Goal: Information Seeking & Learning: Learn about a topic

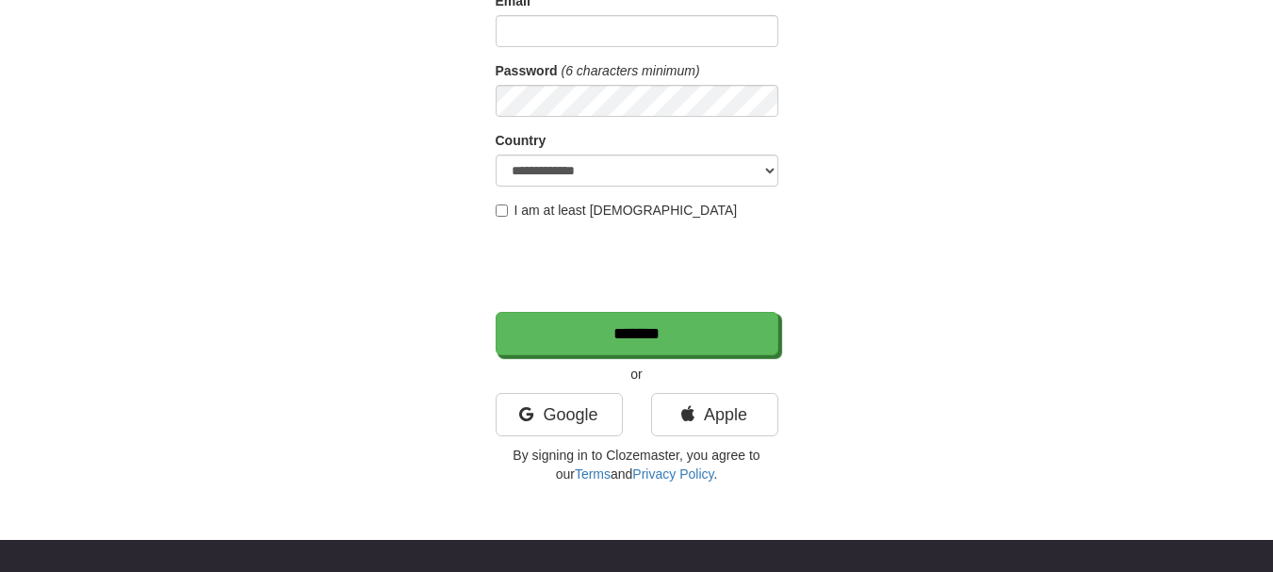
scroll to position [283, 0]
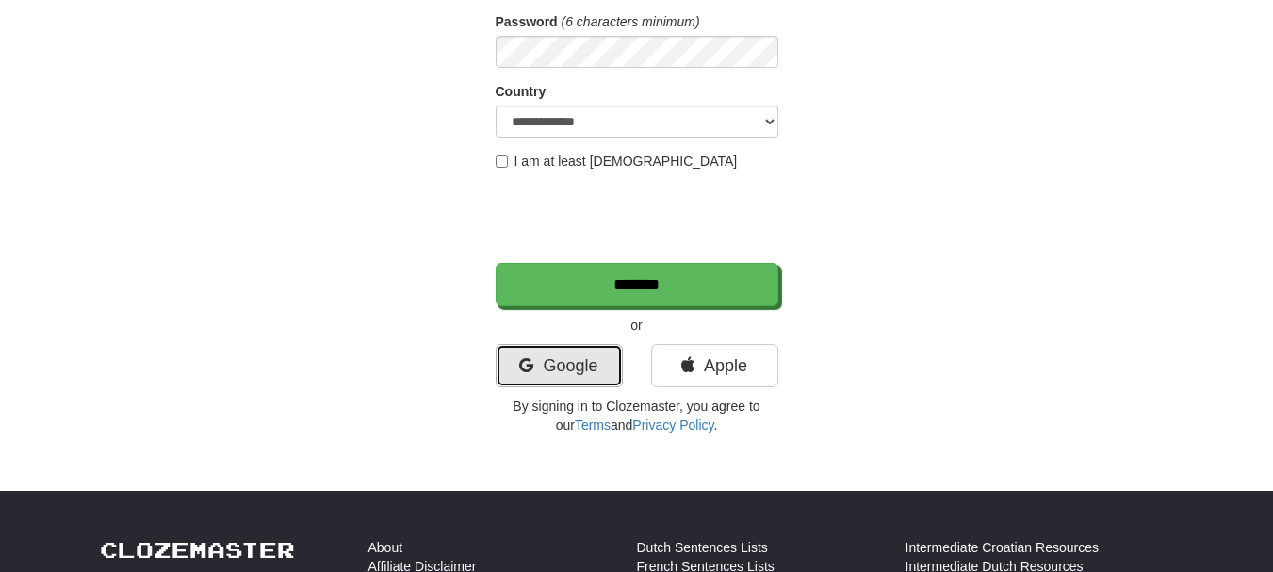
click at [565, 377] on link "Google" at bounding box center [559, 365] width 127 height 43
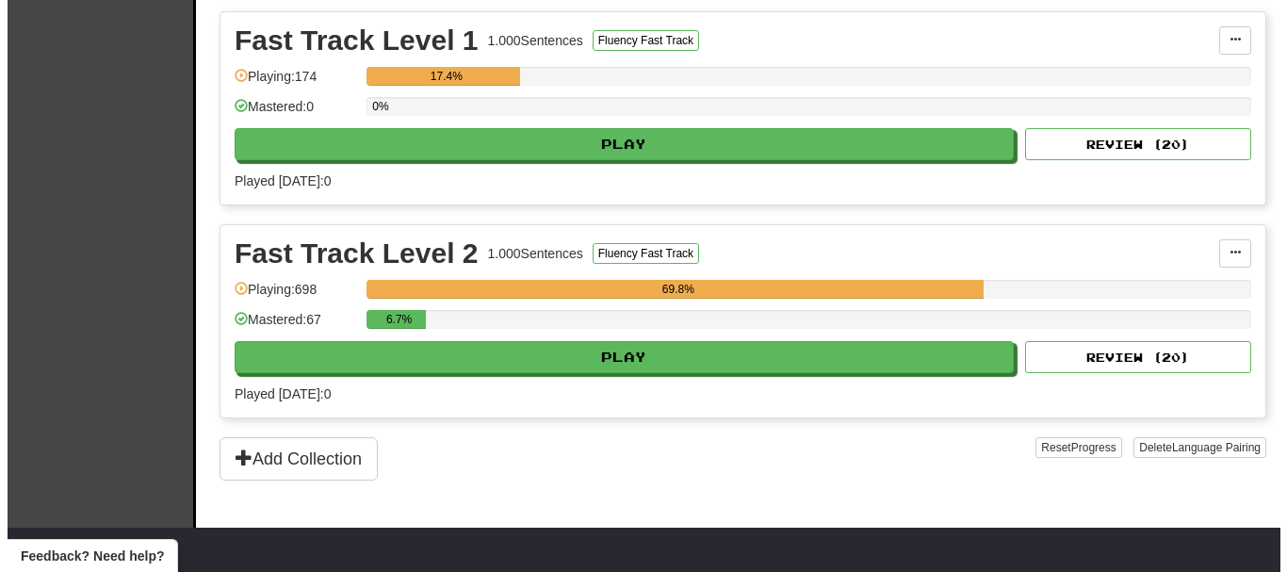
scroll to position [471, 0]
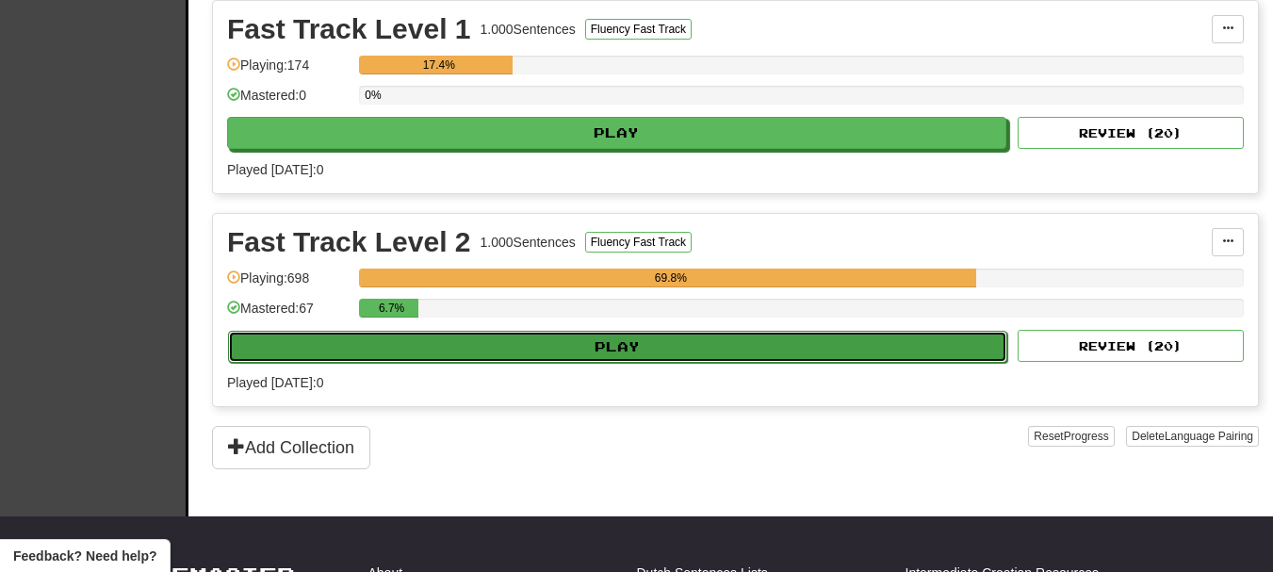
click at [621, 348] on button "Play" at bounding box center [617, 347] width 779 height 32
select select "**"
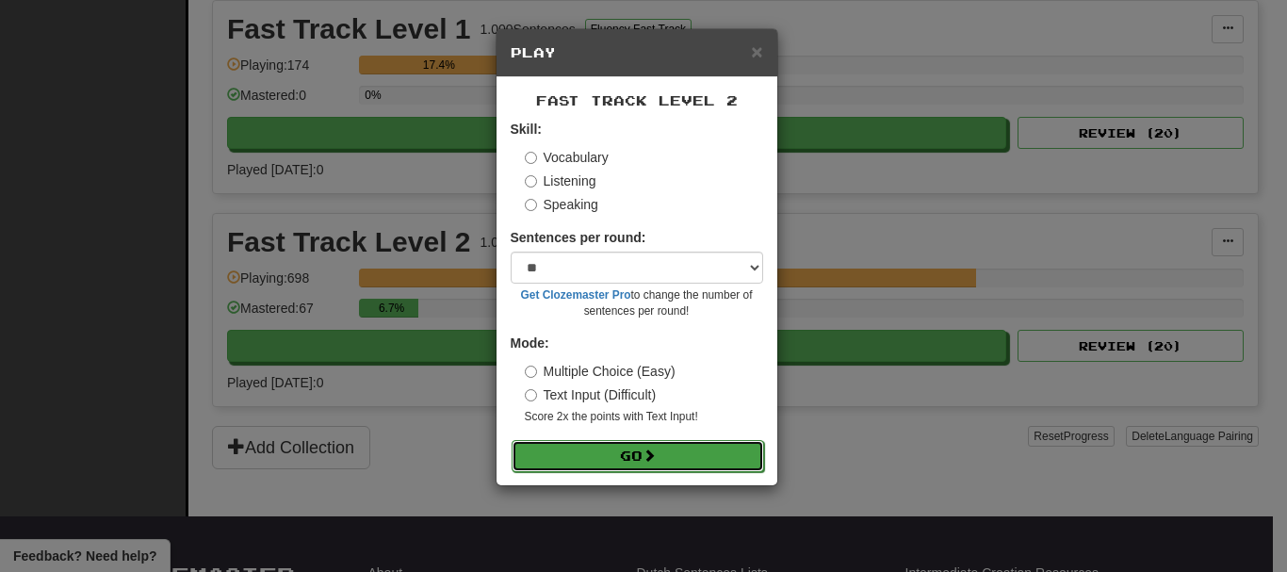
click at [677, 442] on button "Go" at bounding box center [638, 456] width 252 height 32
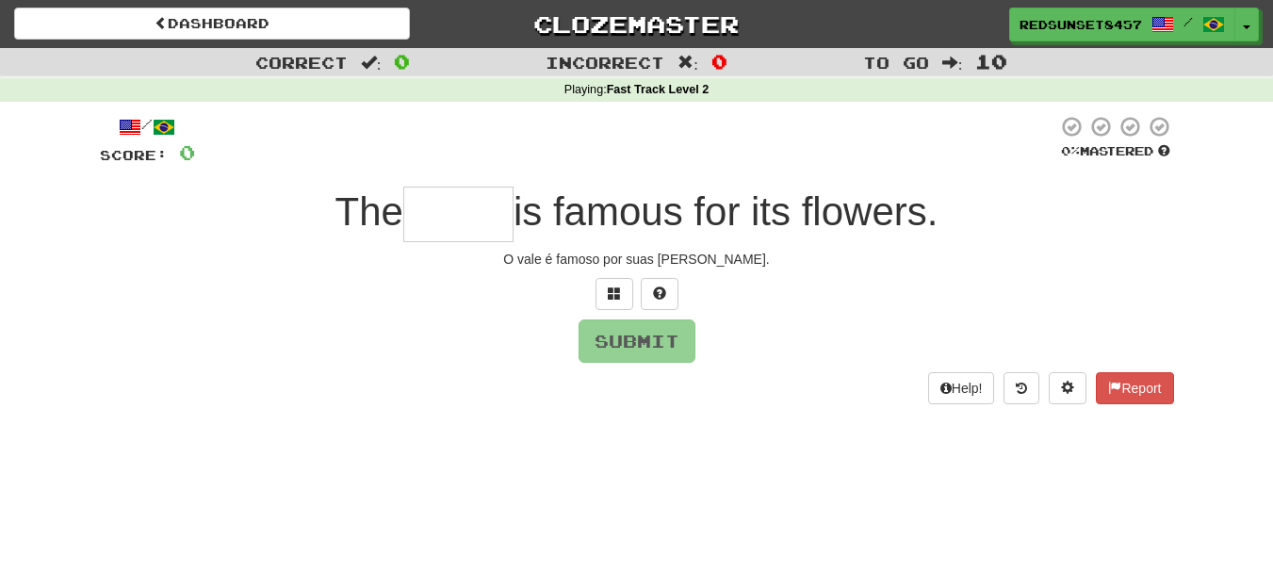
drag, startPoint x: 833, startPoint y: 460, endPoint x: 766, endPoint y: 425, distance: 75.4
click at [833, 460] on div "Dashboard Clozemaster RedSunset8457 / Toggle Dropdown Dashboard Leaderboard Act…" at bounding box center [636, 286] width 1273 height 572
click at [463, 211] on input "text" at bounding box center [458, 215] width 110 height 56
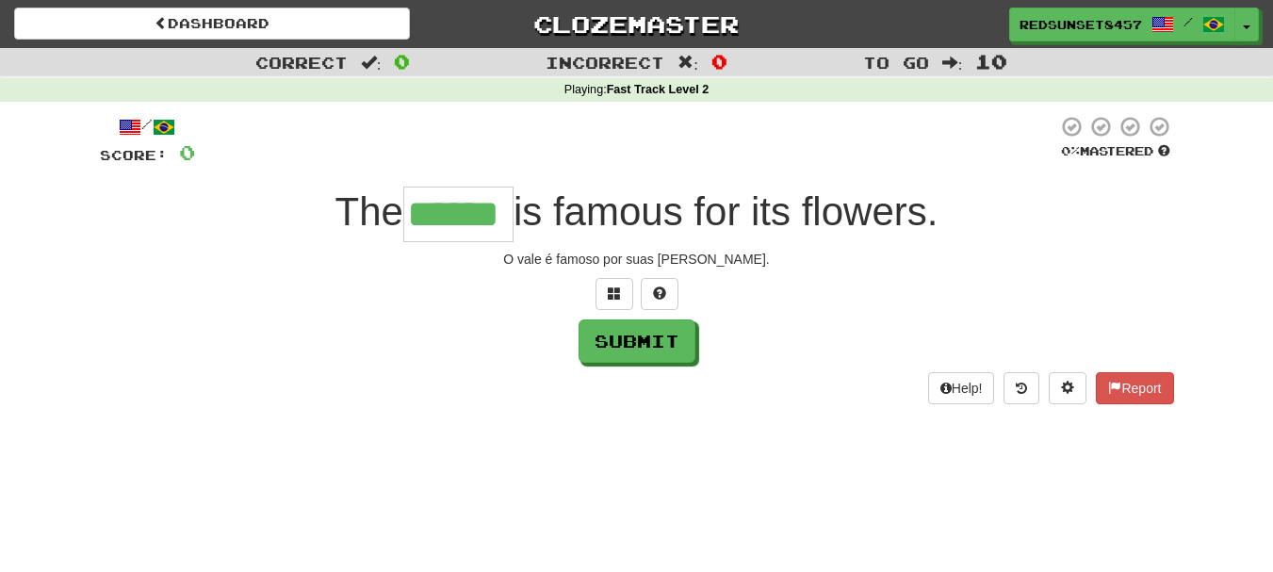
type input "******"
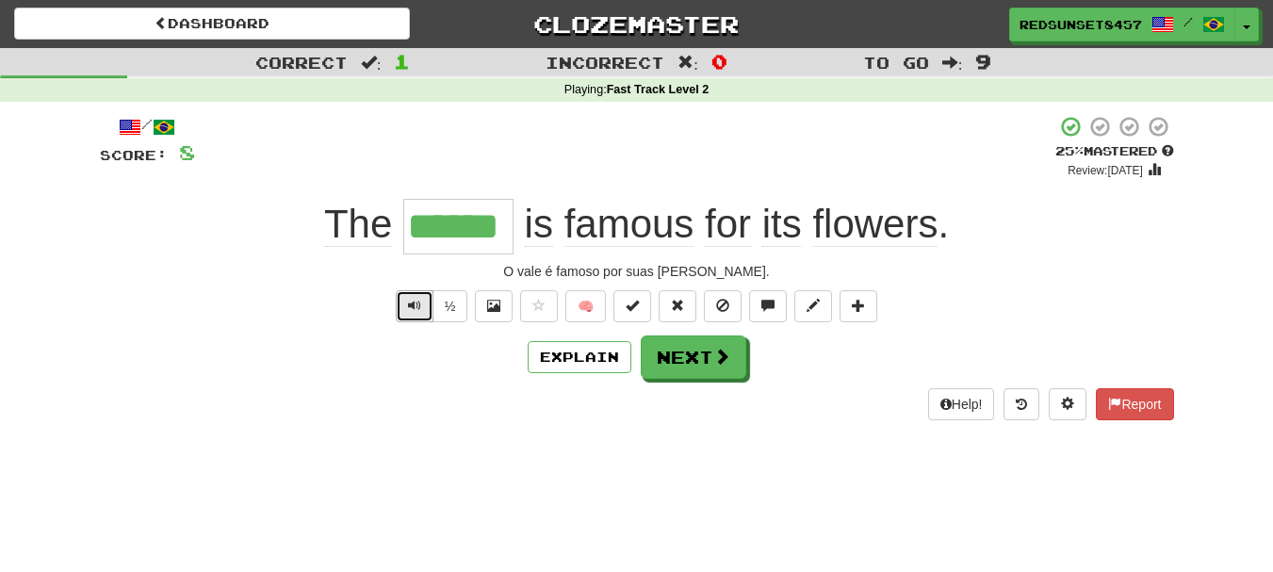
click at [400, 306] on button "Text-to-speech controls" at bounding box center [415, 306] width 38 height 32
click at [670, 358] on button "Next" at bounding box center [695, 357] width 106 height 43
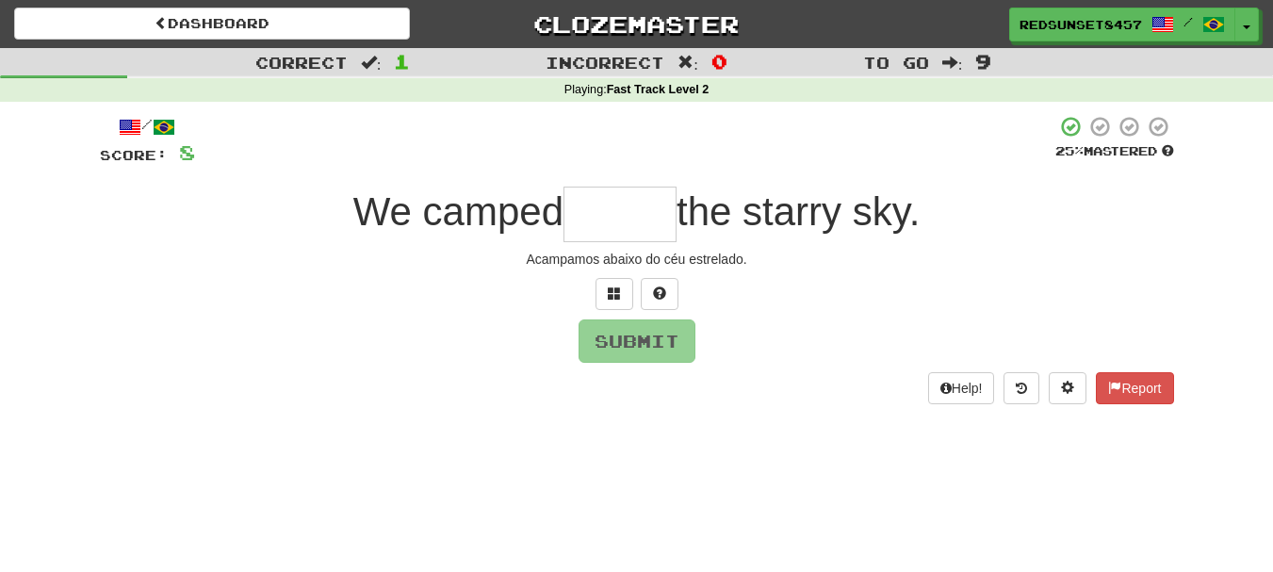
type input "*"
click at [609, 295] on span at bounding box center [614, 292] width 13 height 13
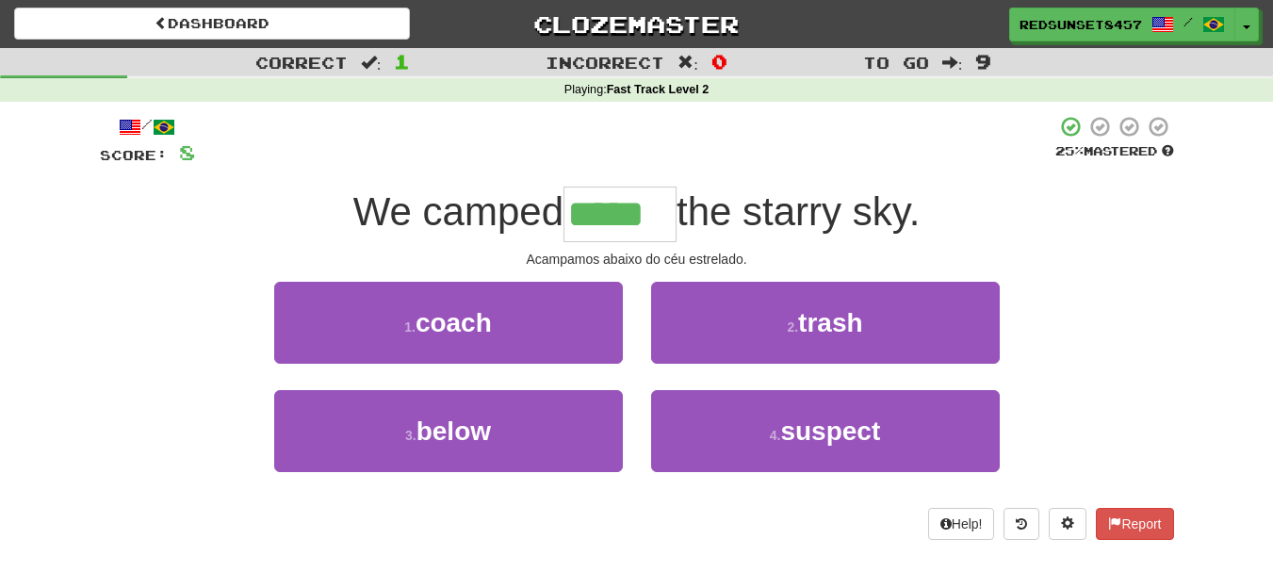
type input "*****"
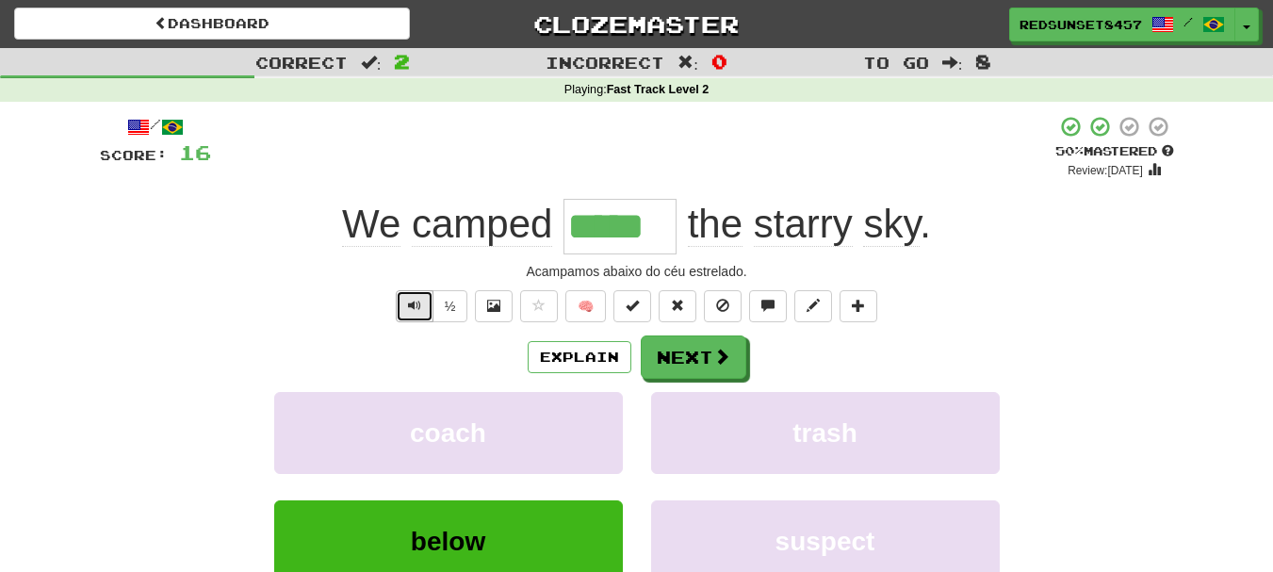
click at [414, 312] on span "Text-to-speech controls" at bounding box center [414, 305] width 13 height 13
click at [414, 307] on span "Text-to-speech controls" at bounding box center [414, 305] width 13 height 13
click at [707, 345] on button "Next" at bounding box center [695, 357] width 106 height 43
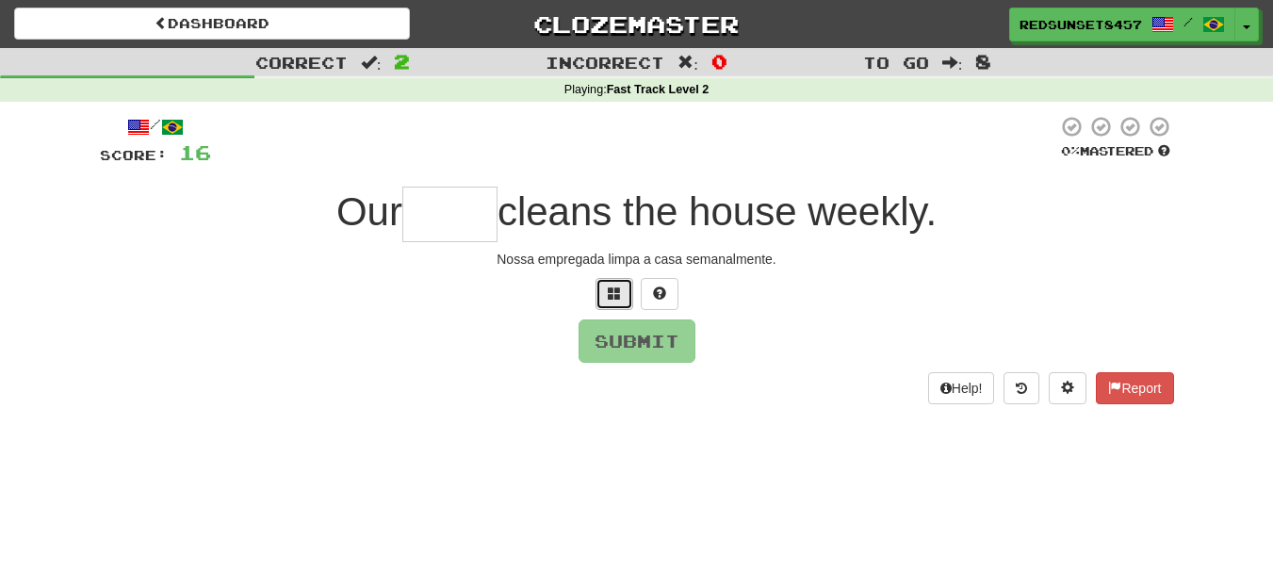
click at [621, 295] on button at bounding box center [614, 294] width 38 height 32
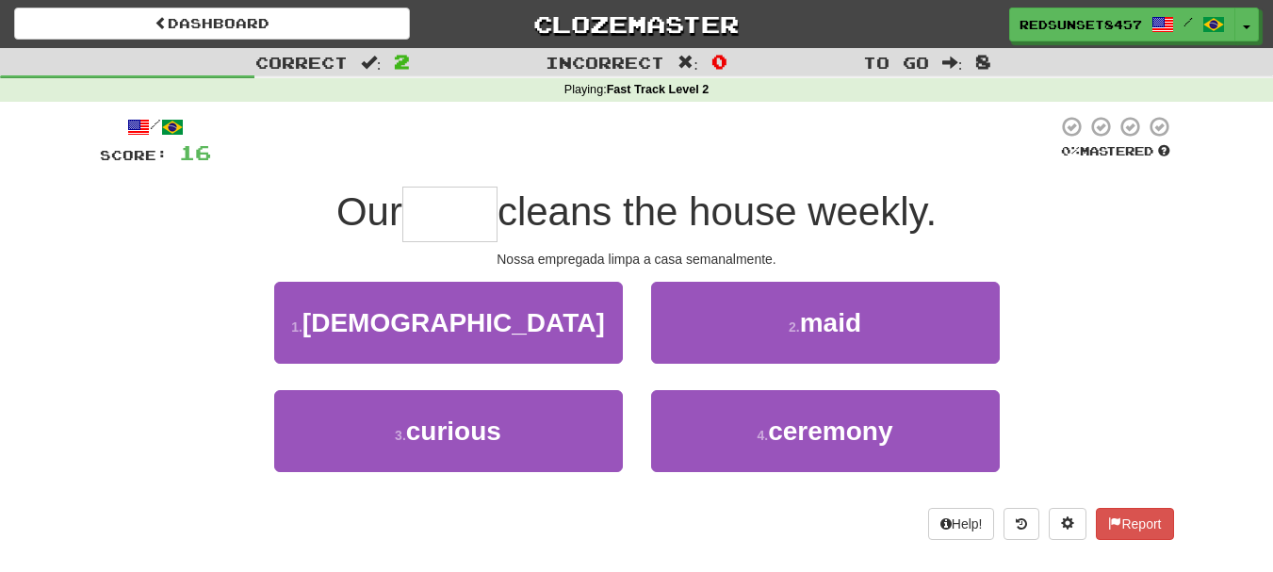
type input "*"
type input "****"
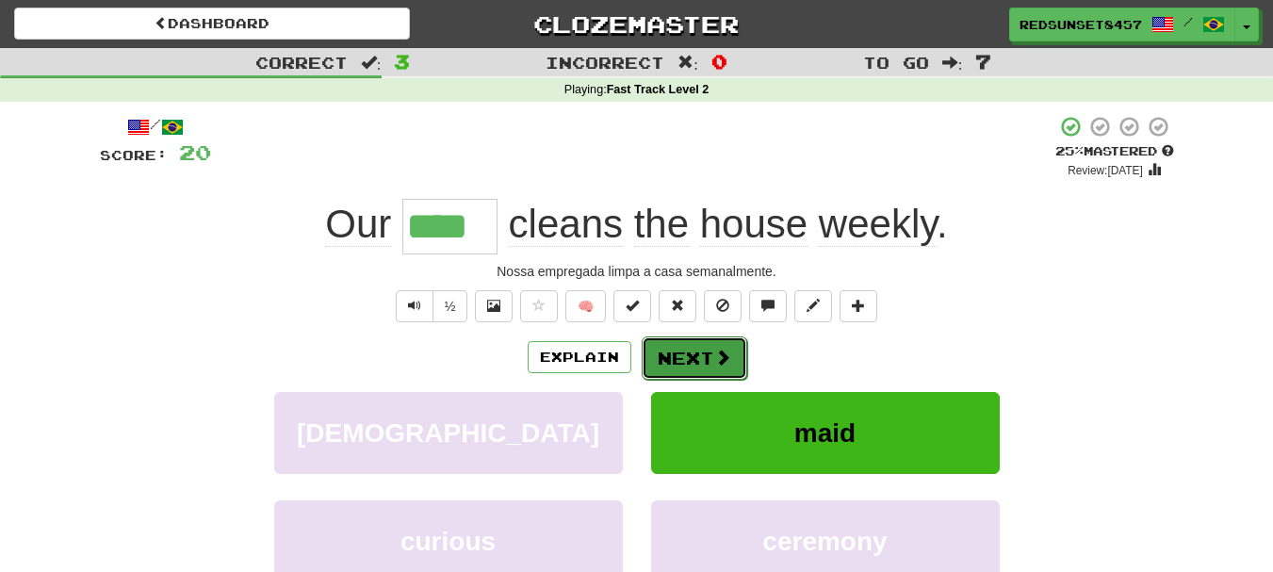
click at [687, 361] on button "Next" at bounding box center [695, 357] width 106 height 43
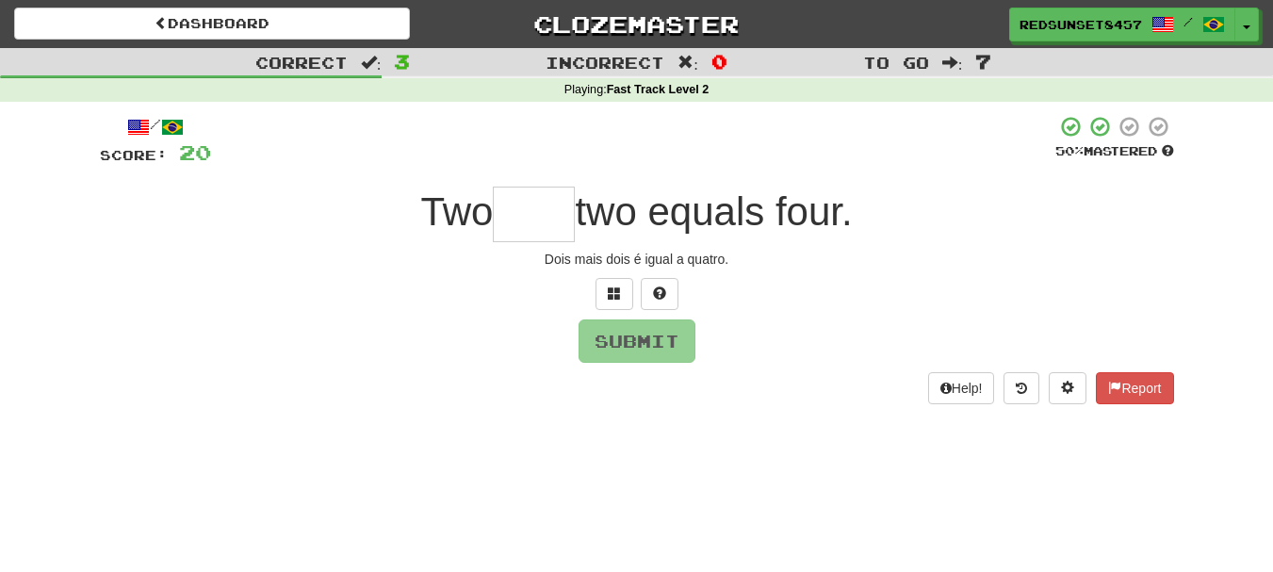
type input "*"
click at [513, 207] on input "text" at bounding box center [534, 215] width 82 height 56
type input "*"
click at [662, 294] on span at bounding box center [659, 292] width 13 height 13
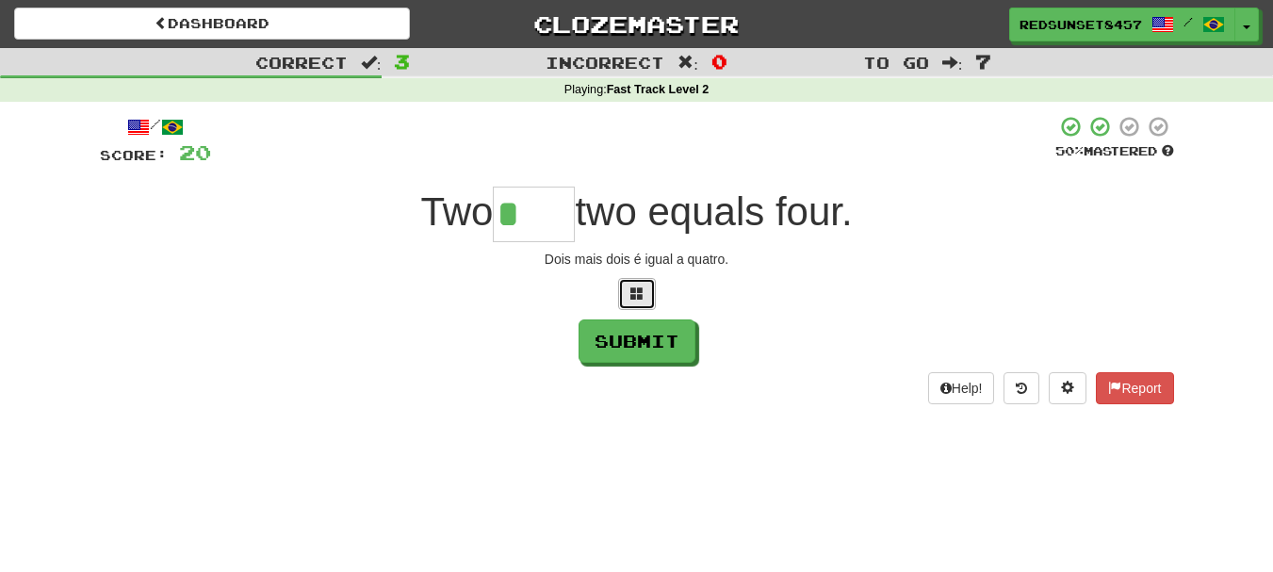
click at [643, 283] on button at bounding box center [637, 294] width 38 height 32
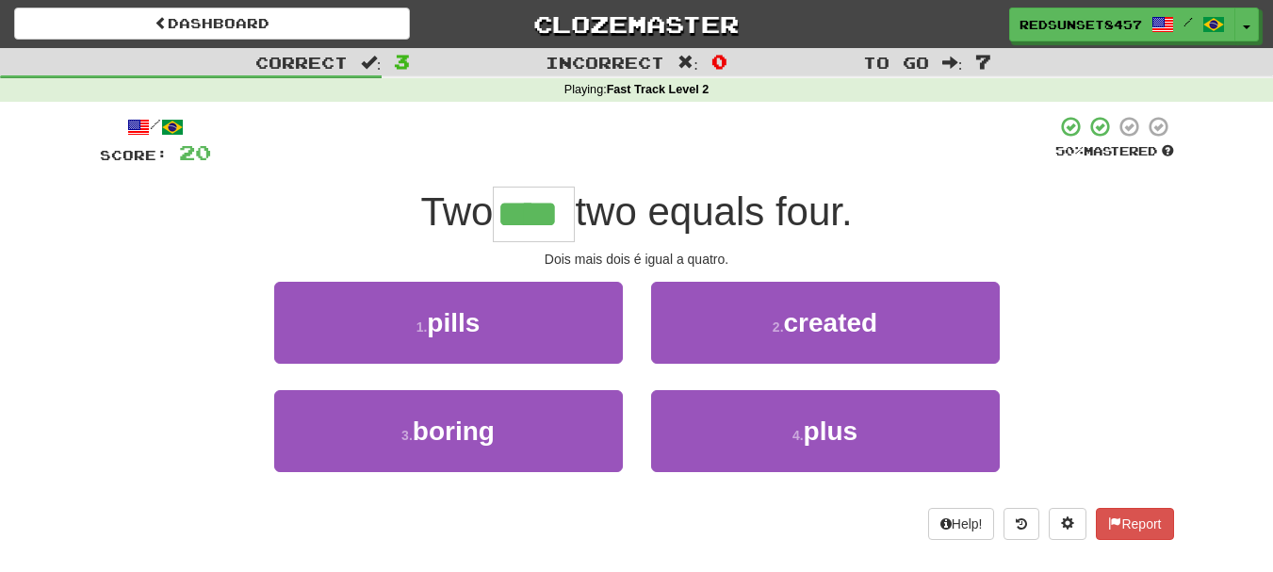
type input "****"
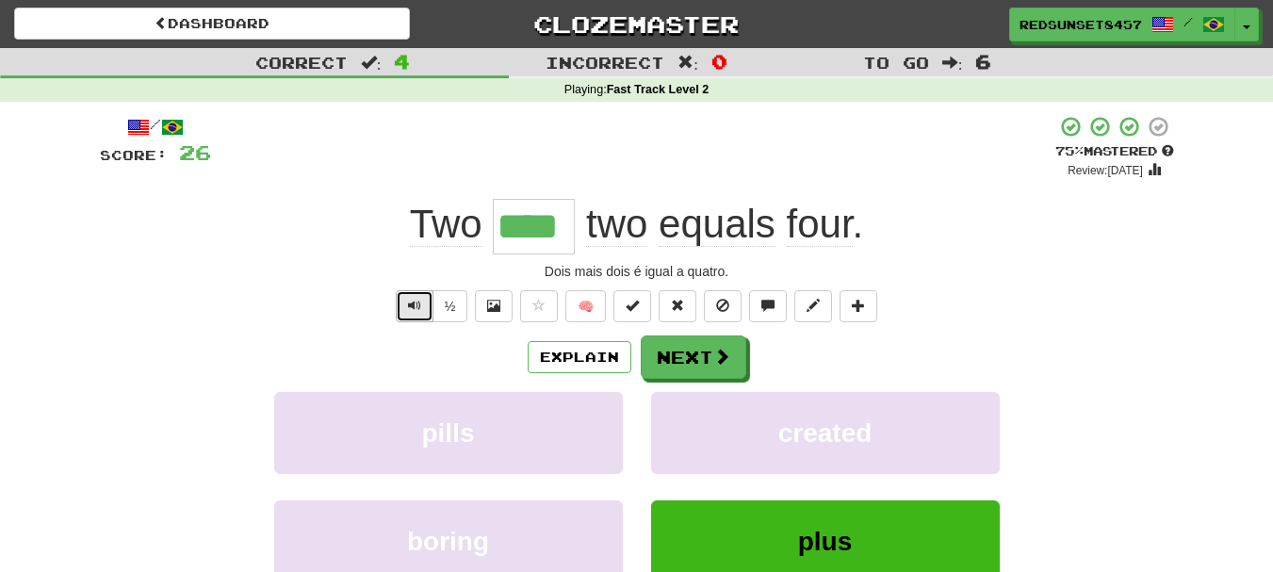
click at [398, 295] on button "Text-to-speech controls" at bounding box center [415, 306] width 38 height 32
click at [675, 361] on button "Next" at bounding box center [695, 357] width 106 height 43
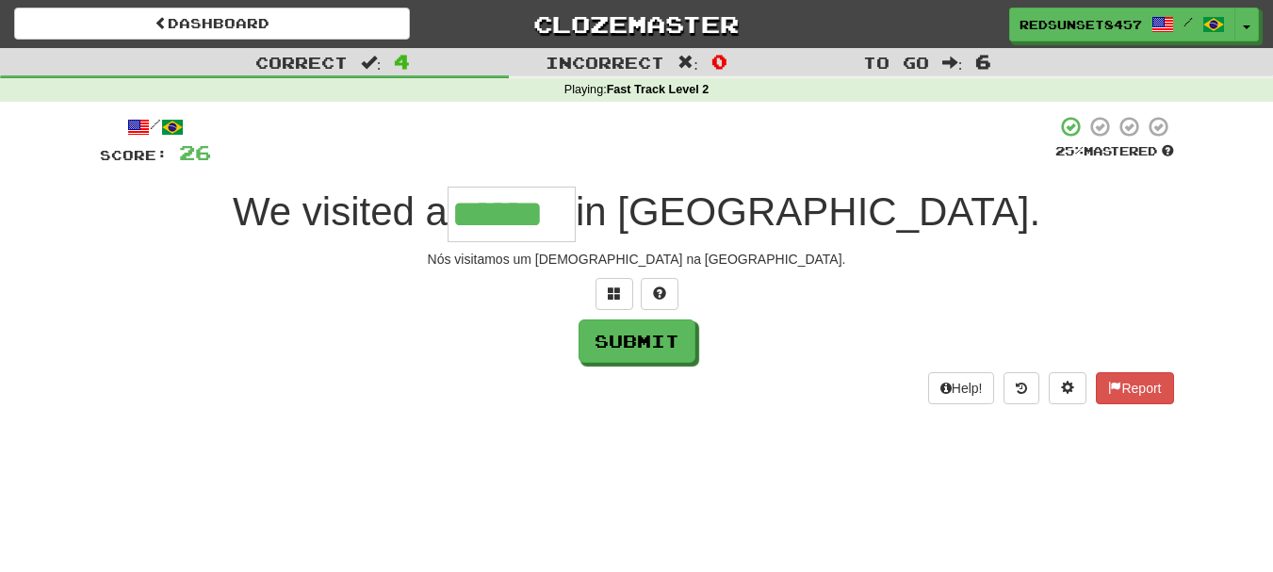
type input "******"
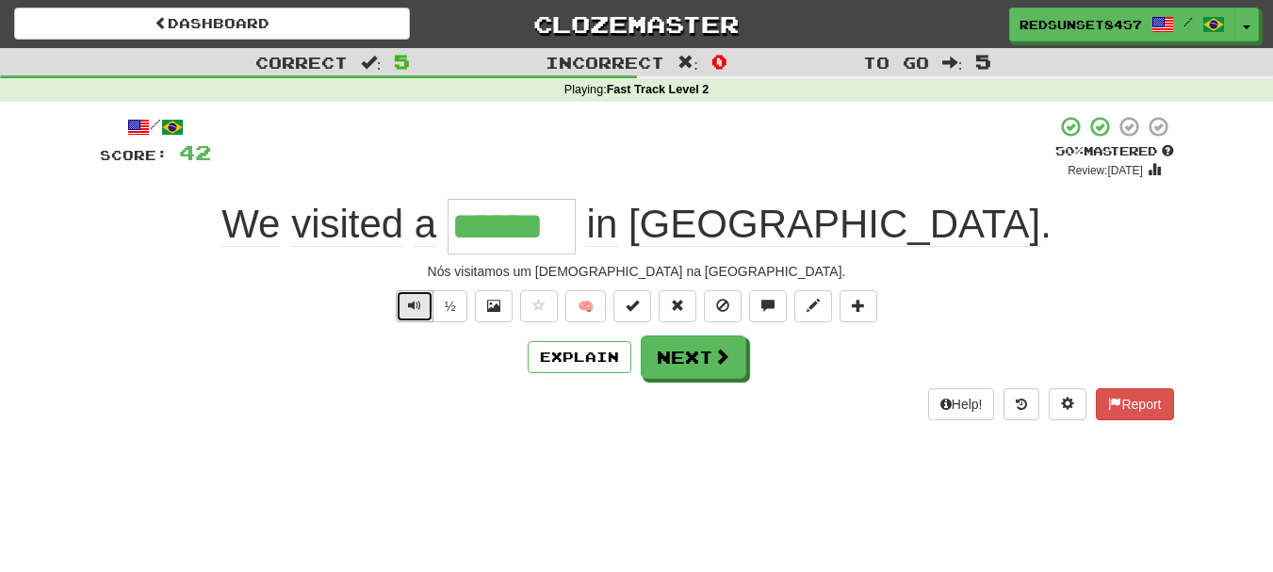
click at [413, 305] on span "Text-to-speech controls" at bounding box center [414, 305] width 13 height 13
click at [688, 355] on button "Next" at bounding box center [695, 357] width 106 height 43
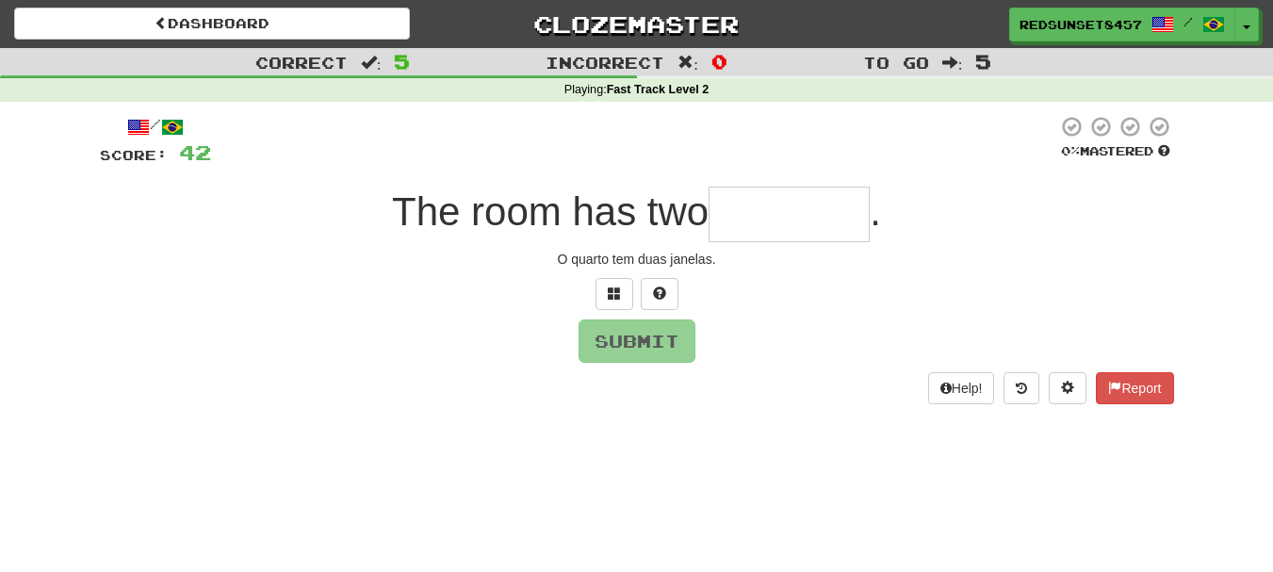
type input "*"
click at [610, 292] on span at bounding box center [614, 292] width 13 height 13
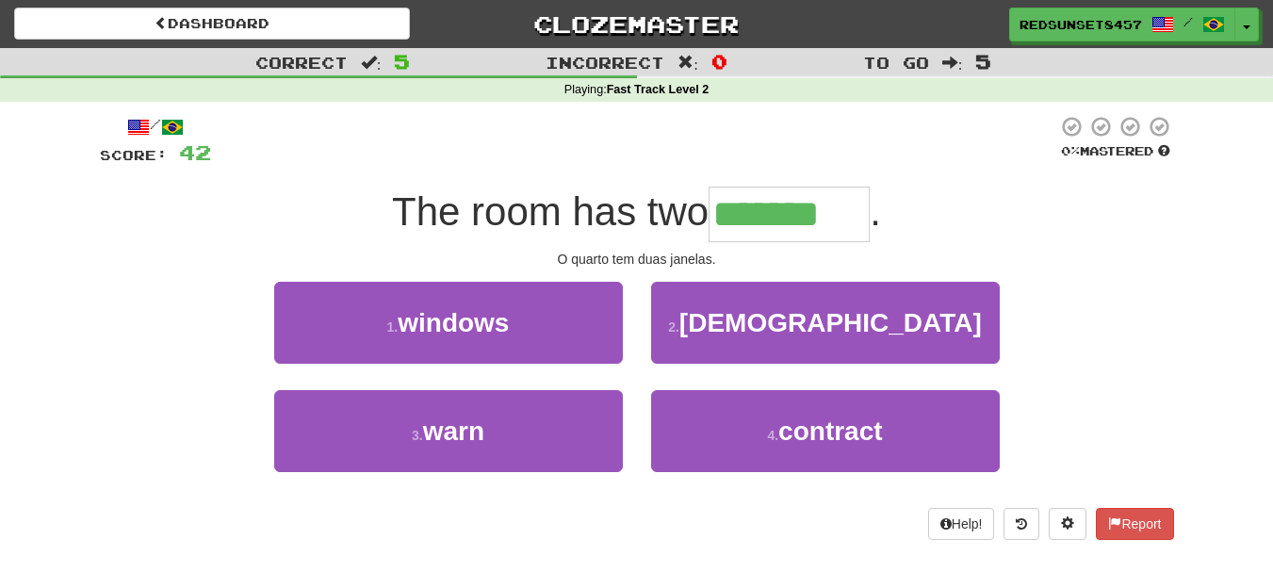
type input "*******"
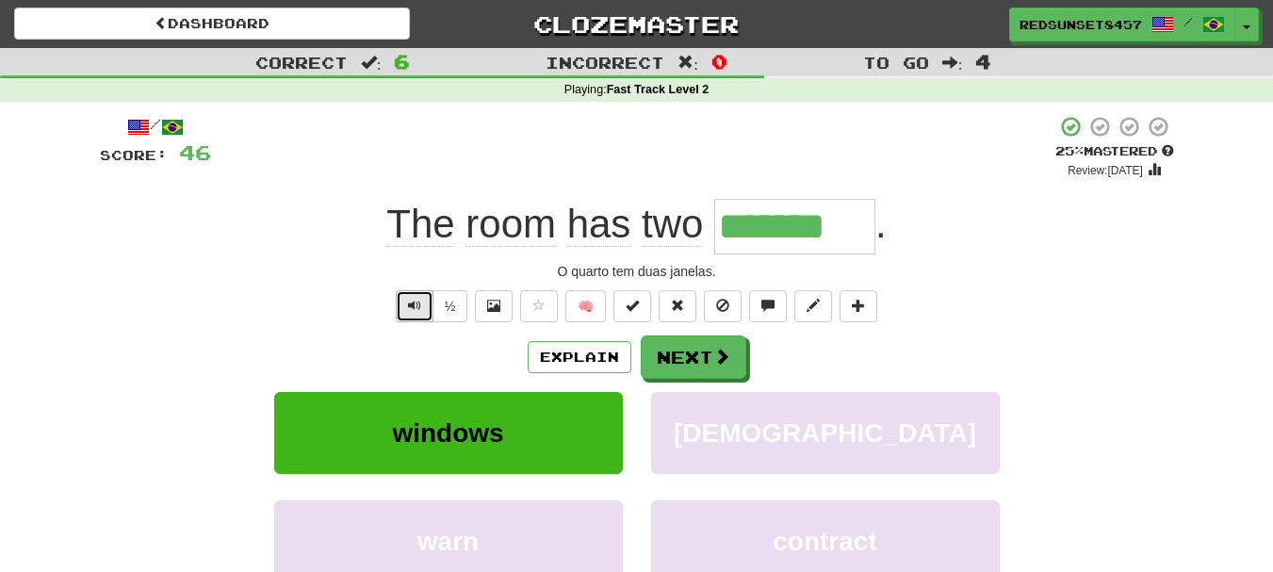
click at [408, 303] on span "Text-to-speech controls" at bounding box center [414, 305] width 13 height 13
click at [679, 361] on button "Next" at bounding box center [695, 357] width 106 height 43
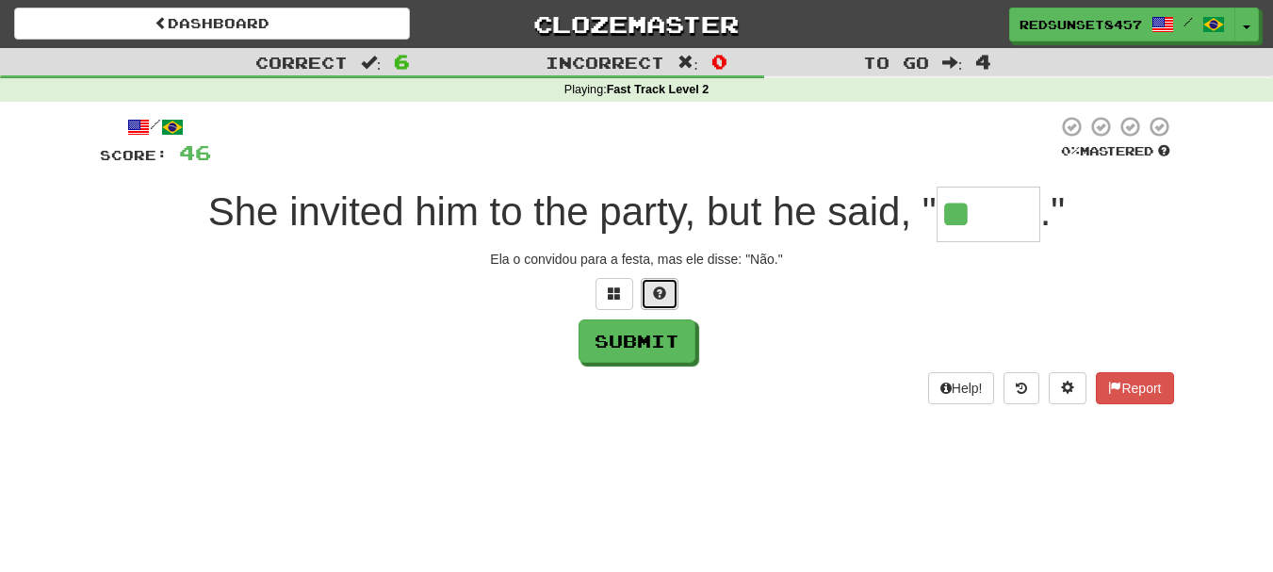
click at [646, 290] on button at bounding box center [660, 294] width 38 height 32
type input "****"
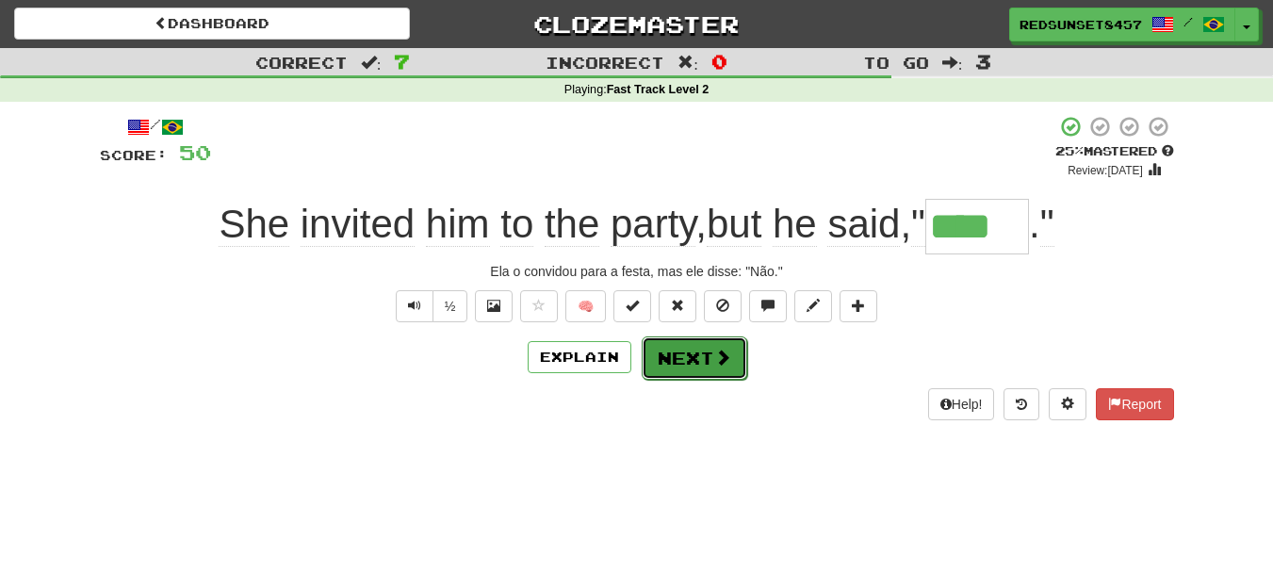
click at [725, 349] on span at bounding box center [722, 357] width 17 height 17
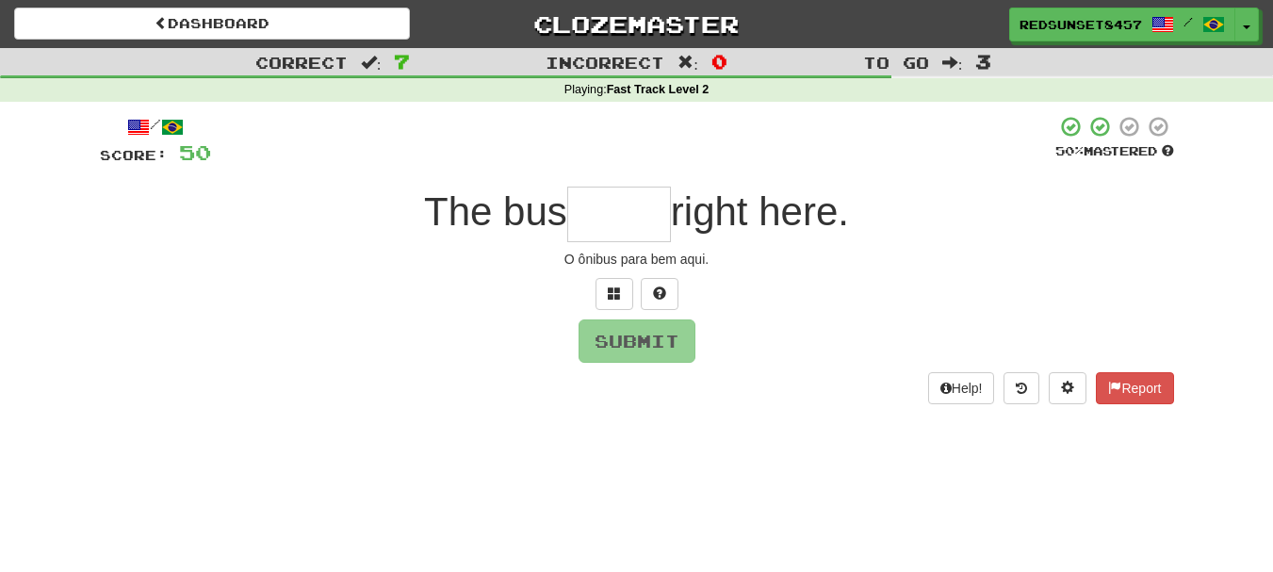
click at [602, 213] on input "text" at bounding box center [619, 215] width 104 height 56
type input "*****"
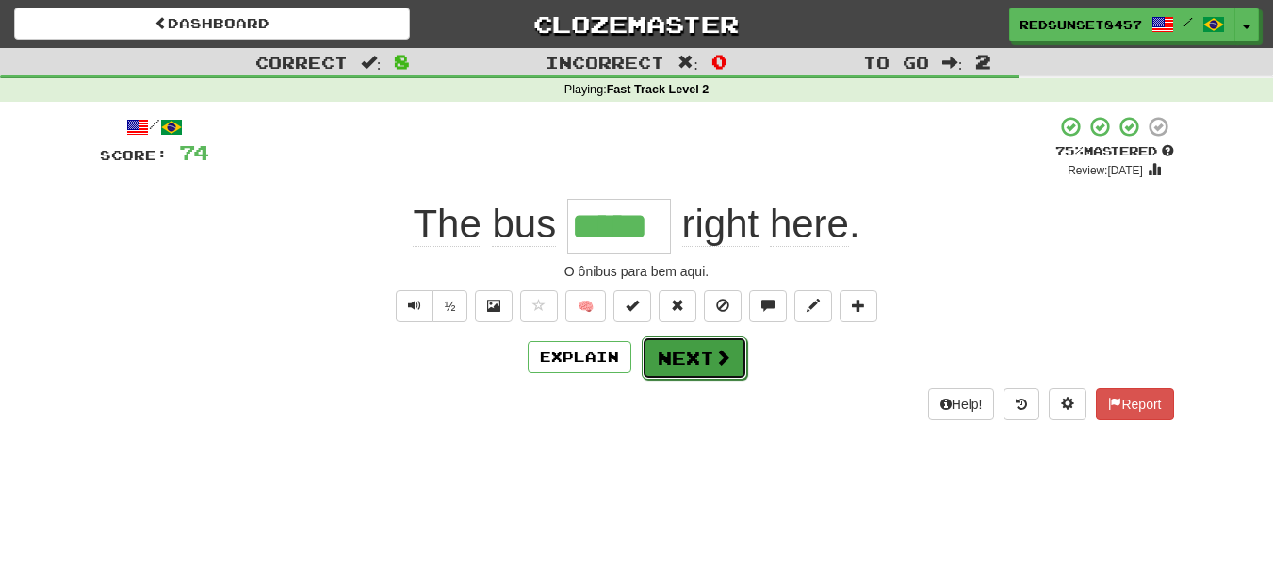
click at [702, 350] on button "Next" at bounding box center [695, 357] width 106 height 43
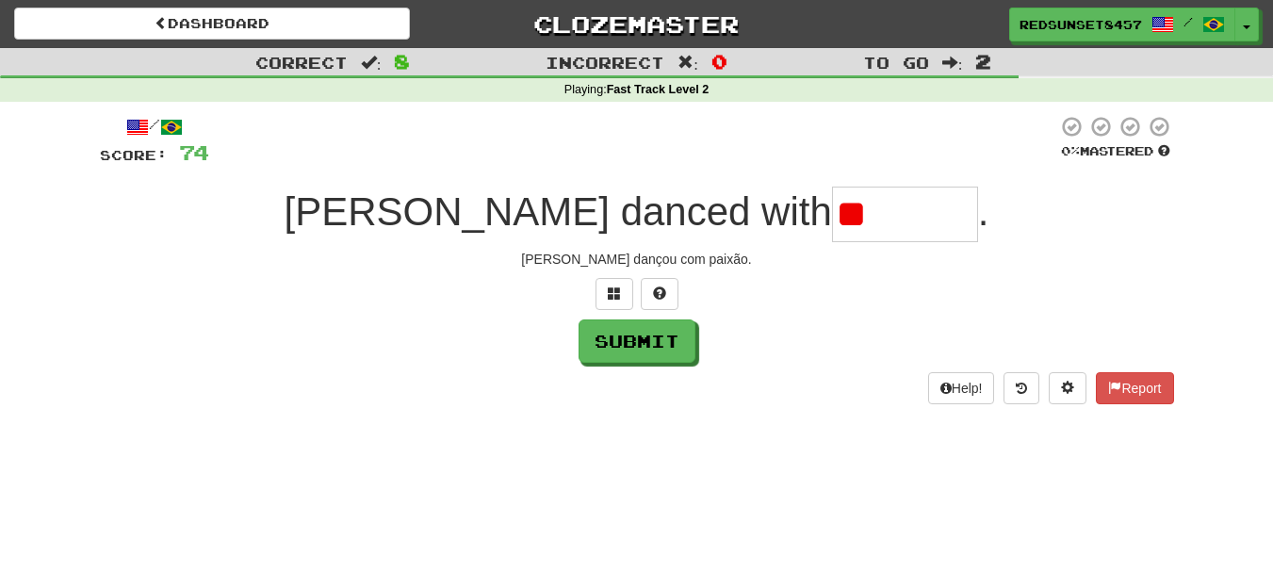
type input "*"
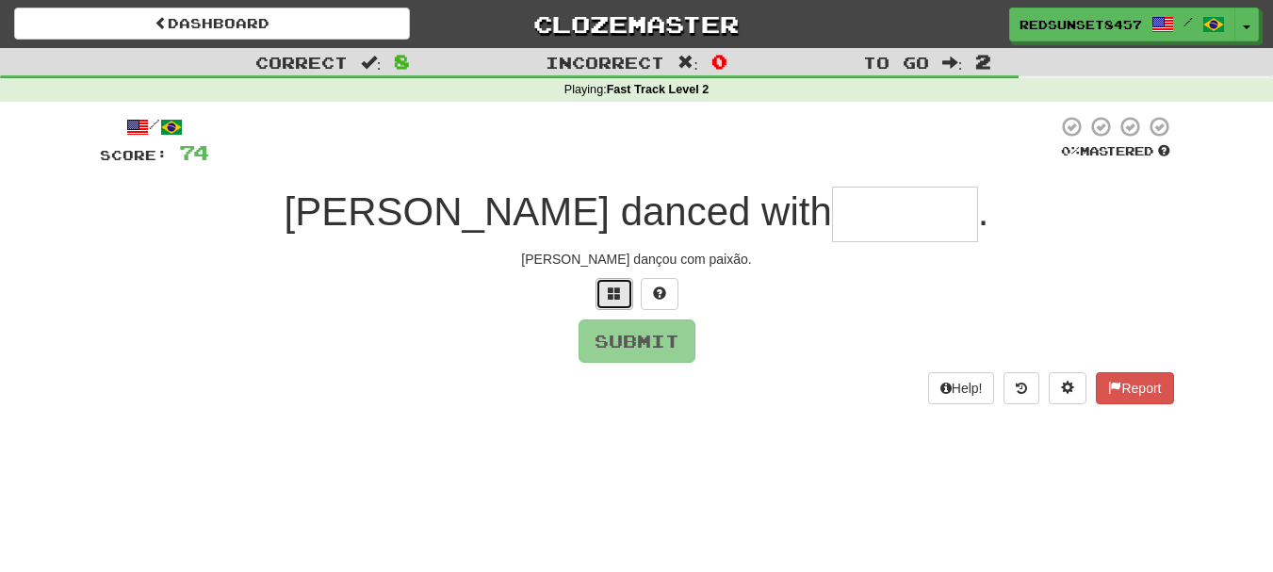
click at [613, 298] on span at bounding box center [614, 292] width 13 height 13
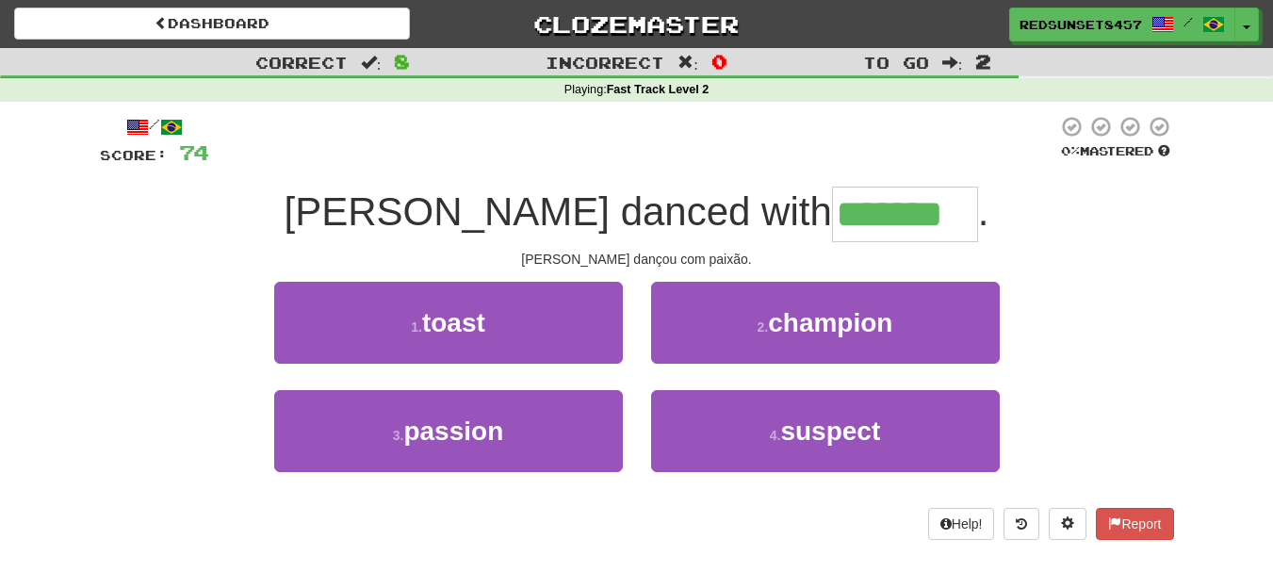
type input "*******"
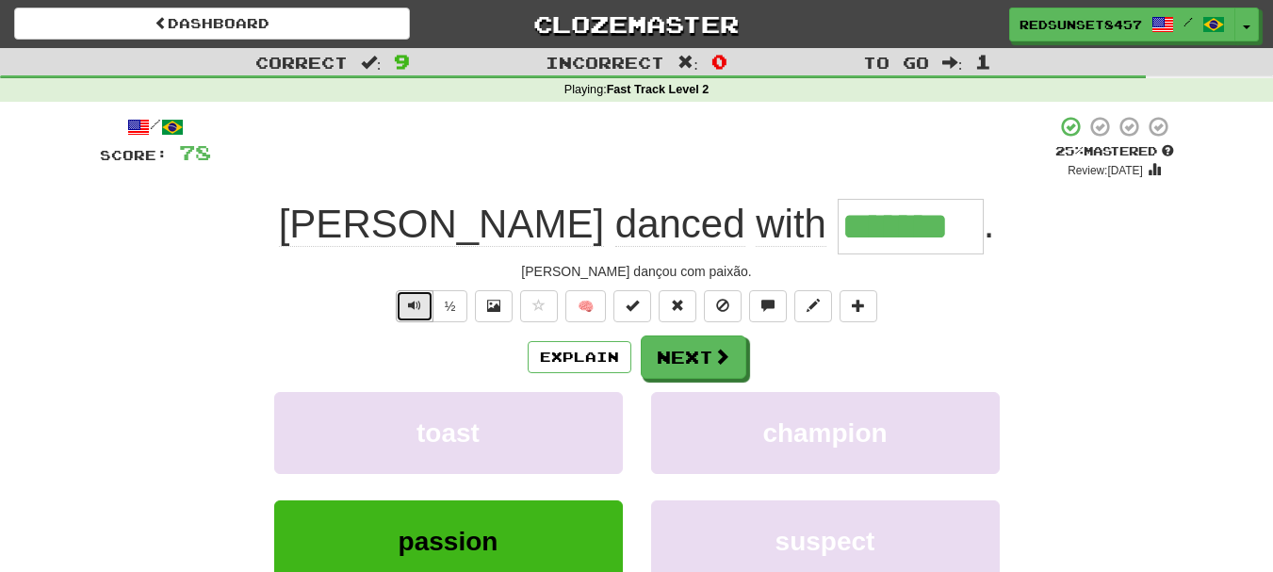
click at [417, 311] on span "Text-to-speech controls" at bounding box center [414, 305] width 13 height 13
click at [698, 348] on button "Next" at bounding box center [695, 357] width 106 height 43
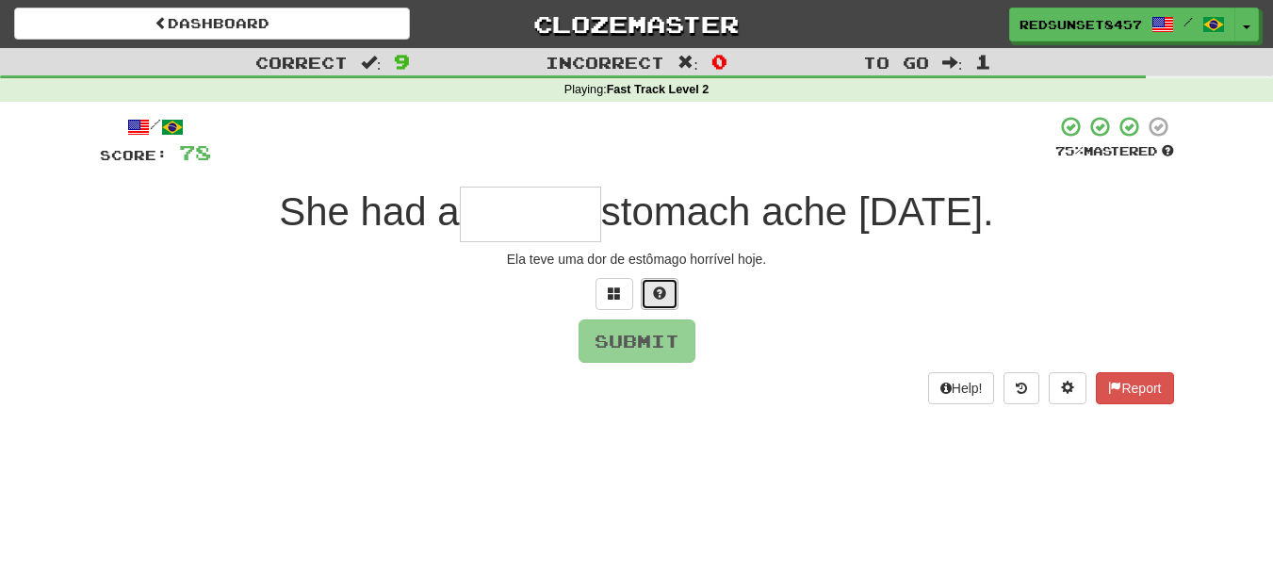
click at [657, 288] on span at bounding box center [659, 292] width 13 height 13
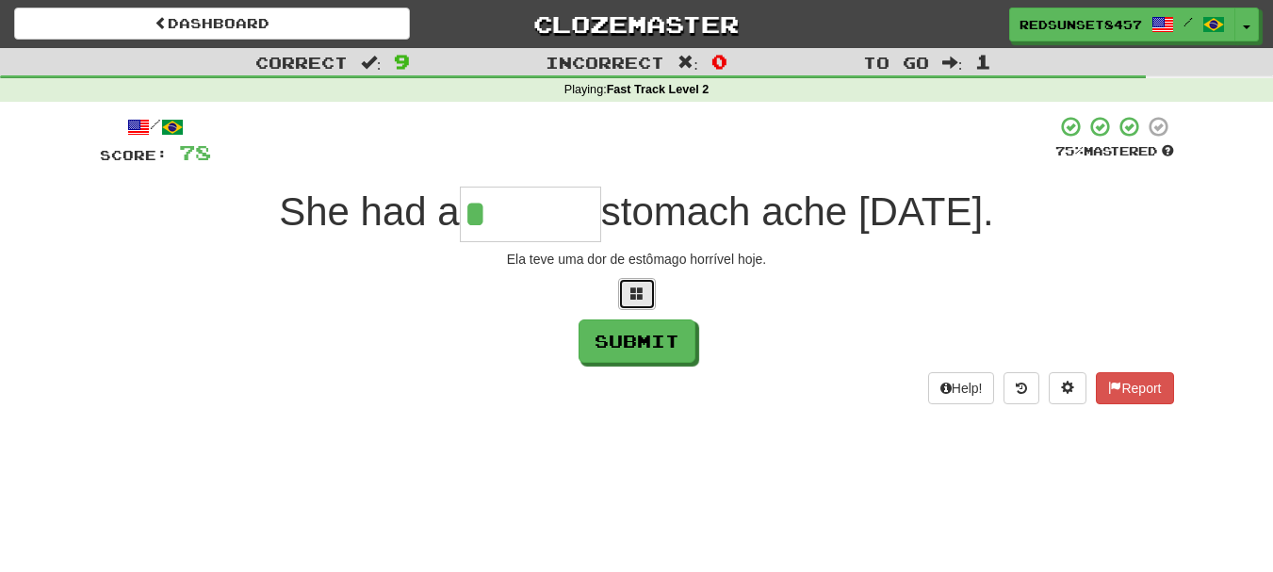
click at [638, 289] on span at bounding box center [636, 292] width 13 height 13
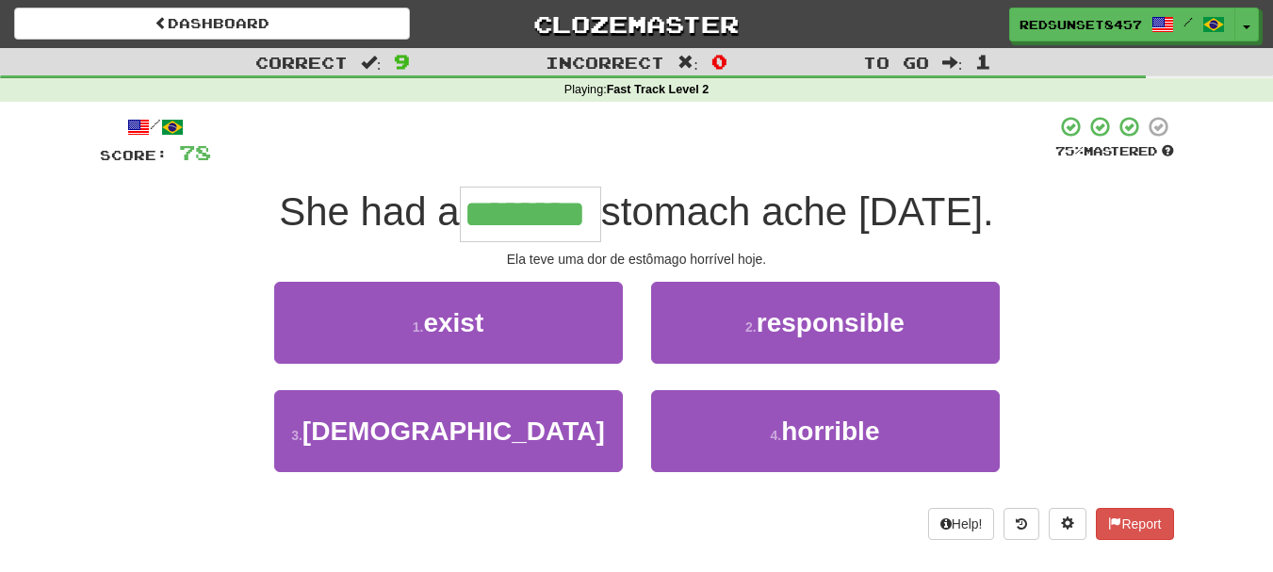
type input "********"
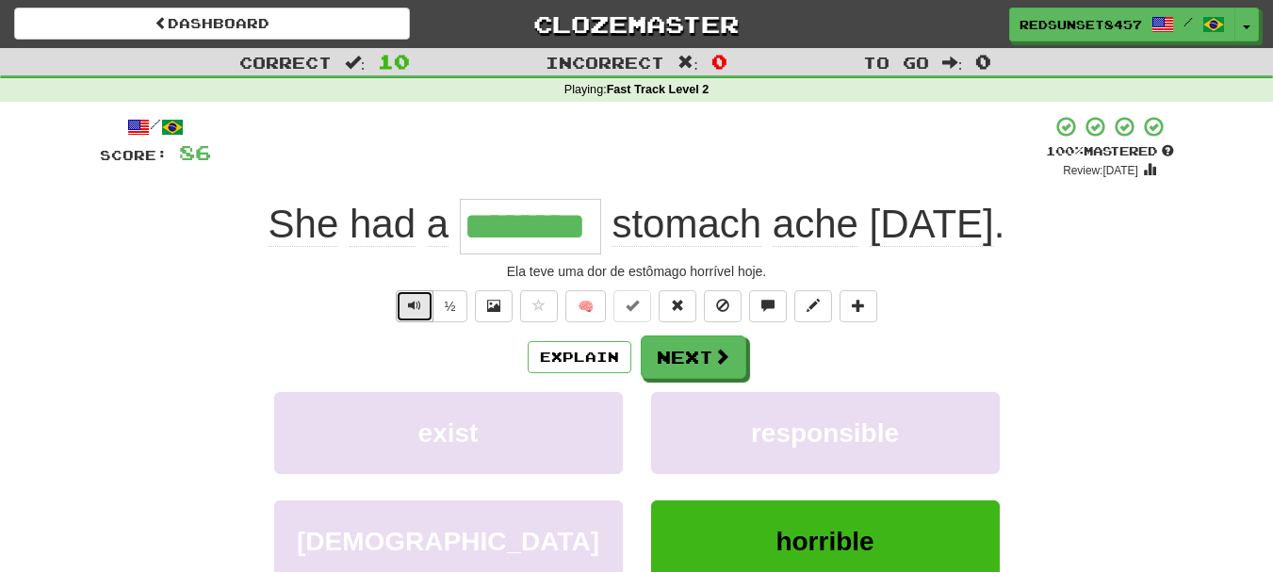
click at [409, 303] on span "Text-to-speech controls" at bounding box center [414, 305] width 13 height 13
click at [405, 300] on button "Text-to-speech controls" at bounding box center [415, 306] width 38 height 32
click at [714, 359] on span at bounding box center [721, 356] width 17 height 17
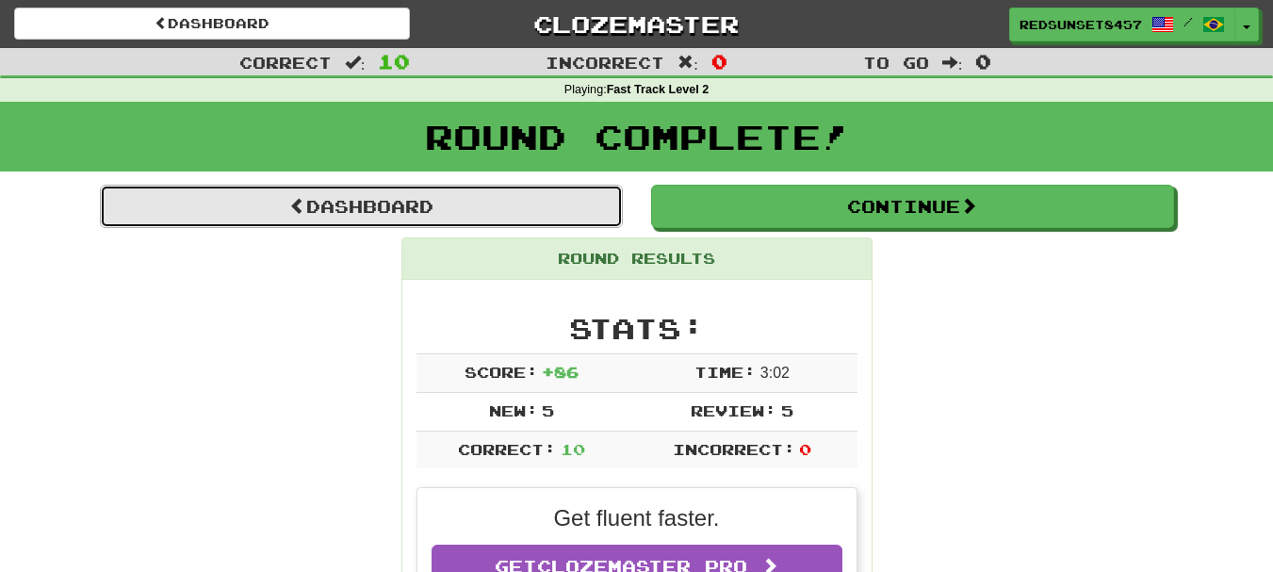
click at [413, 197] on link "Dashboard" at bounding box center [361, 206] width 523 height 43
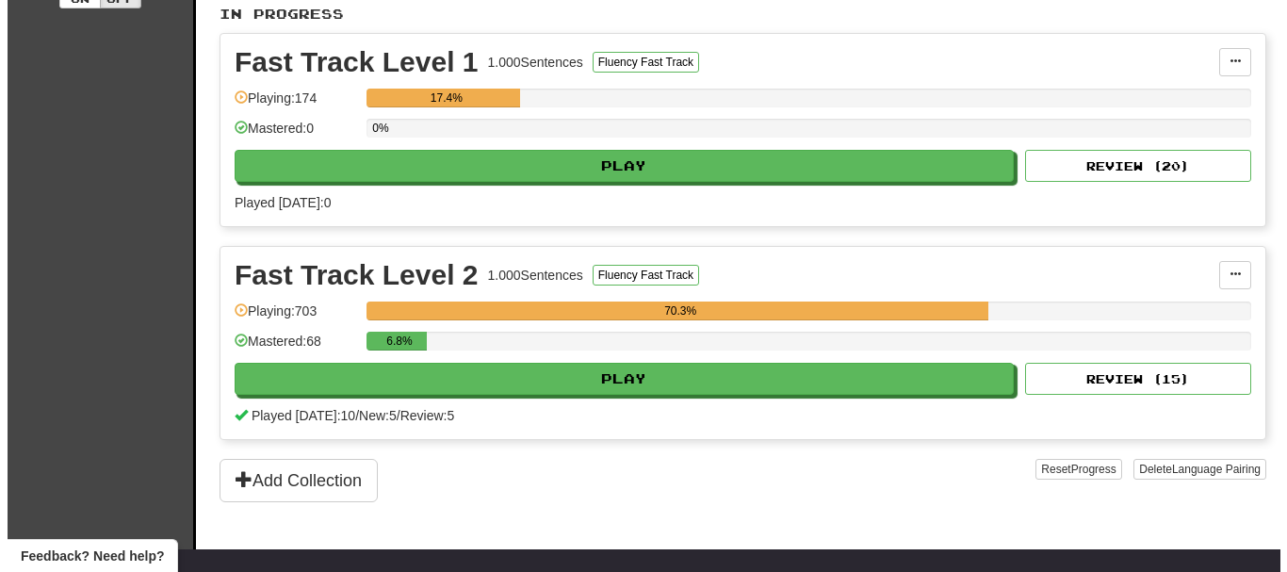
scroll to position [471, 0]
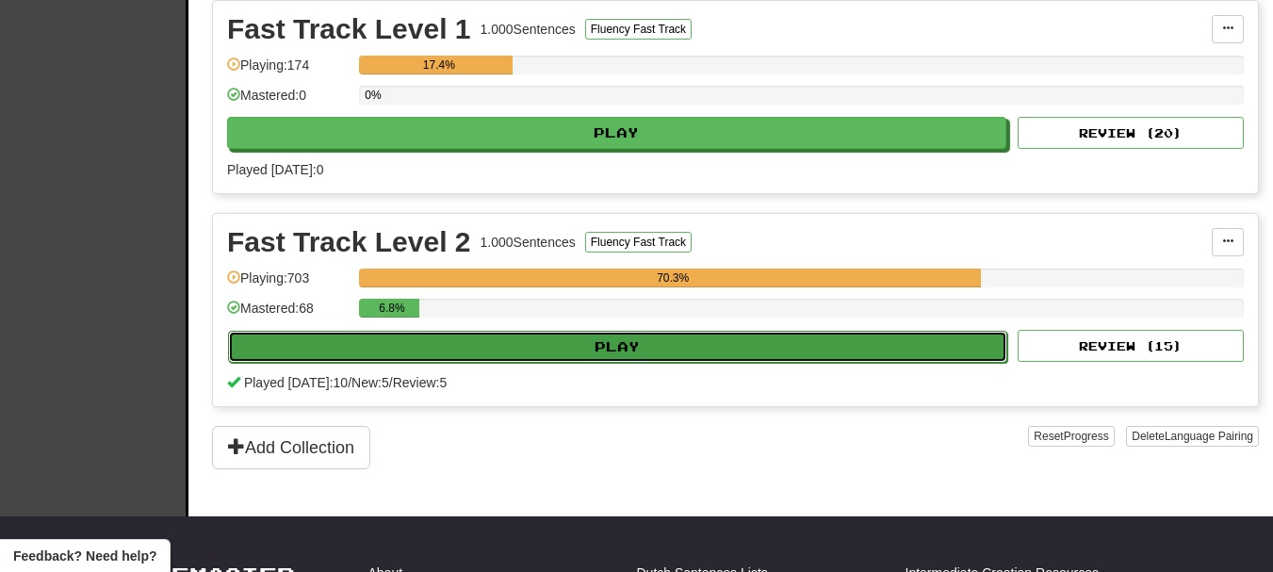
click at [610, 356] on button "Play" at bounding box center [617, 347] width 779 height 32
select select "**"
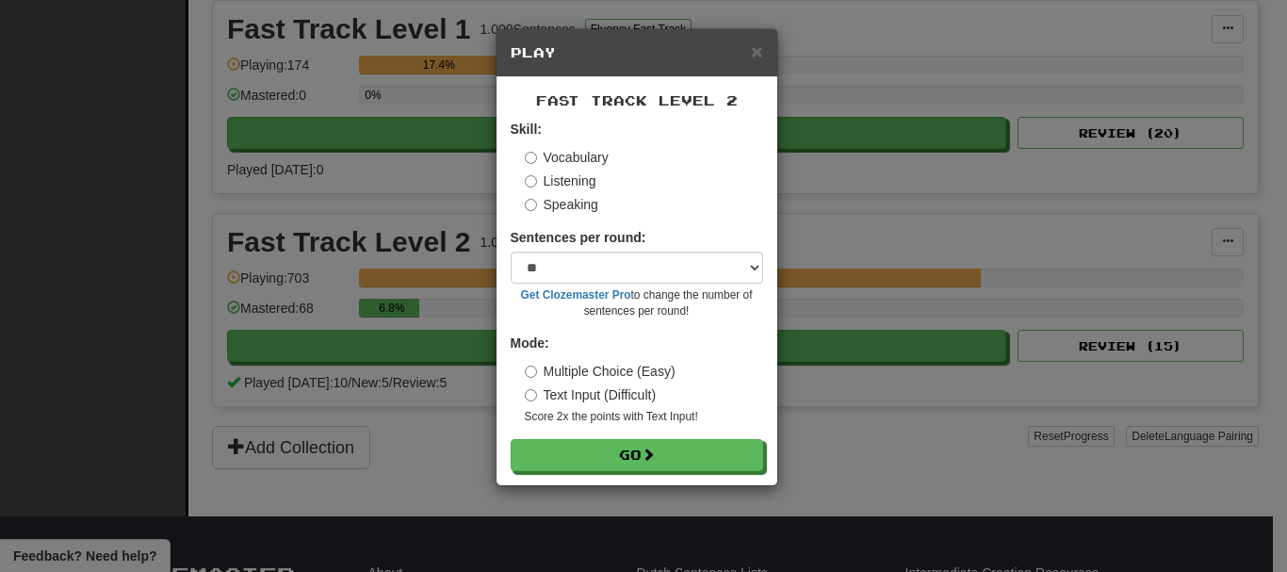
drag, startPoint x: 545, startPoint y: 186, endPoint x: 566, endPoint y: 218, distance: 38.2
click at [545, 185] on label "Listening" at bounding box center [561, 180] width 72 height 19
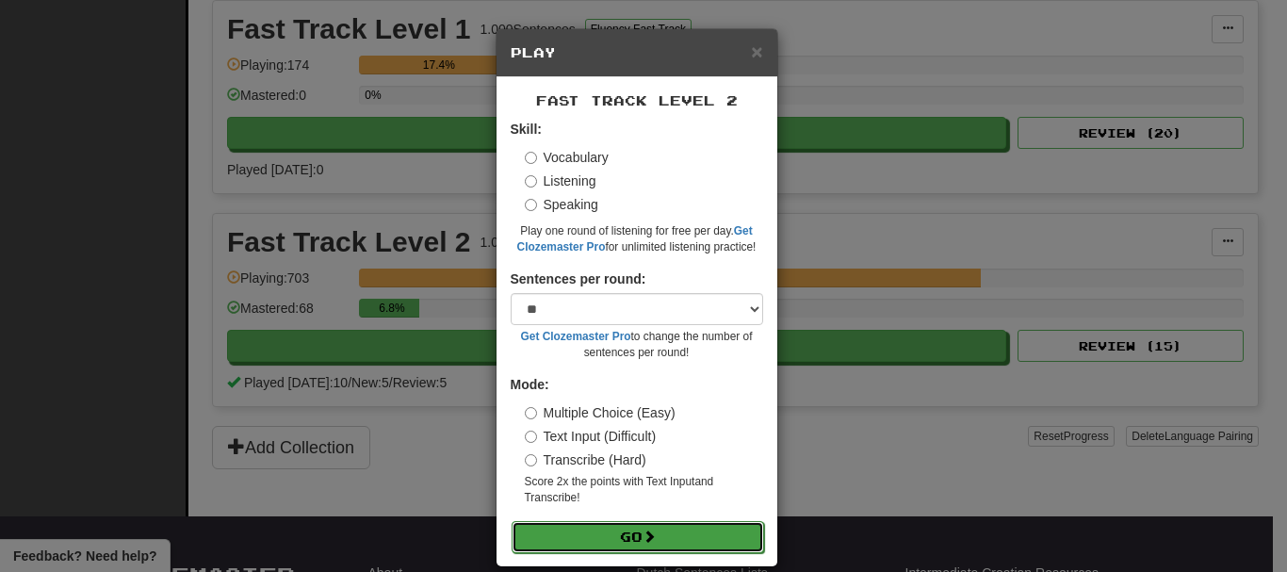
click at [624, 536] on button "Go" at bounding box center [638, 537] width 252 height 32
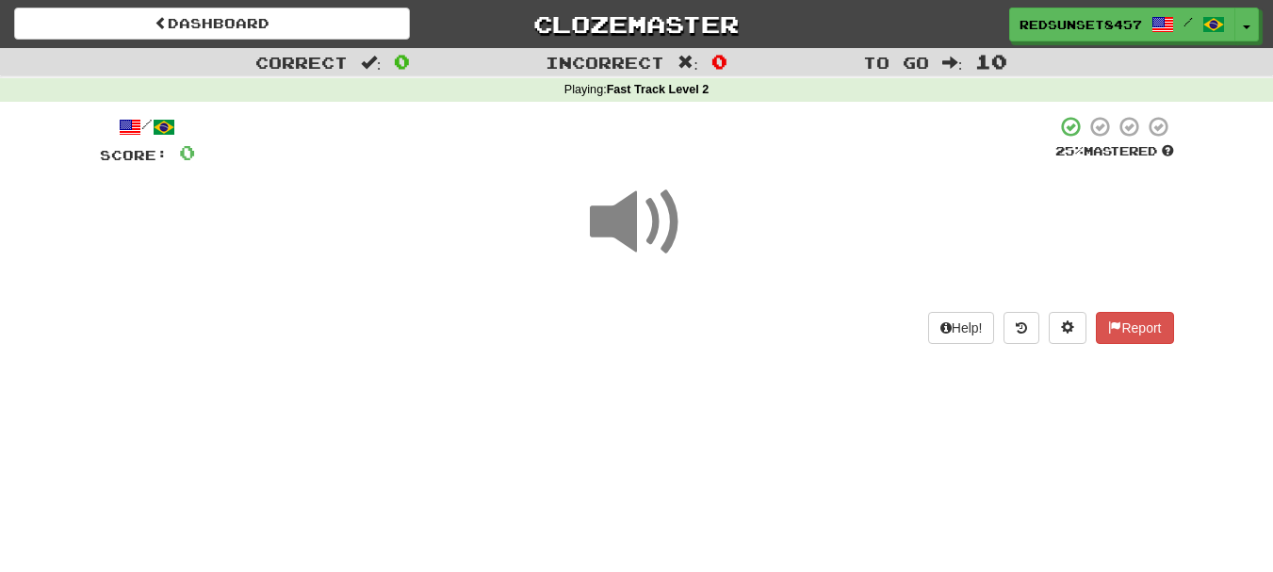
click at [628, 212] on span at bounding box center [637, 222] width 94 height 94
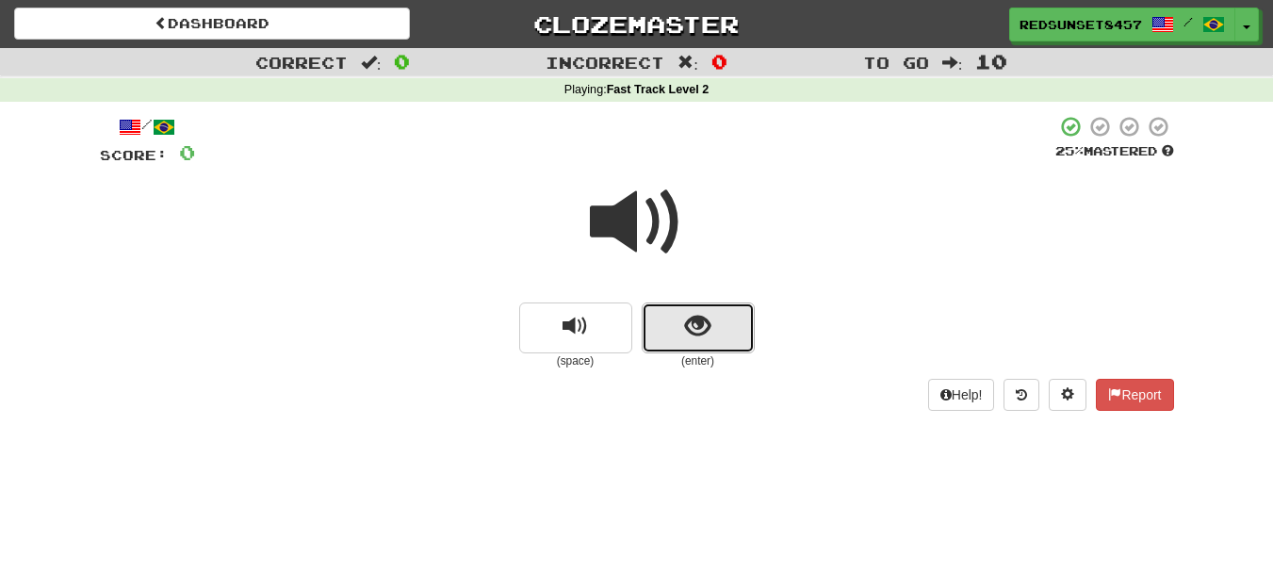
click at [719, 321] on button "show sentence" at bounding box center [698, 327] width 113 height 51
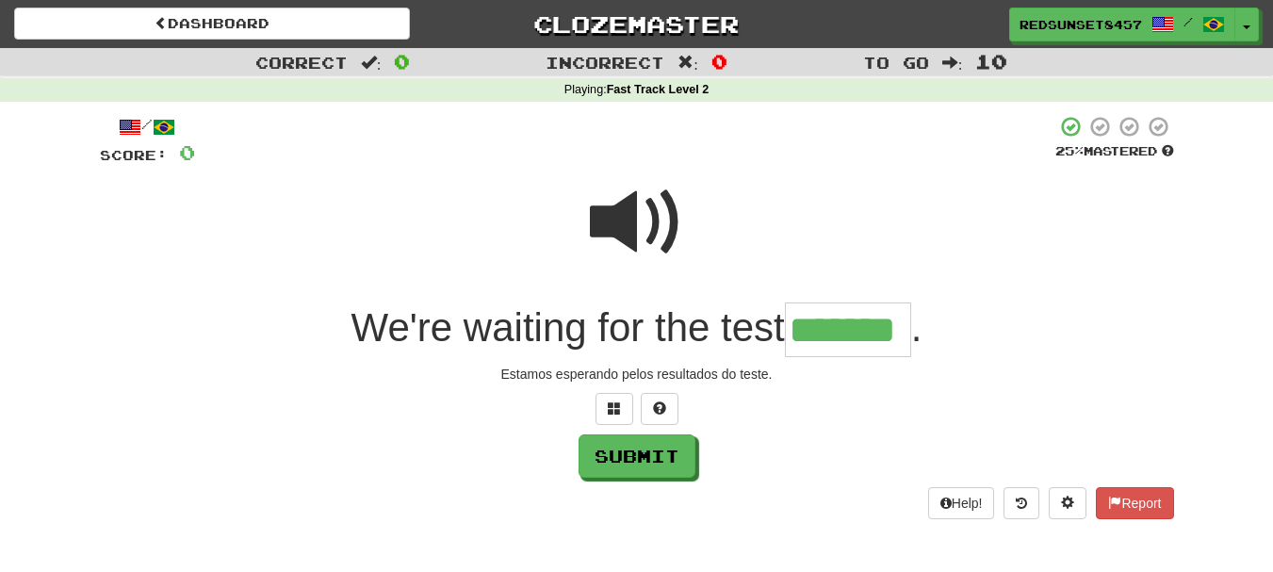
type input "*******"
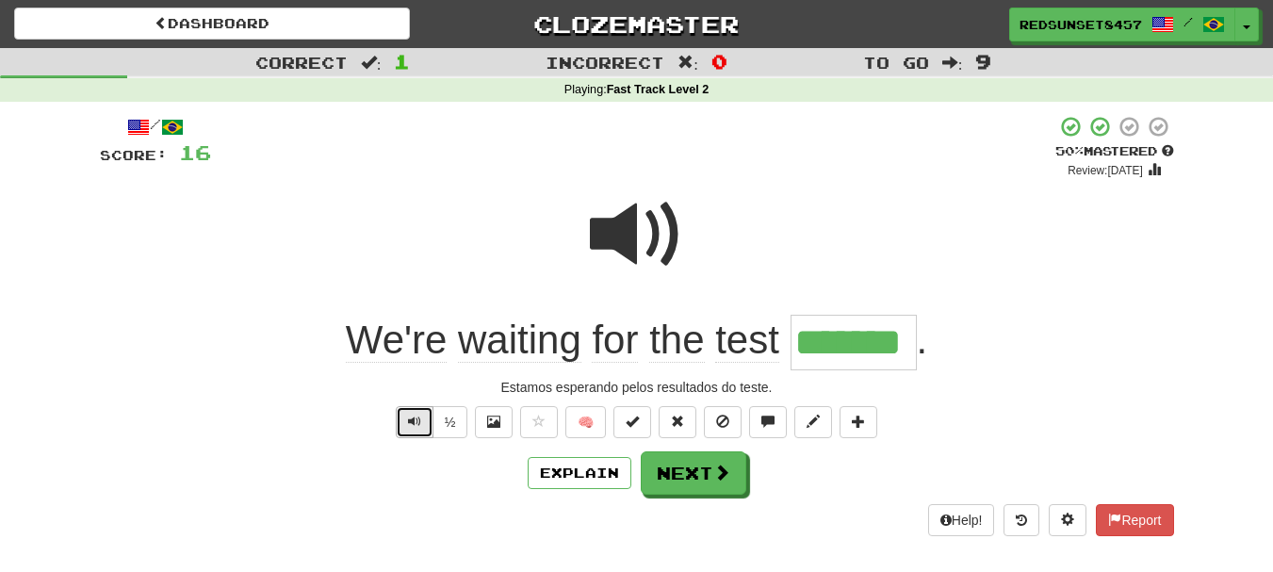
click at [413, 423] on span "Text-to-speech controls" at bounding box center [414, 421] width 13 height 13
click at [707, 474] on button "Next" at bounding box center [695, 473] width 106 height 43
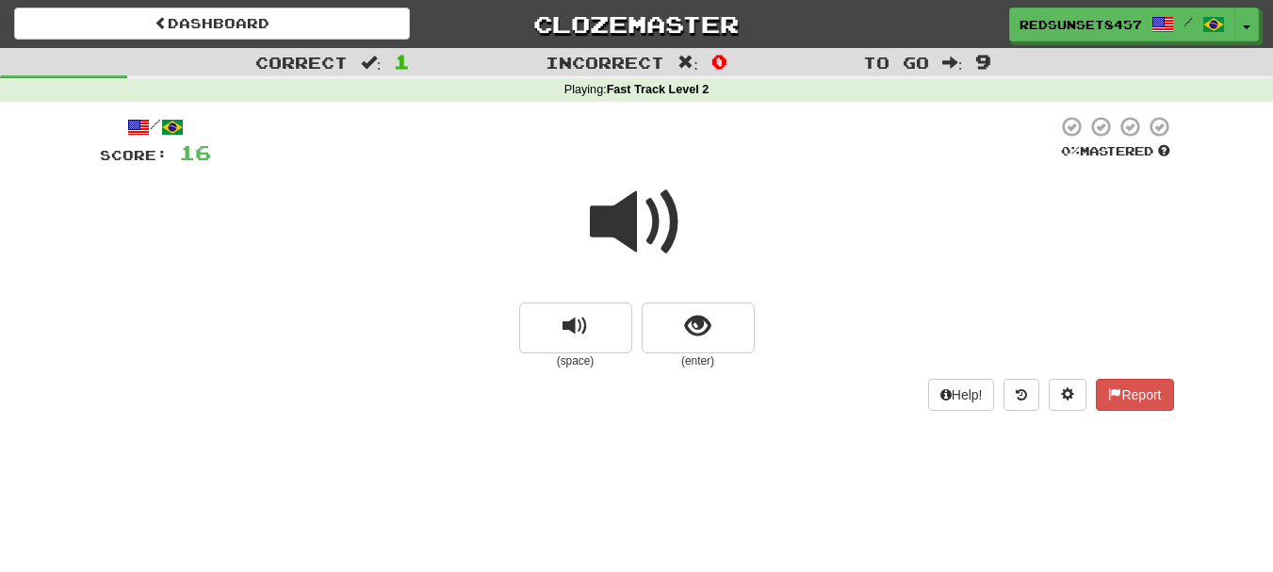
click at [637, 210] on span at bounding box center [637, 222] width 94 height 94
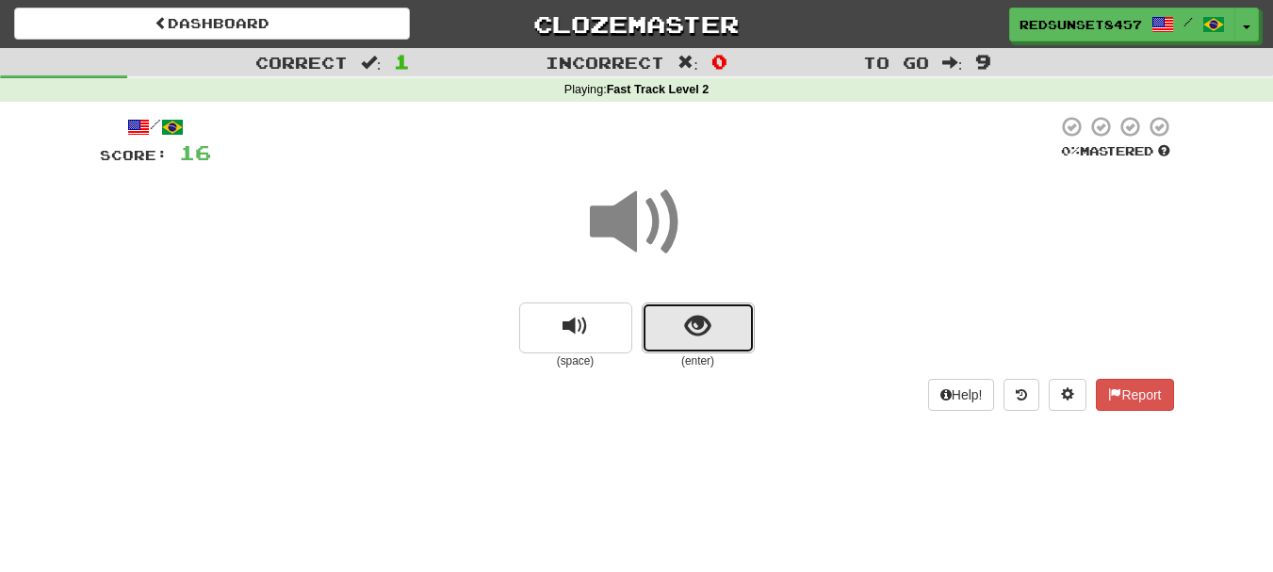
click at [705, 317] on span "show sentence" at bounding box center [697, 326] width 25 height 25
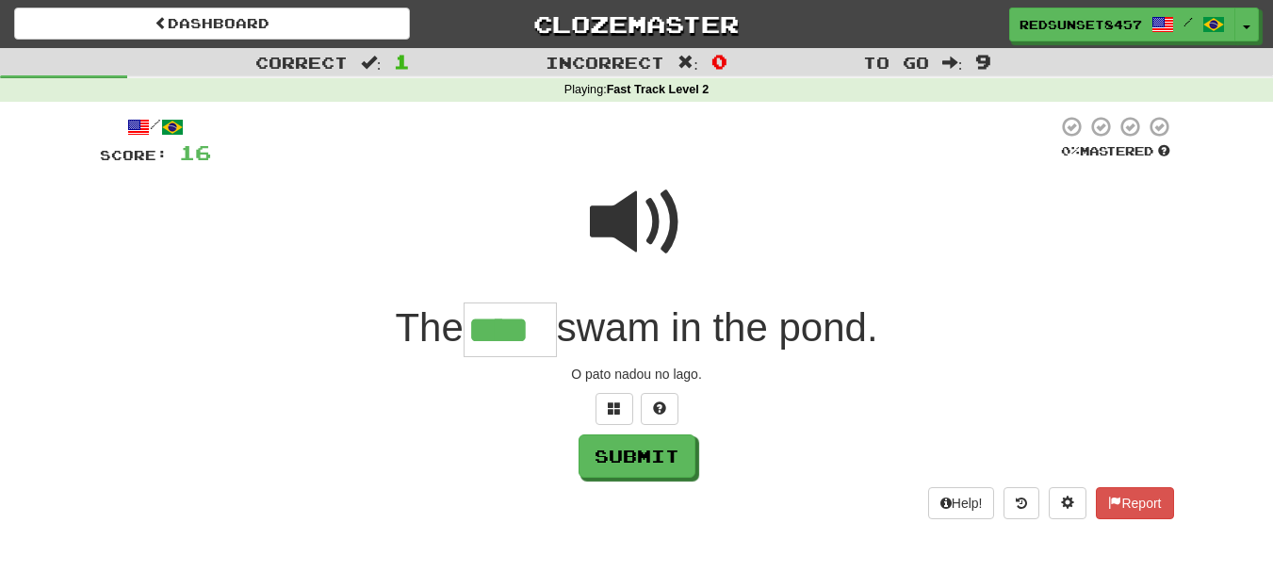
type input "****"
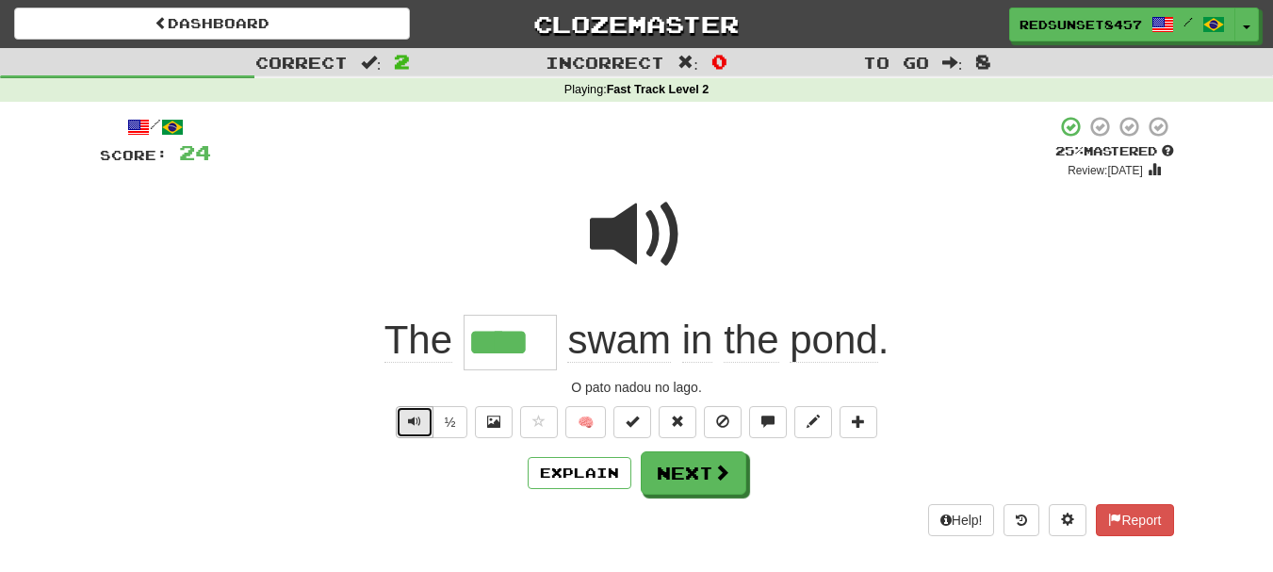
click at [402, 417] on button "Text-to-speech controls" at bounding box center [415, 422] width 38 height 32
click at [694, 479] on button "Next" at bounding box center [695, 473] width 106 height 43
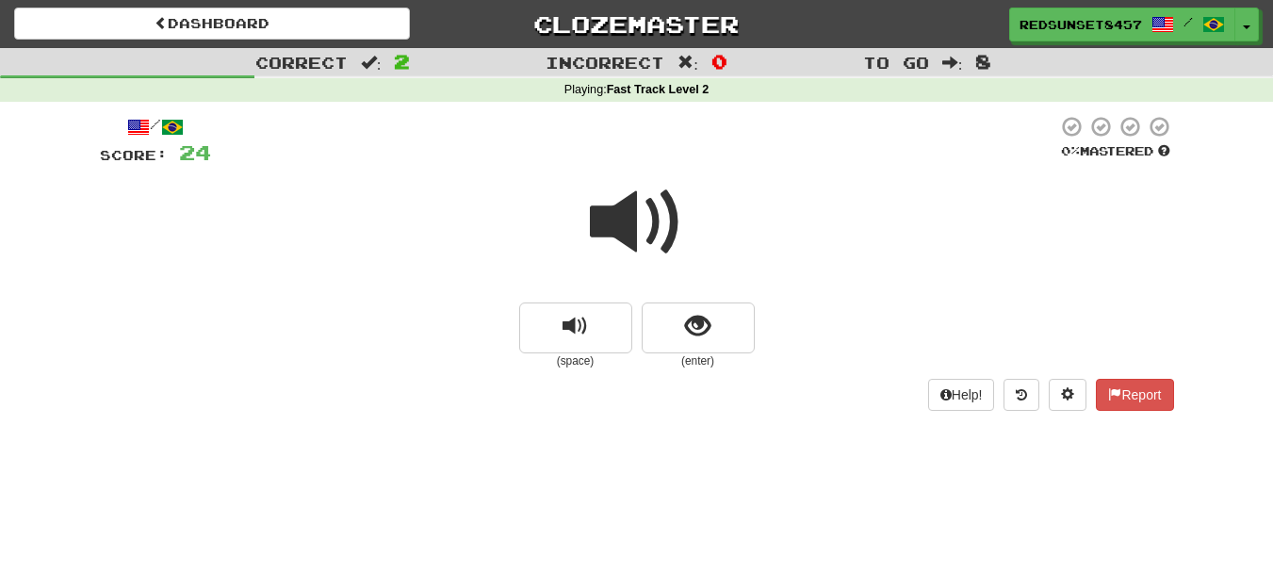
click at [656, 212] on span at bounding box center [637, 222] width 94 height 94
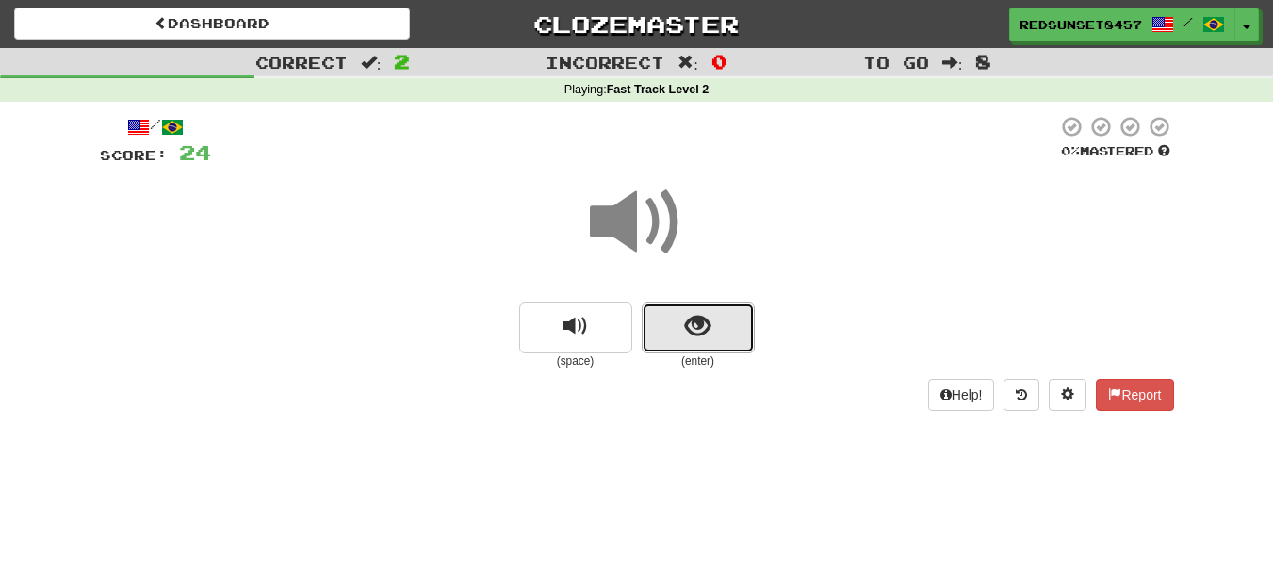
click at [692, 332] on span "show sentence" at bounding box center [697, 326] width 25 height 25
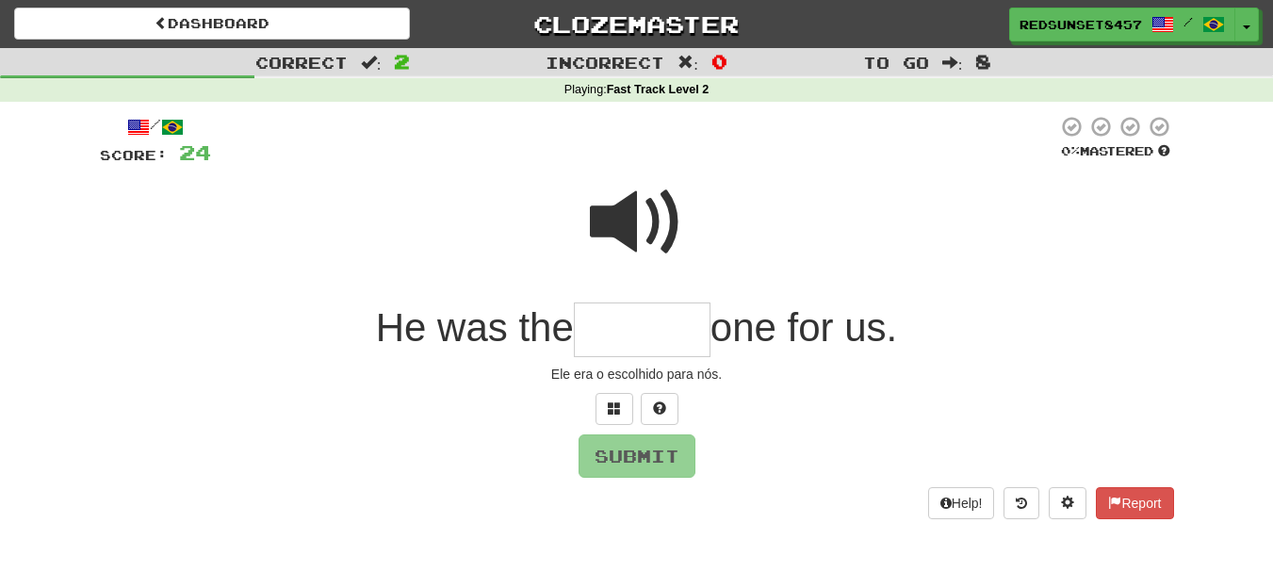
click at [616, 326] on input "text" at bounding box center [642, 330] width 137 height 56
type input "*"
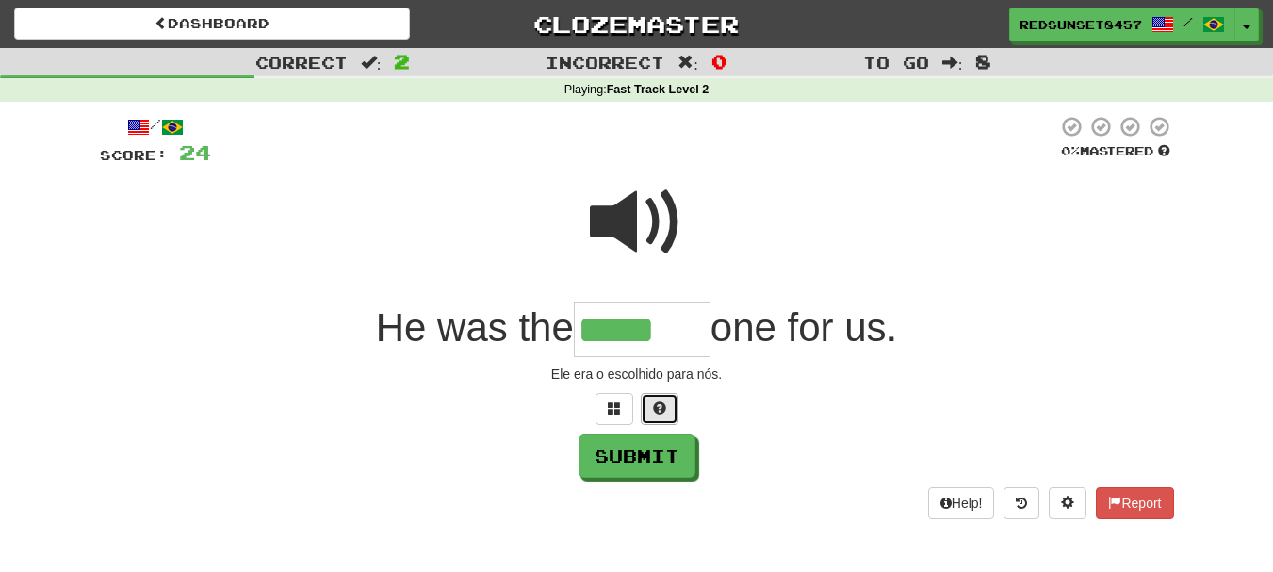
click at [662, 412] on span at bounding box center [659, 407] width 13 height 13
type input "******"
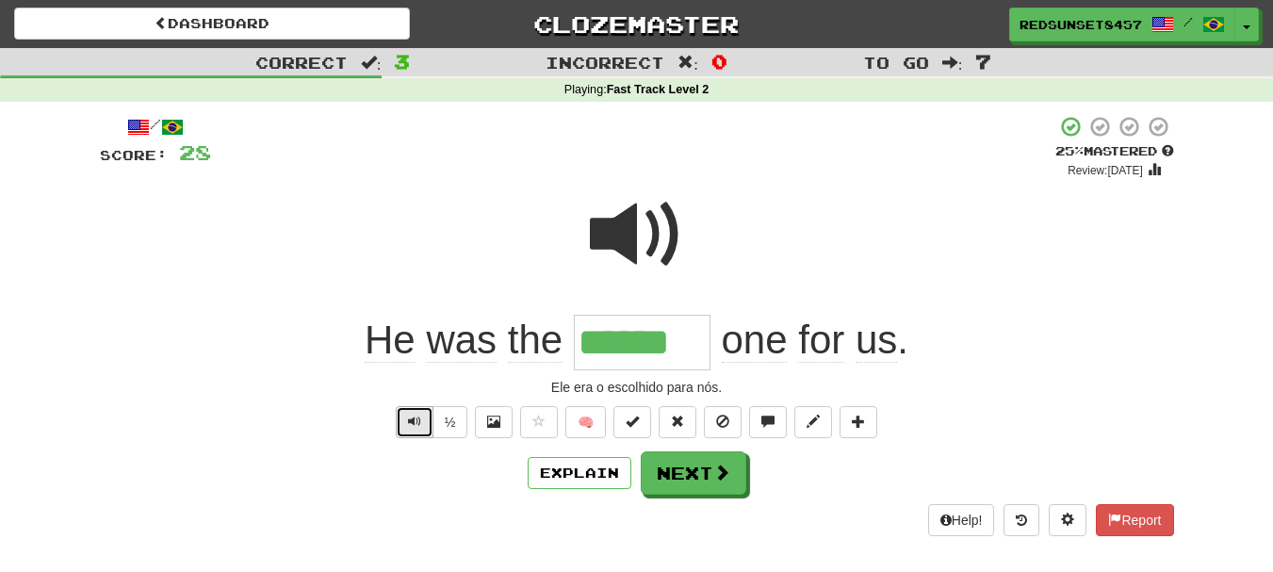
click at [411, 421] on span "Text-to-speech controls" at bounding box center [414, 421] width 13 height 13
click at [409, 406] on button "Text-to-speech controls" at bounding box center [415, 422] width 38 height 32
click at [705, 483] on button "Next" at bounding box center [695, 473] width 106 height 43
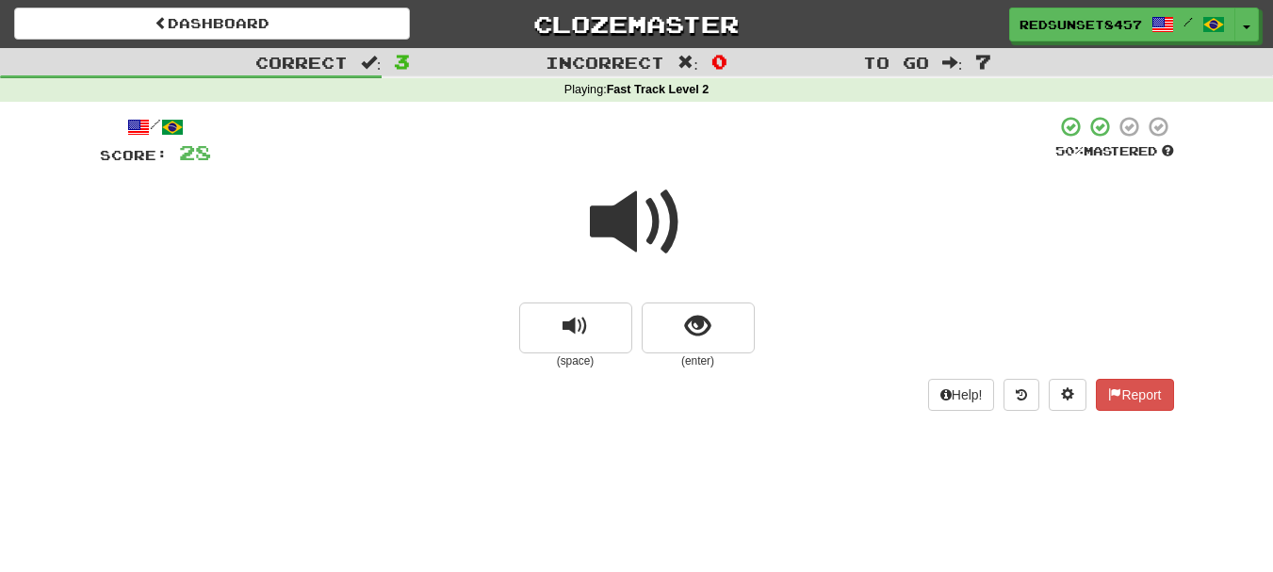
click at [637, 225] on span at bounding box center [637, 222] width 94 height 94
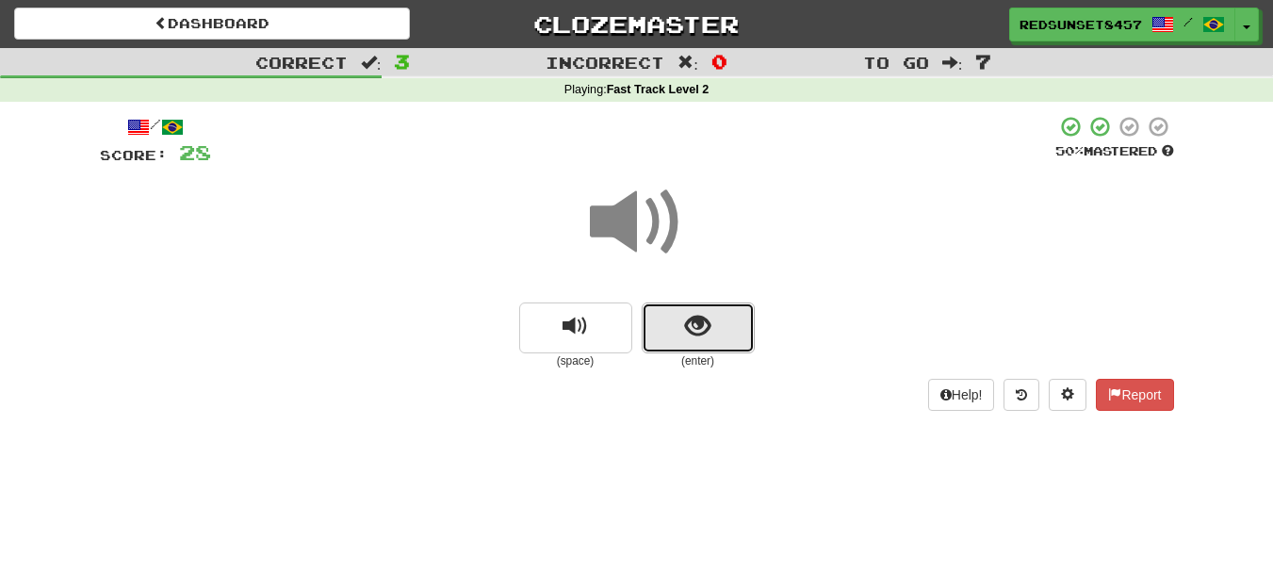
click at [717, 334] on button "show sentence" at bounding box center [698, 327] width 113 height 51
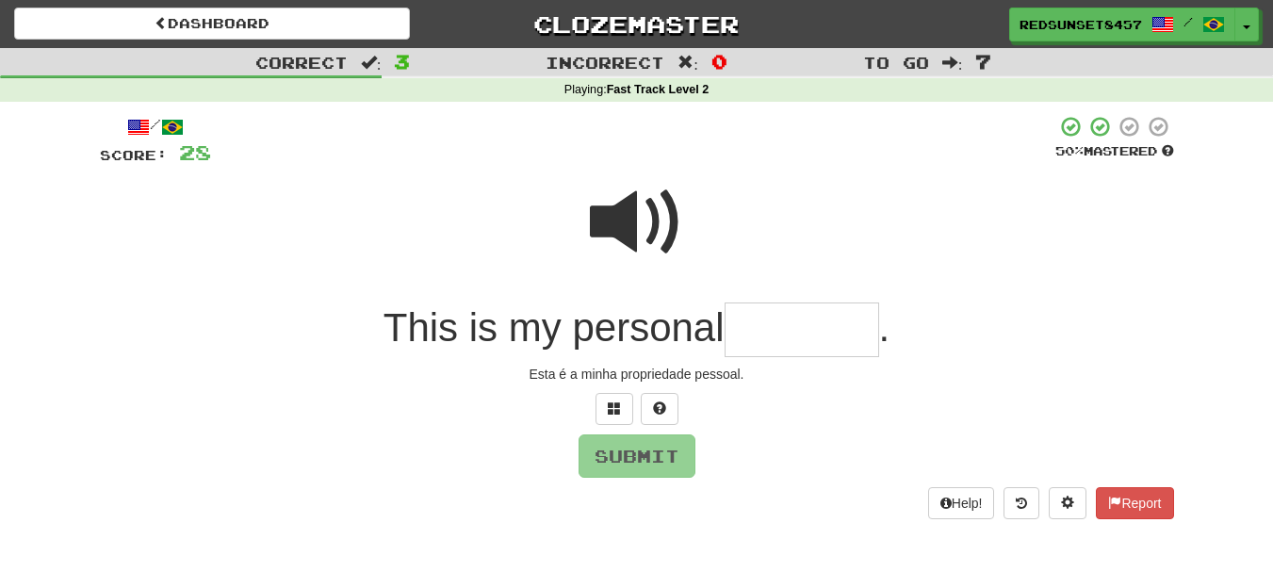
click at [808, 325] on input "text" at bounding box center [801, 330] width 154 height 56
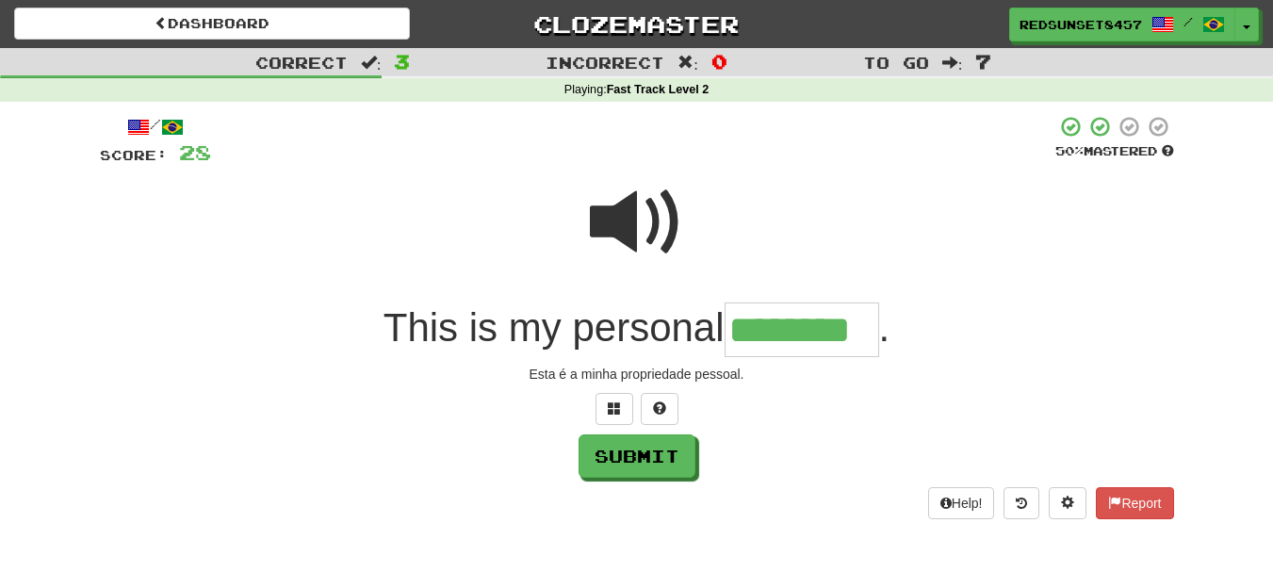
type input "********"
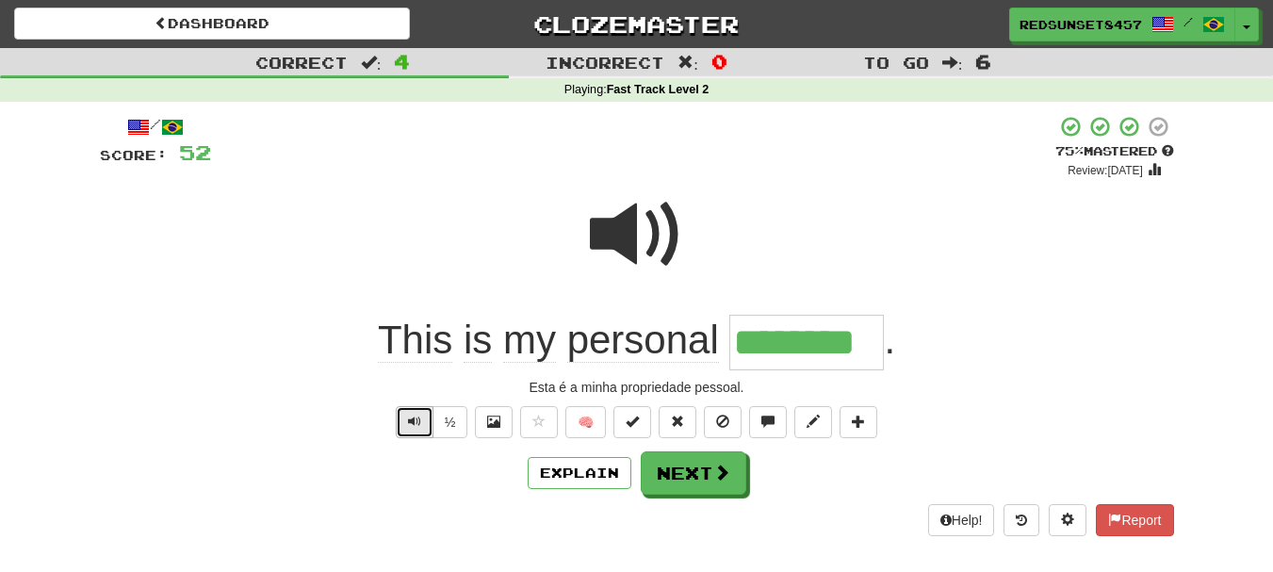
click at [410, 413] on button "Text-to-speech controls" at bounding box center [415, 422] width 38 height 32
click at [697, 479] on button "Next" at bounding box center [694, 472] width 106 height 43
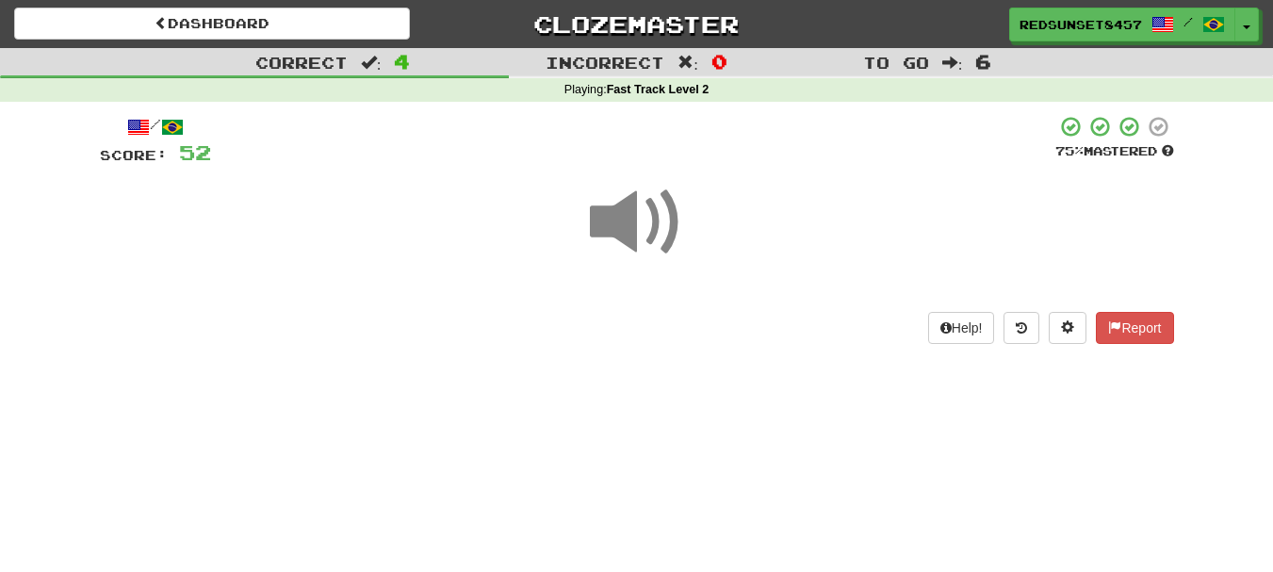
click at [653, 218] on span at bounding box center [637, 222] width 94 height 94
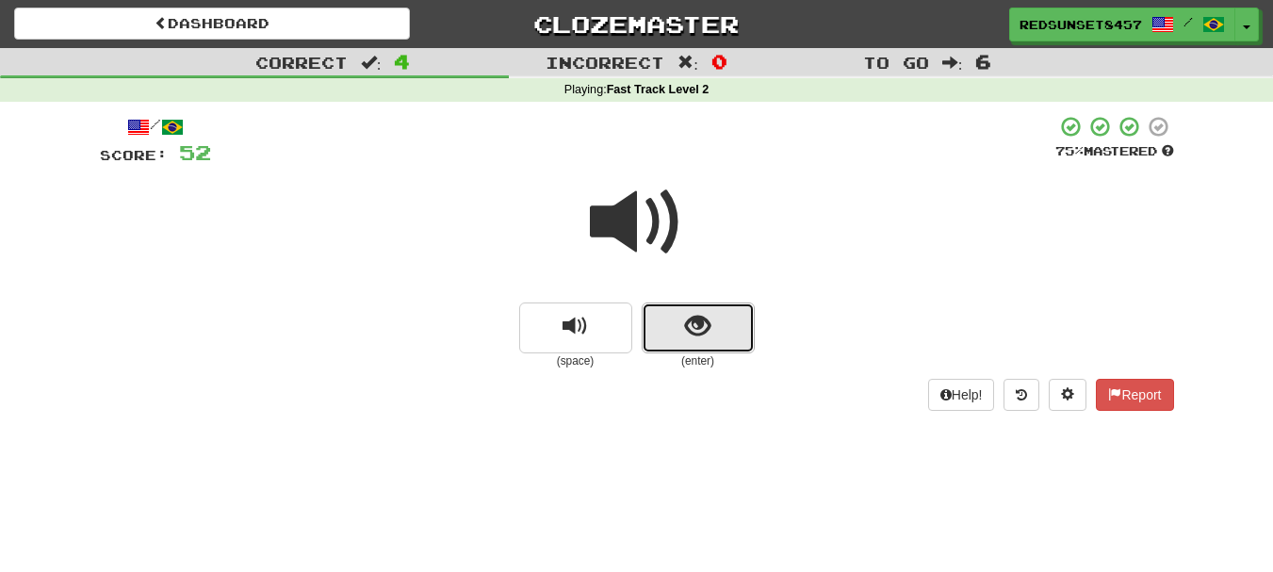
click at [731, 323] on button "show sentence" at bounding box center [698, 327] width 113 height 51
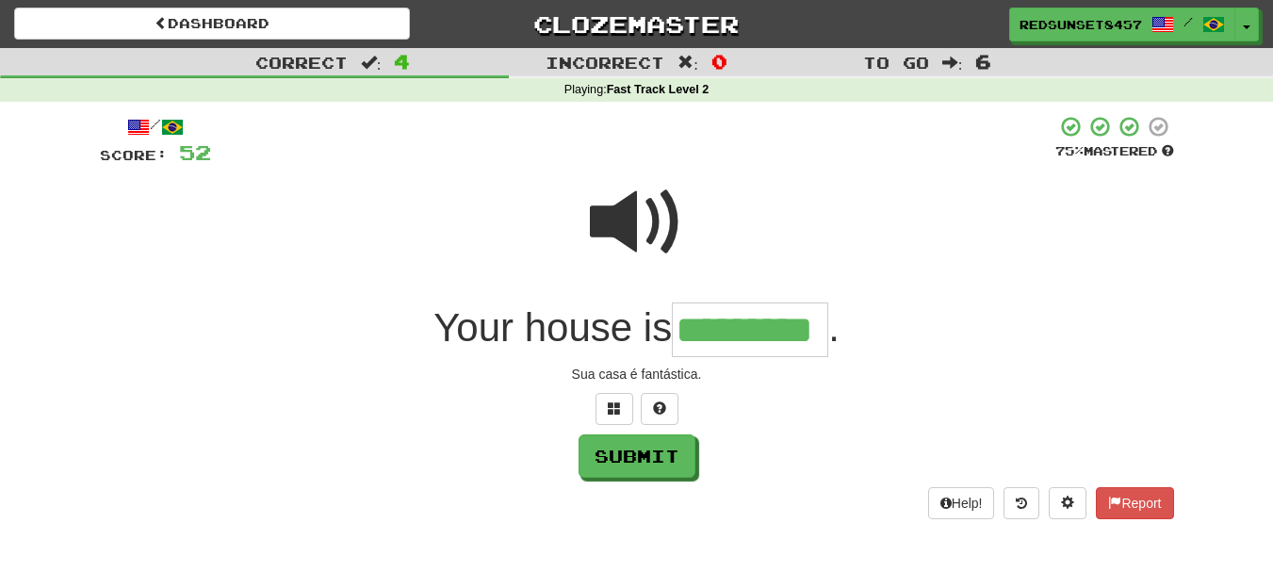
type input "*********"
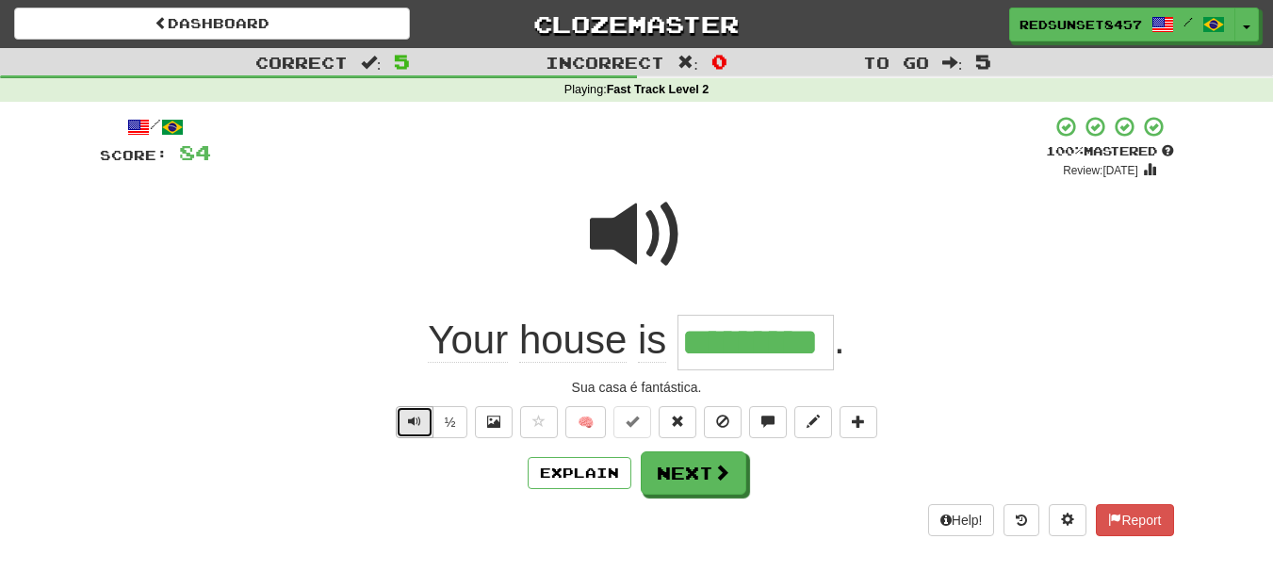
click at [418, 420] on span "Text-to-speech controls" at bounding box center [414, 421] width 13 height 13
click at [719, 475] on span at bounding box center [722, 472] width 17 height 17
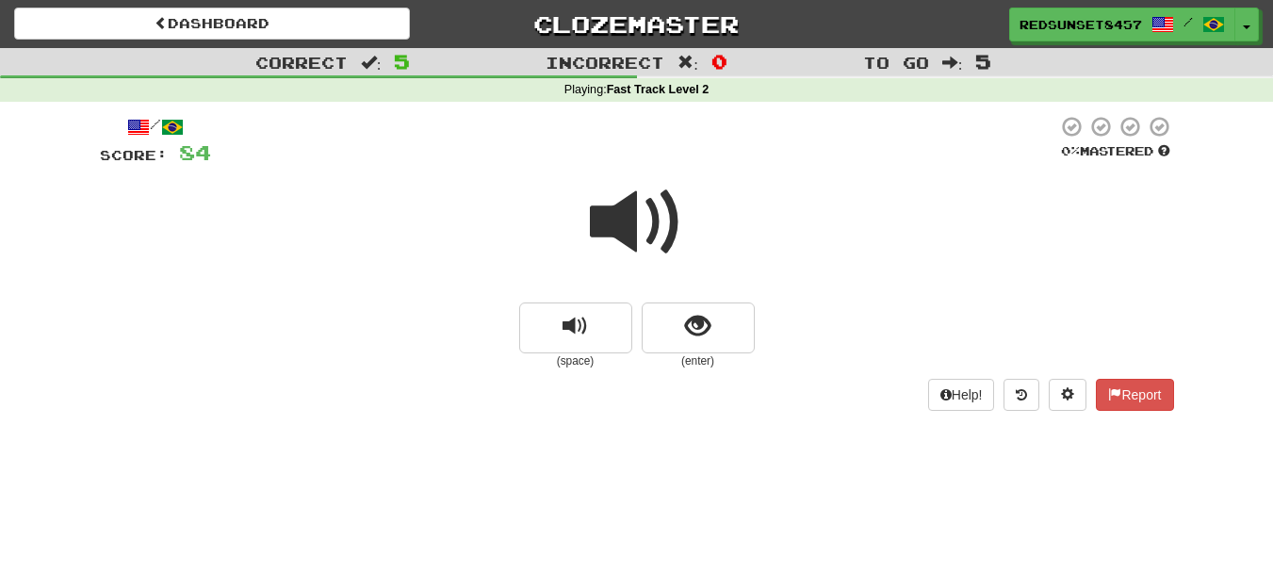
click at [629, 218] on span at bounding box center [637, 222] width 94 height 94
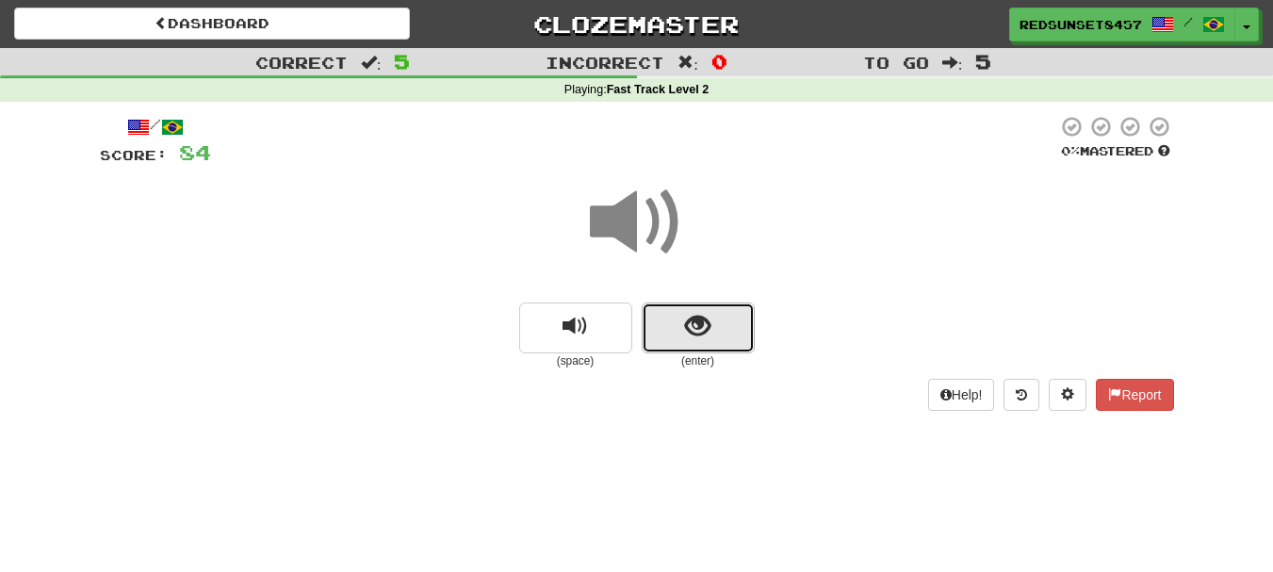
click at [682, 338] on button "show sentence" at bounding box center [698, 327] width 113 height 51
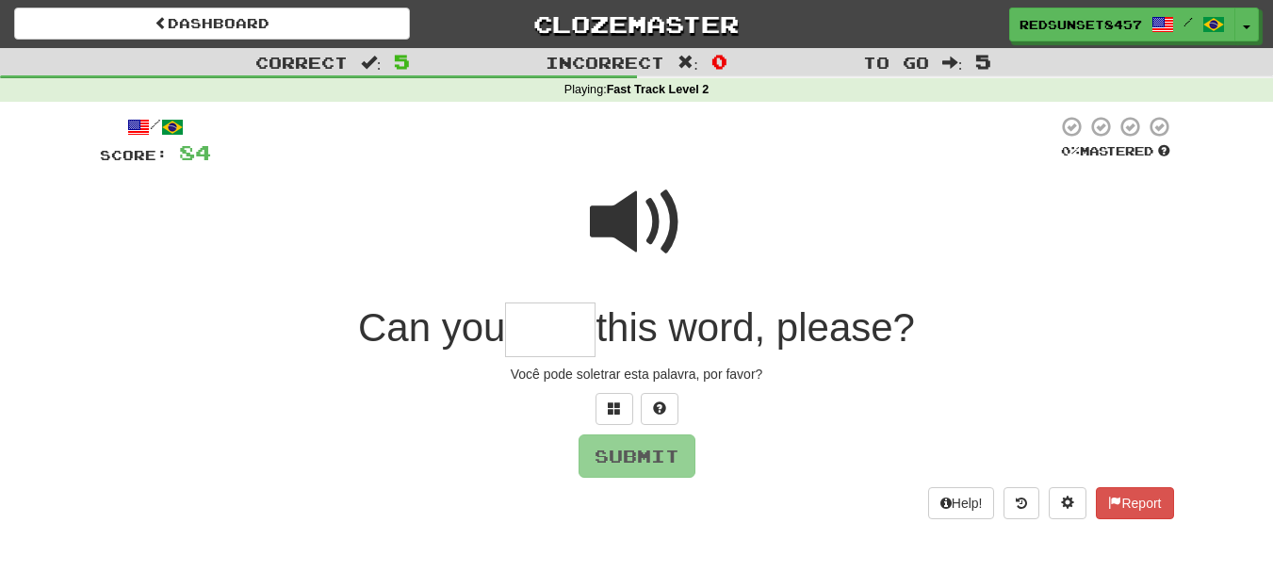
click at [644, 207] on span at bounding box center [637, 222] width 94 height 94
click at [535, 340] on input "text" at bounding box center [550, 330] width 90 height 56
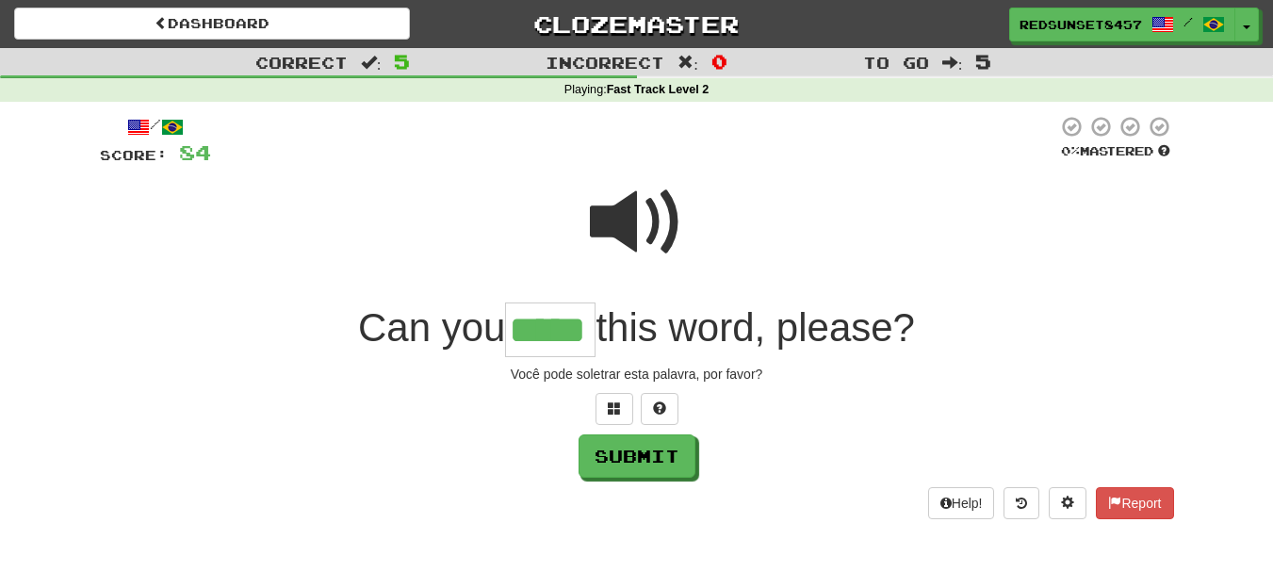
type input "*****"
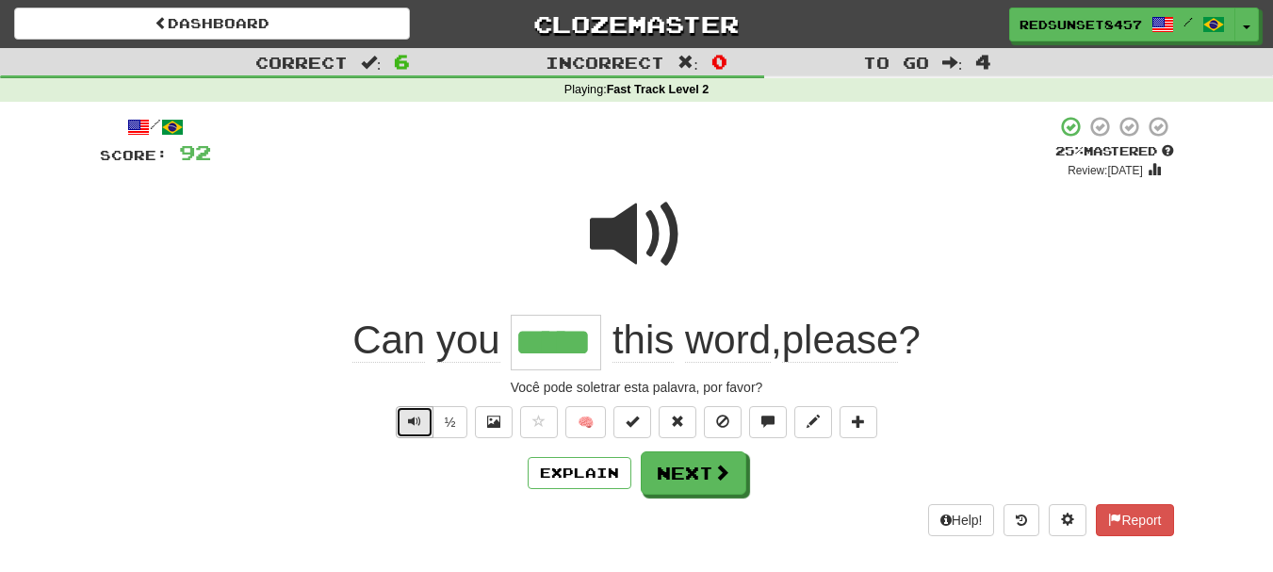
click at [413, 421] on span "Text-to-speech controls" at bounding box center [414, 421] width 13 height 13
click at [710, 477] on button "Next" at bounding box center [695, 473] width 106 height 43
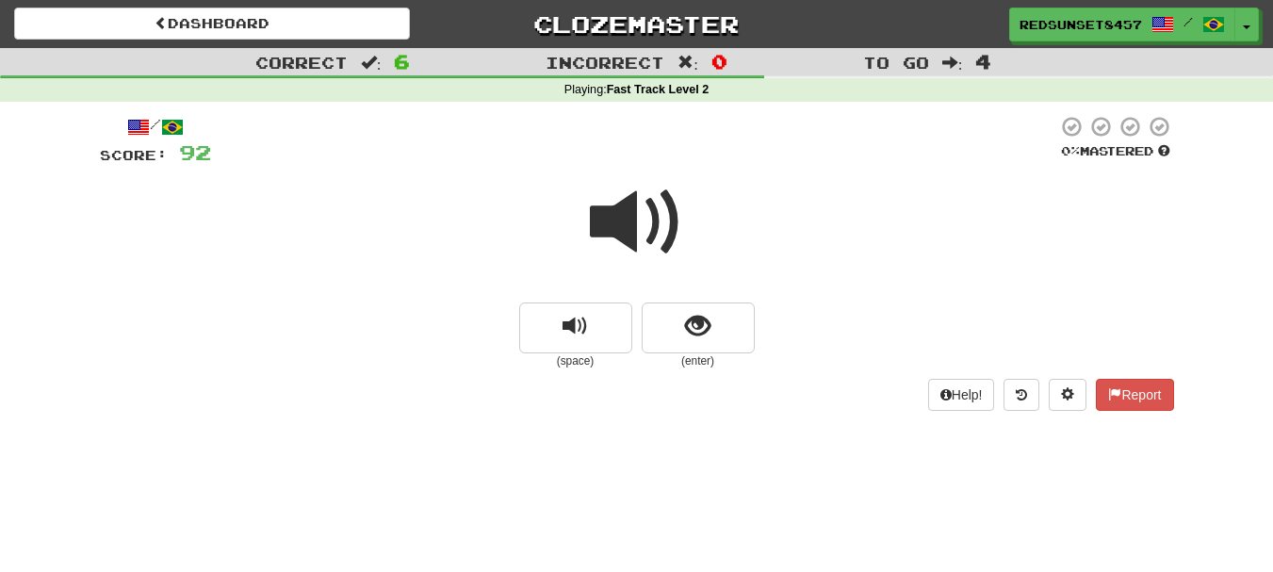
click at [633, 215] on span at bounding box center [637, 222] width 94 height 94
click at [704, 333] on span "show sentence" at bounding box center [697, 326] width 25 height 25
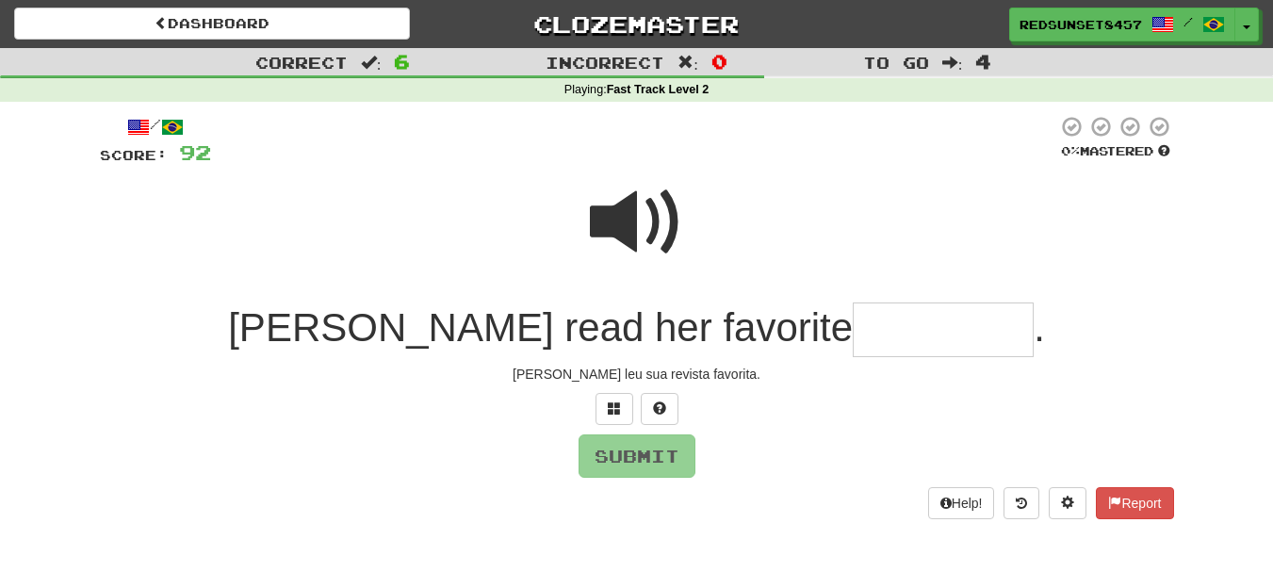
click at [853, 329] on input "text" at bounding box center [943, 330] width 181 height 56
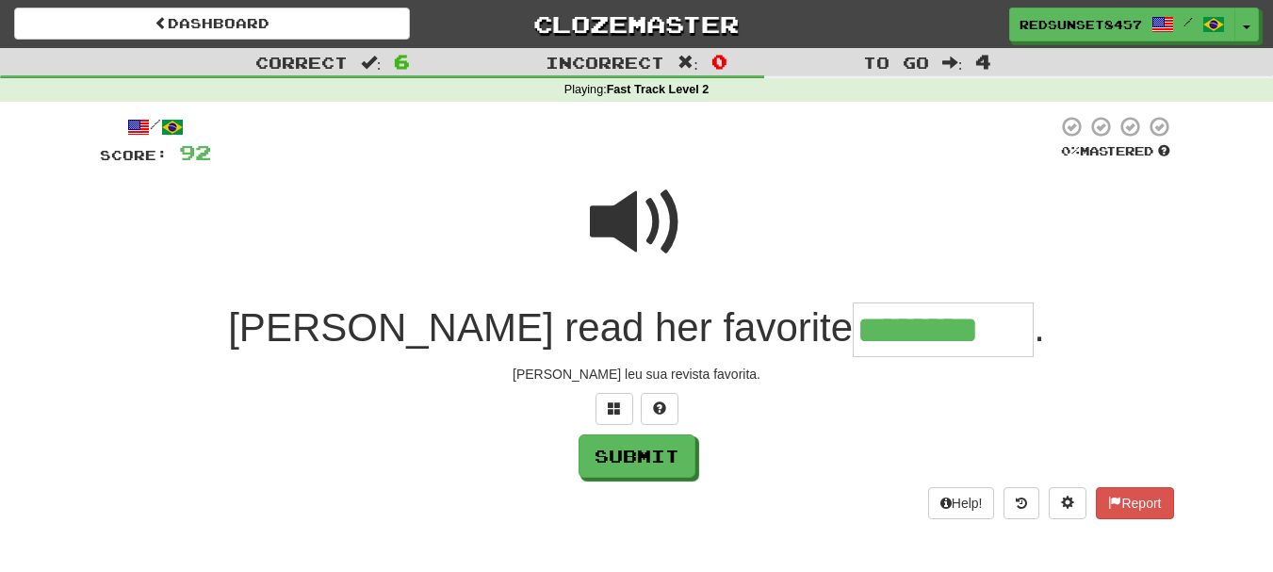
type input "********"
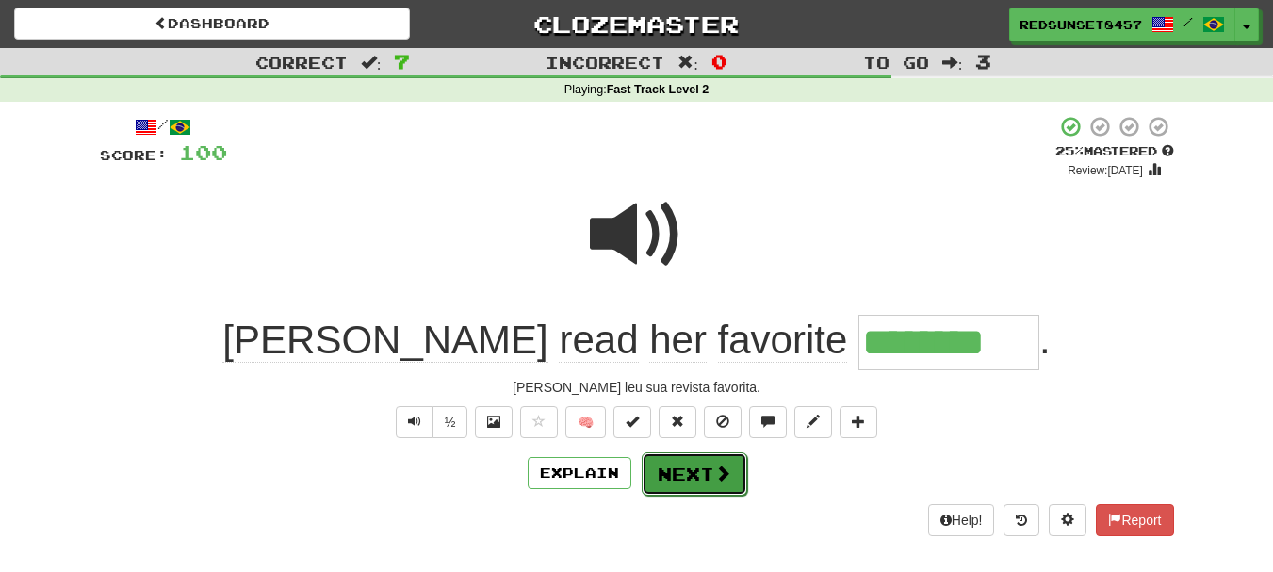
click at [692, 478] on button "Next" at bounding box center [695, 473] width 106 height 43
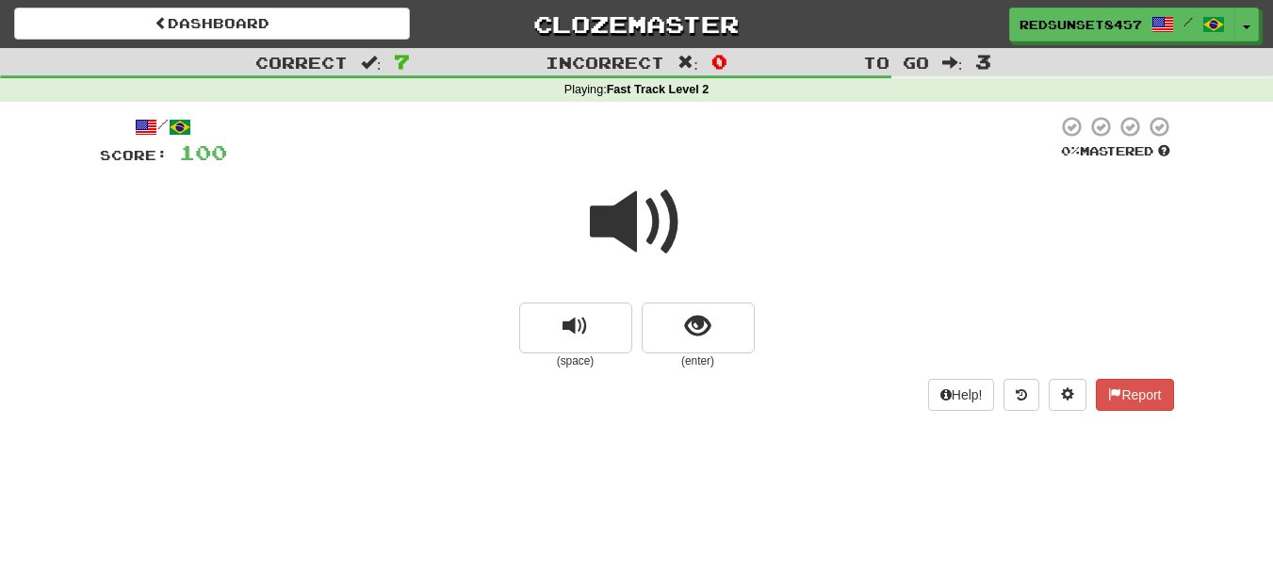
click at [638, 243] on span at bounding box center [637, 222] width 94 height 94
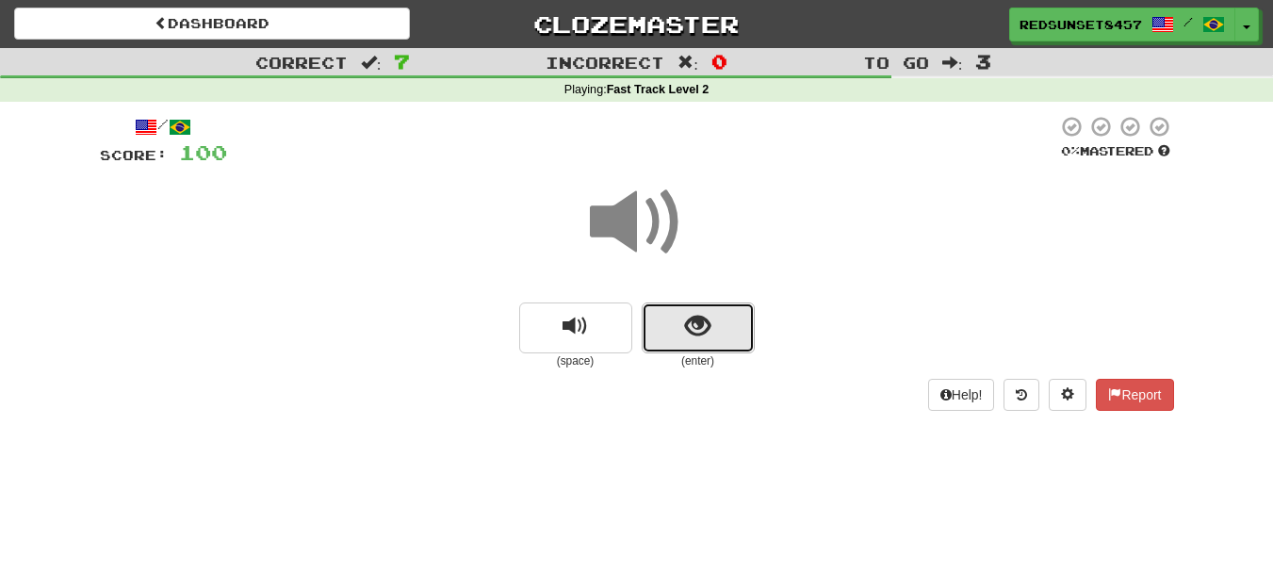
click at [710, 322] on button "show sentence" at bounding box center [698, 327] width 113 height 51
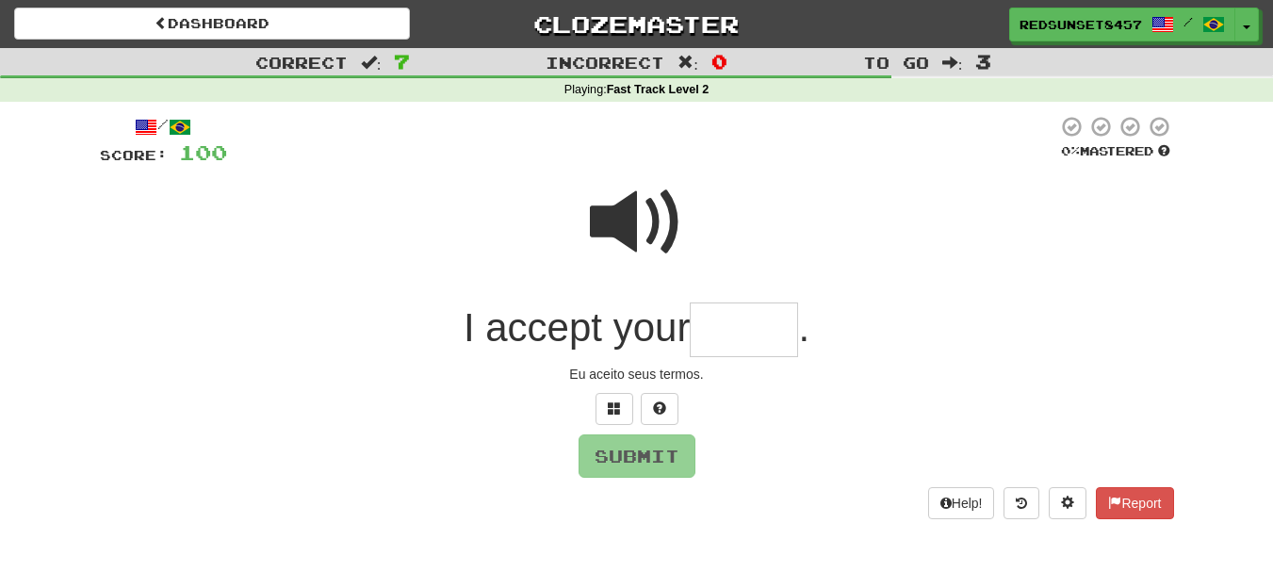
click at [739, 332] on input "text" at bounding box center [744, 330] width 108 height 56
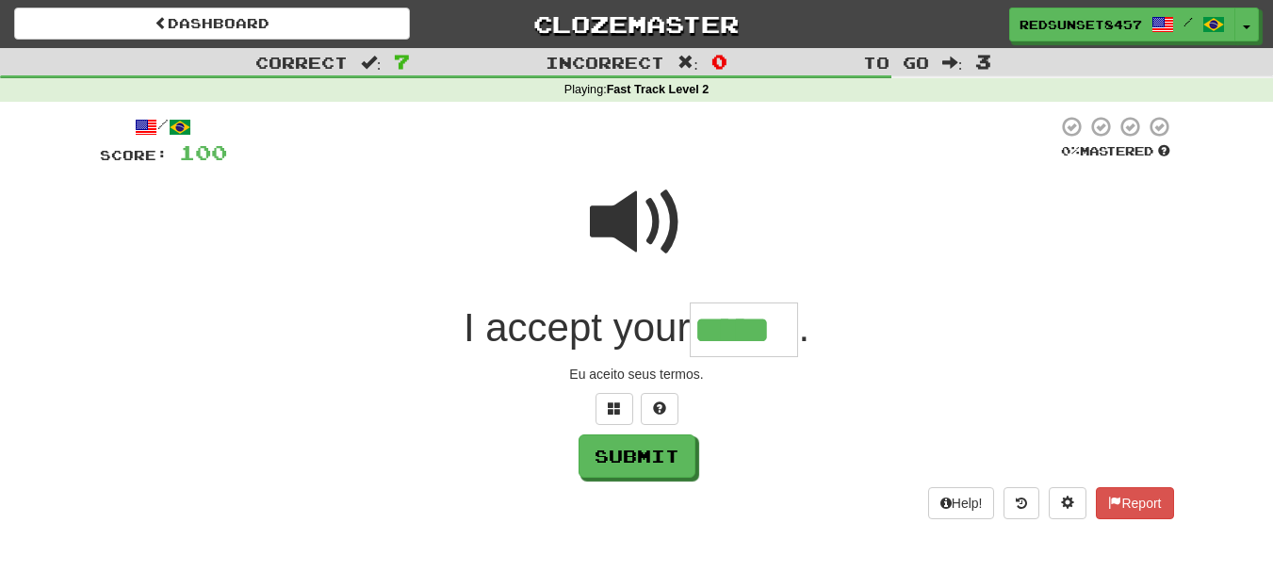
type input "*****"
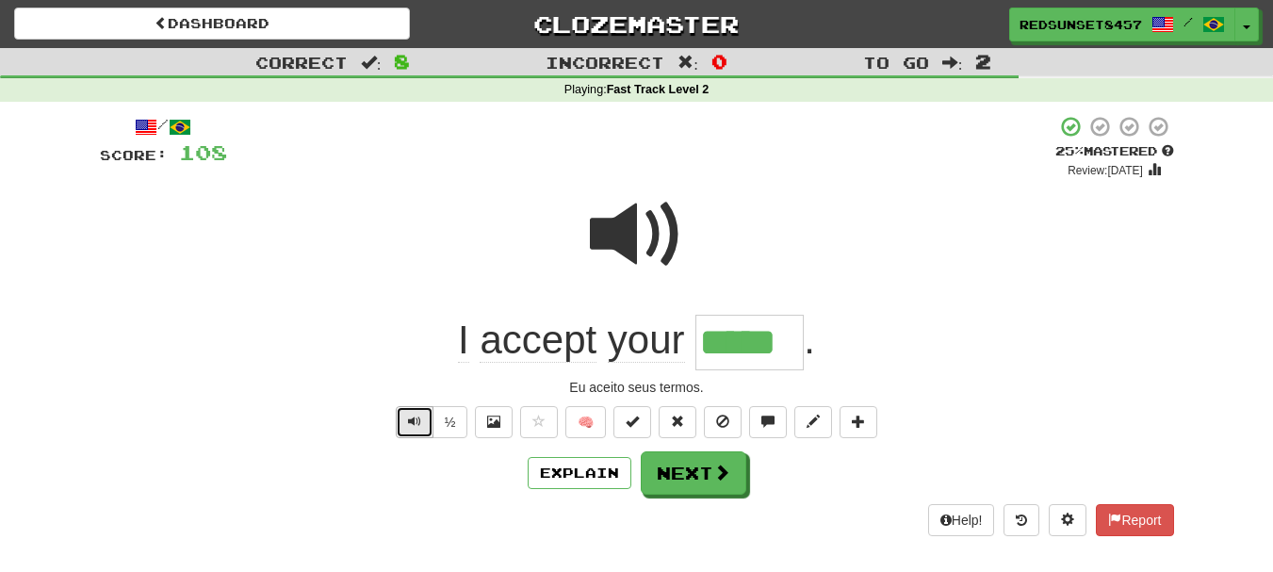
click at [407, 412] on button "Text-to-speech controls" at bounding box center [415, 422] width 38 height 32
click at [703, 465] on button "Next" at bounding box center [695, 473] width 106 height 43
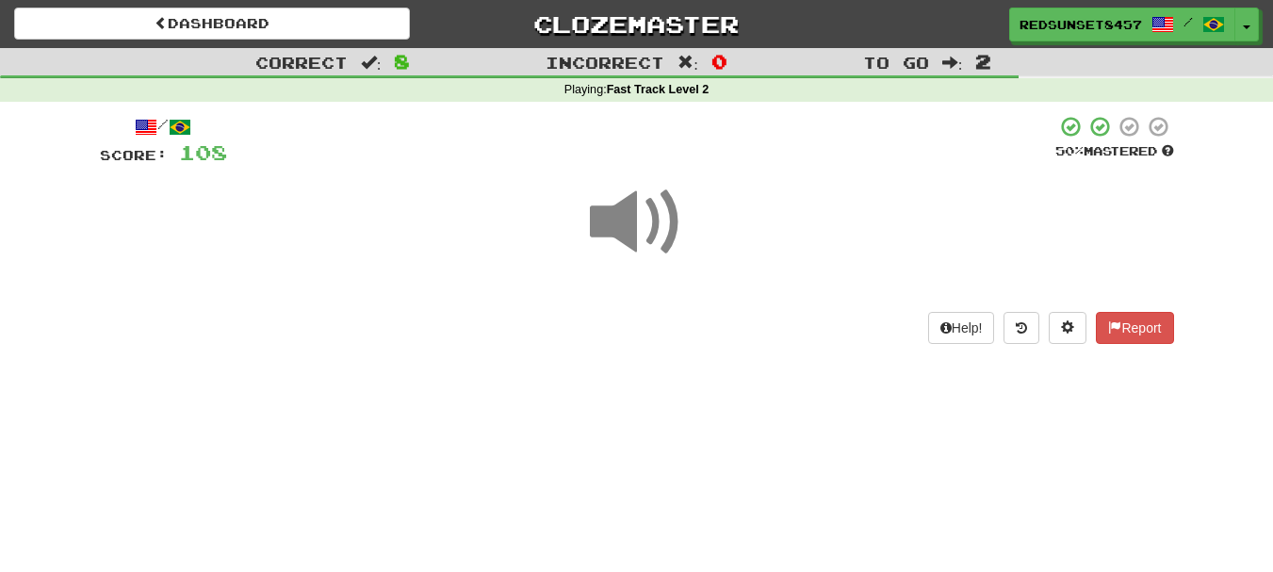
click at [610, 219] on span at bounding box center [637, 222] width 94 height 94
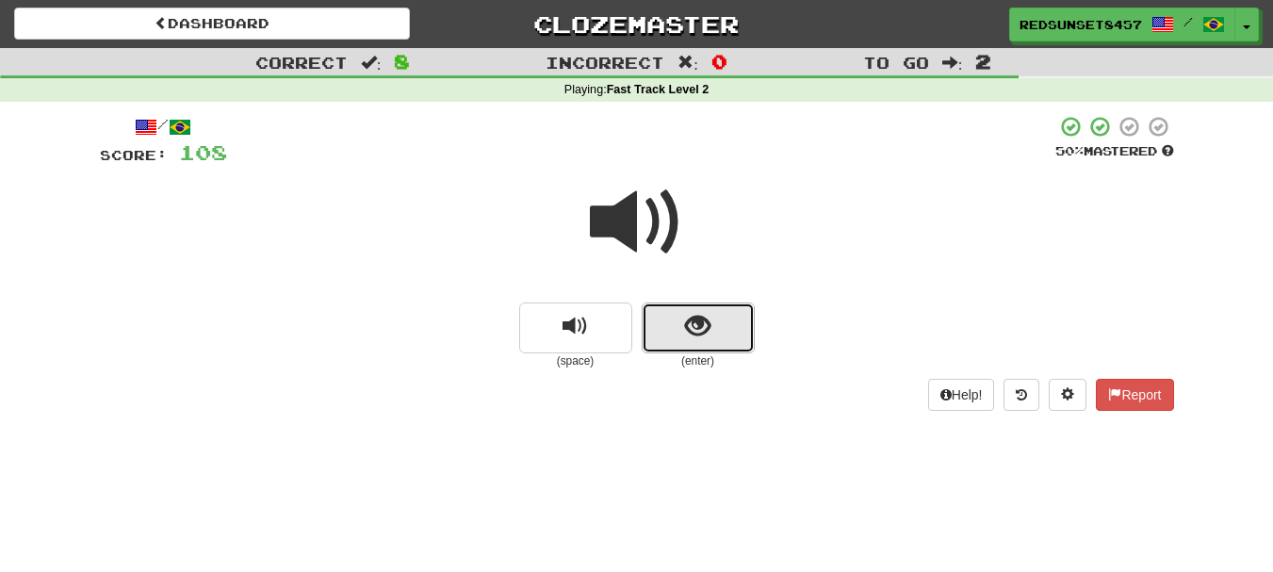
click at [680, 324] on button "show sentence" at bounding box center [698, 327] width 113 height 51
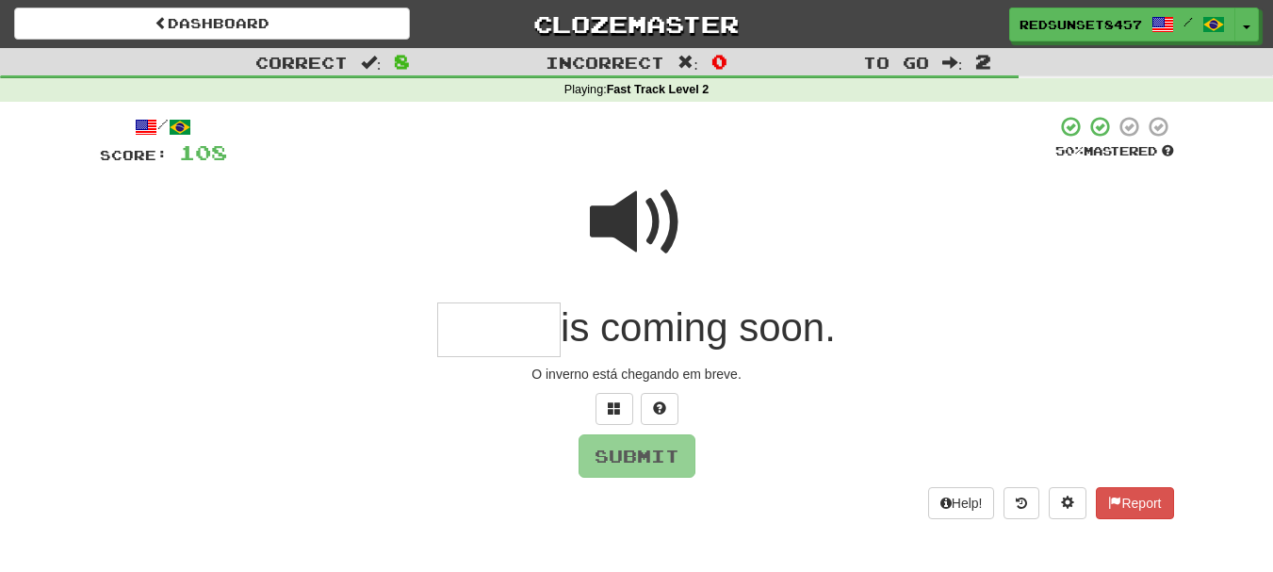
click at [467, 333] on input "text" at bounding box center [498, 330] width 123 height 56
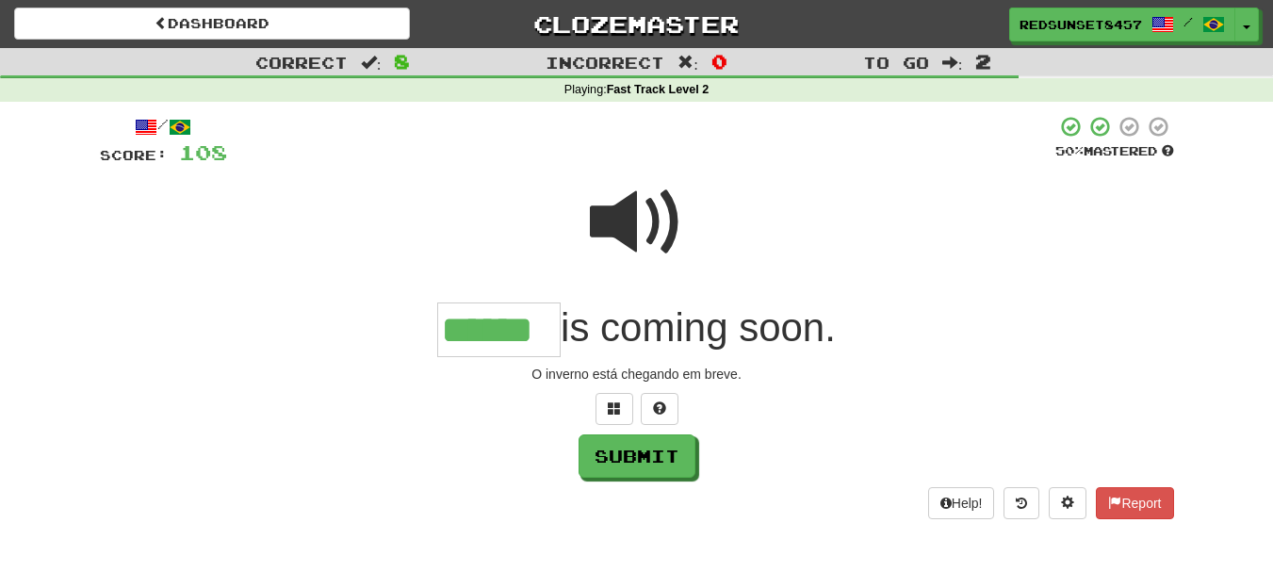
type input "******"
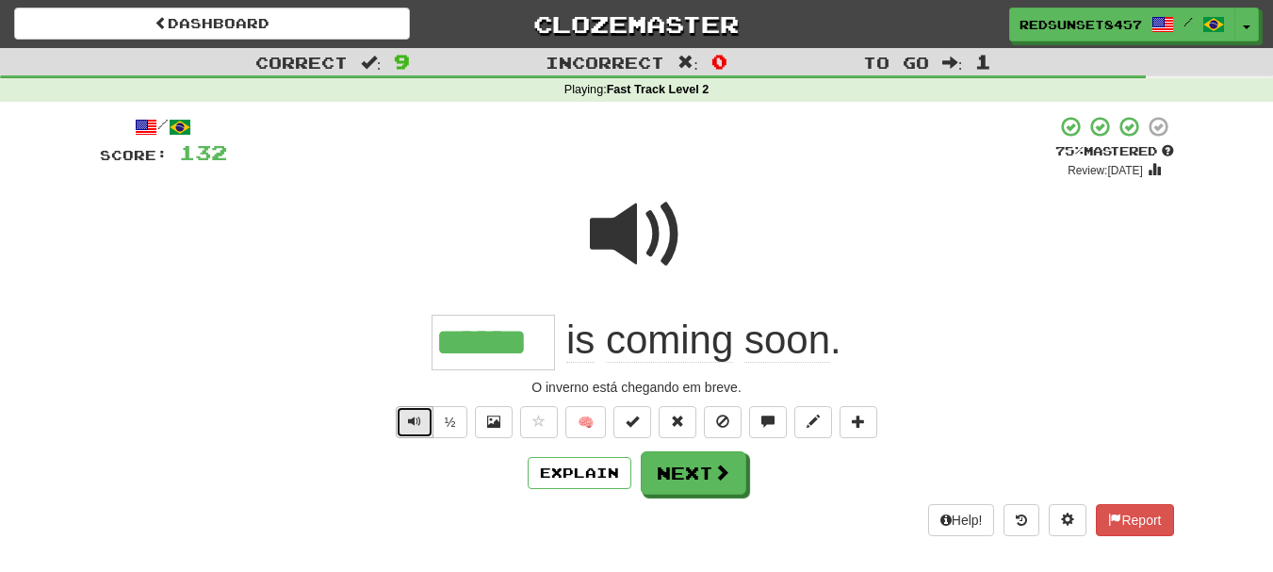
click at [408, 421] on span "Text-to-speech controls" at bounding box center [414, 421] width 13 height 13
click at [700, 476] on button "Next" at bounding box center [695, 473] width 106 height 43
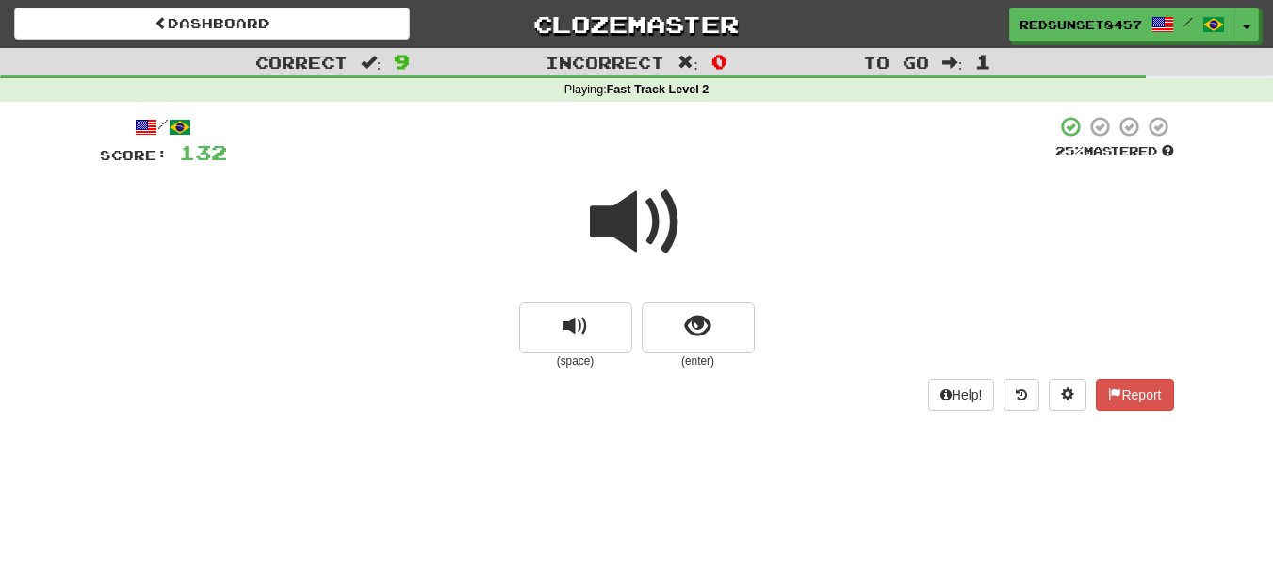
click at [642, 209] on span at bounding box center [637, 222] width 94 height 94
click at [648, 201] on span at bounding box center [637, 222] width 94 height 94
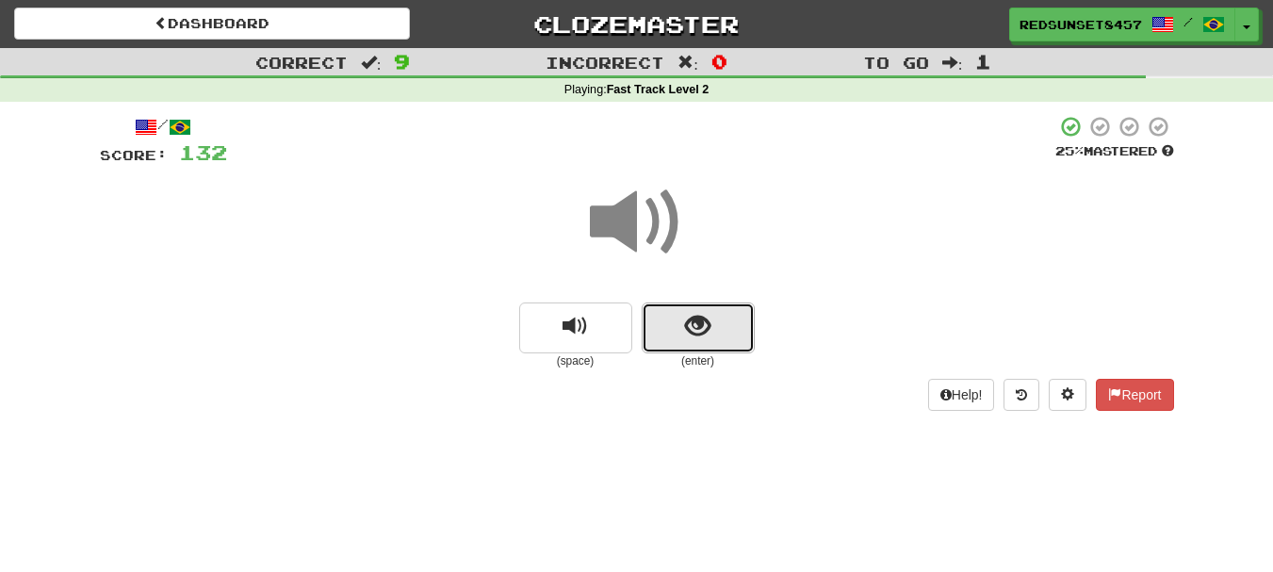
click at [711, 332] on button "show sentence" at bounding box center [698, 327] width 113 height 51
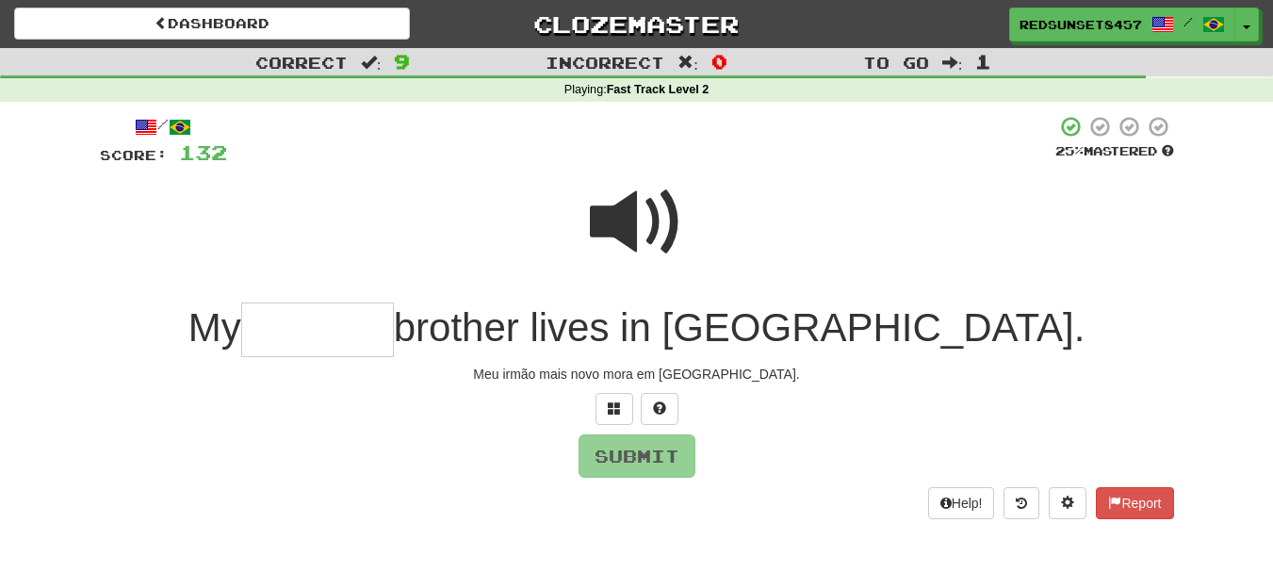
click at [394, 317] on input "text" at bounding box center [317, 330] width 153 height 56
click at [627, 220] on span at bounding box center [637, 222] width 94 height 94
click at [394, 344] on input "text" at bounding box center [317, 330] width 153 height 56
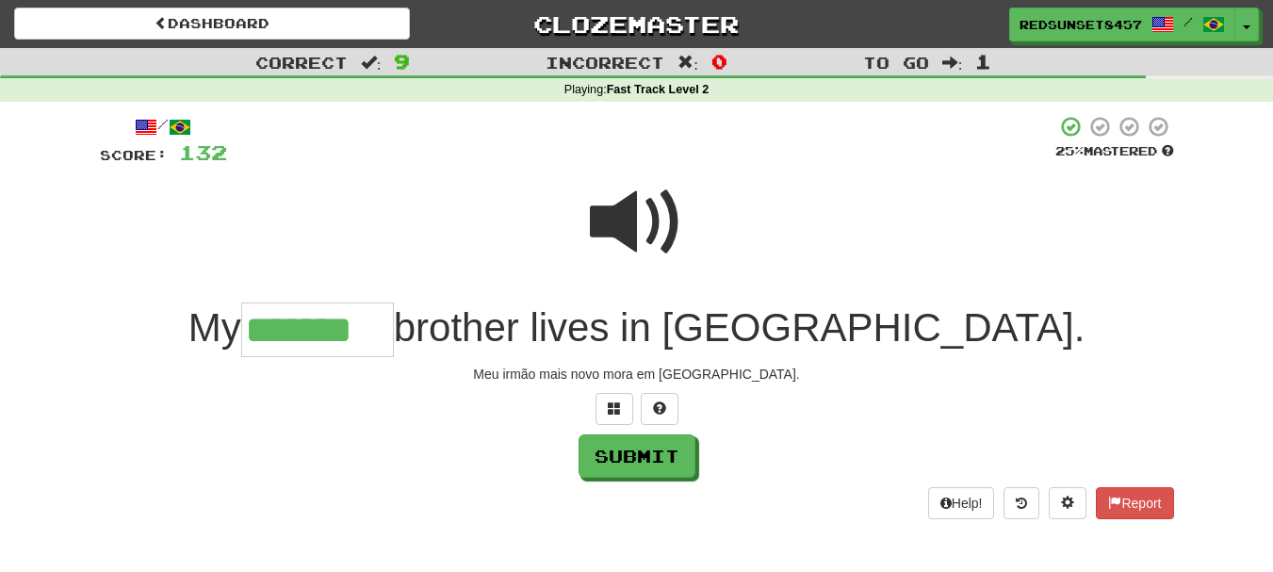
type input "*******"
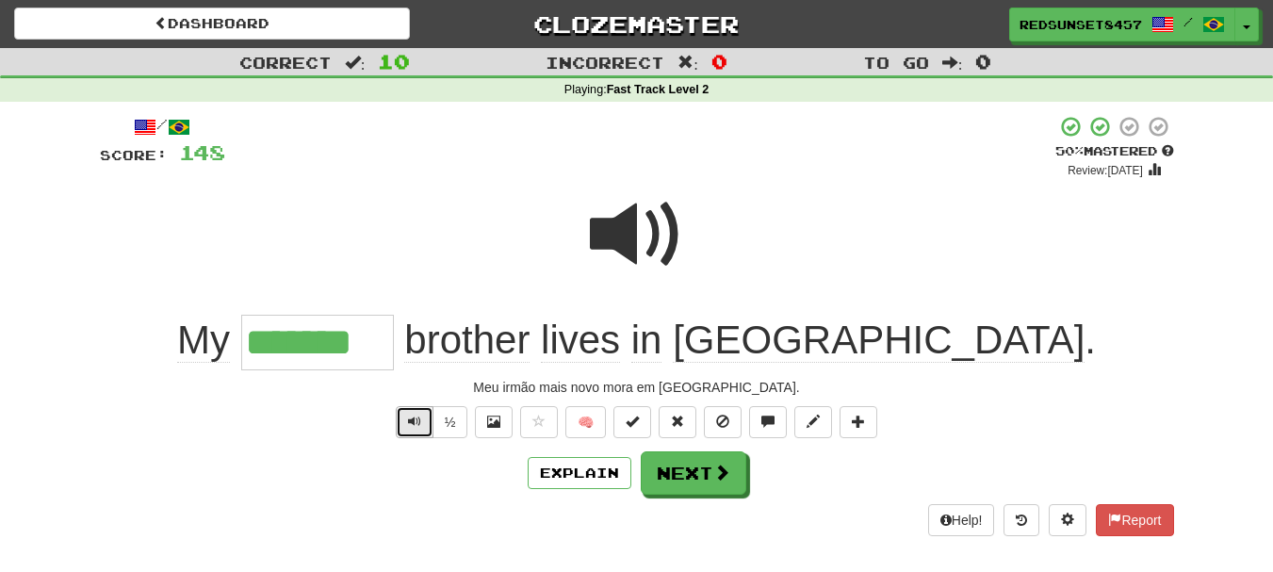
click at [408, 426] on span "Text-to-speech controls" at bounding box center [414, 421] width 13 height 13
click at [417, 419] on span "Text-to-speech controls" at bounding box center [414, 421] width 13 height 13
click at [717, 471] on span at bounding box center [722, 472] width 17 height 17
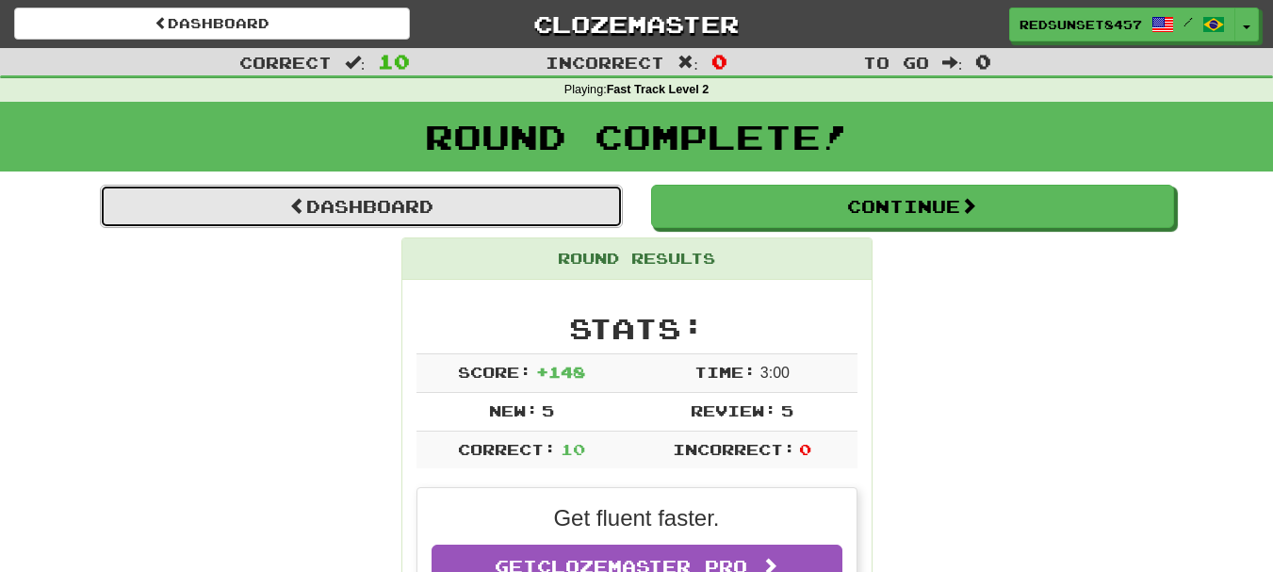
click at [424, 203] on link "Dashboard" at bounding box center [361, 206] width 523 height 43
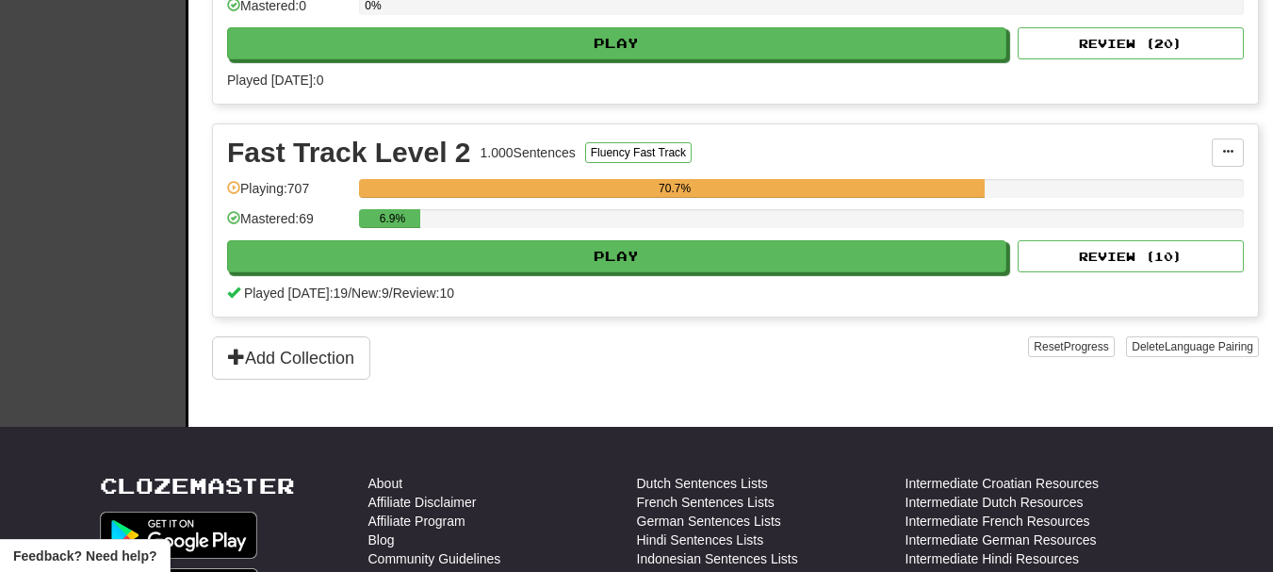
scroll to position [565, 0]
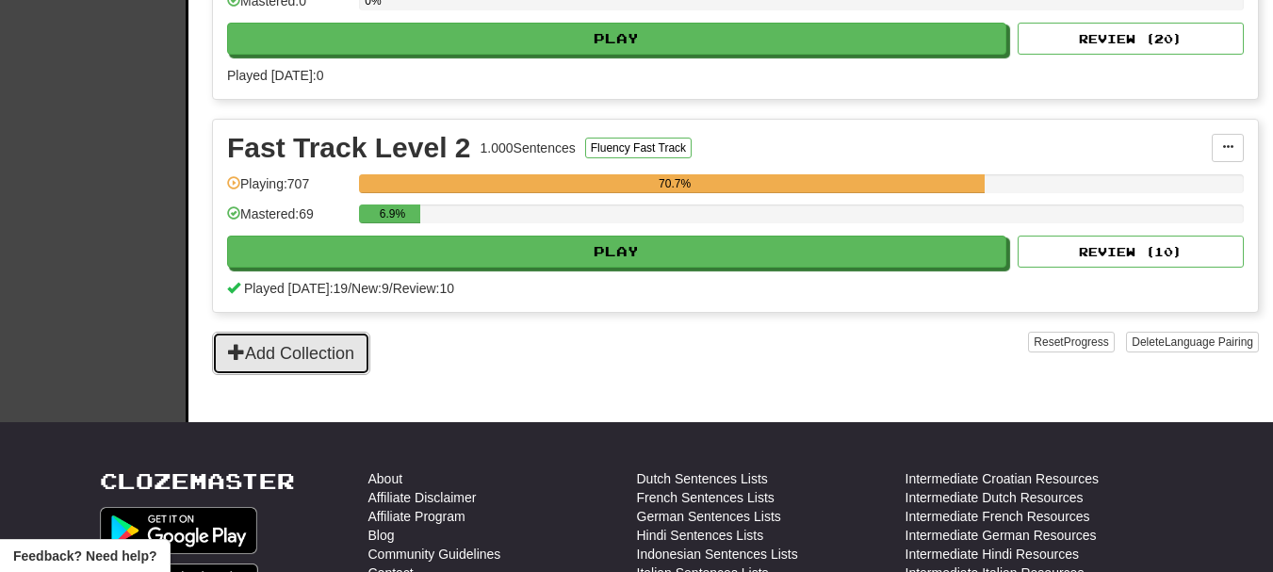
click at [330, 358] on button "Add Collection" at bounding box center [291, 353] width 158 height 43
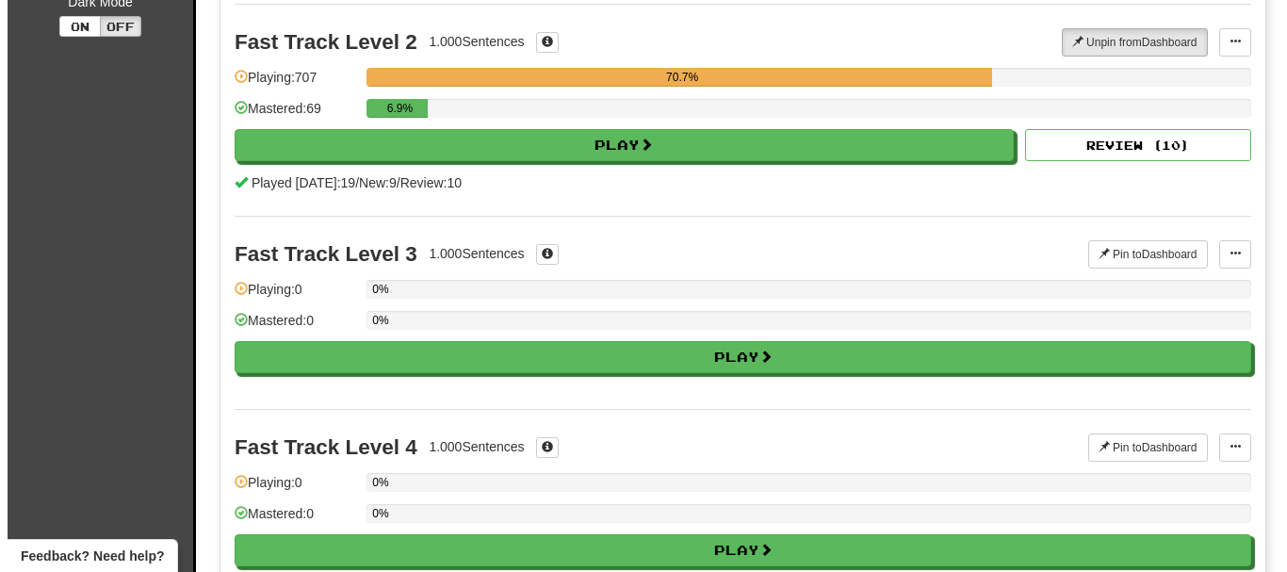
scroll to position [377, 0]
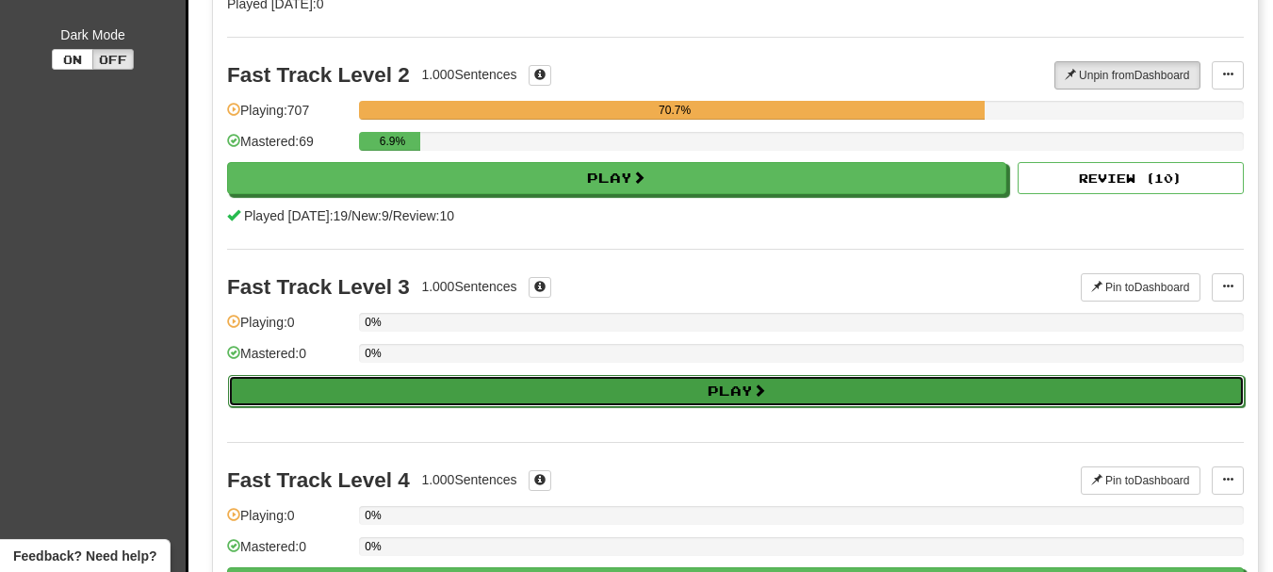
click at [684, 395] on button "Play" at bounding box center [736, 391] width 1016 height 32
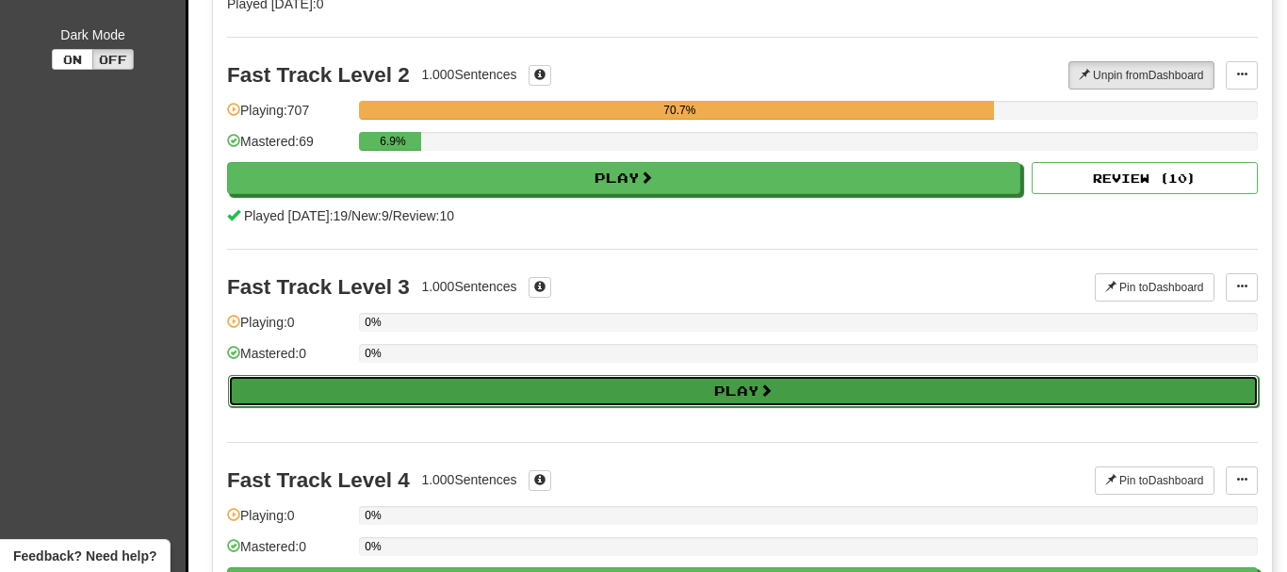
select select "**"
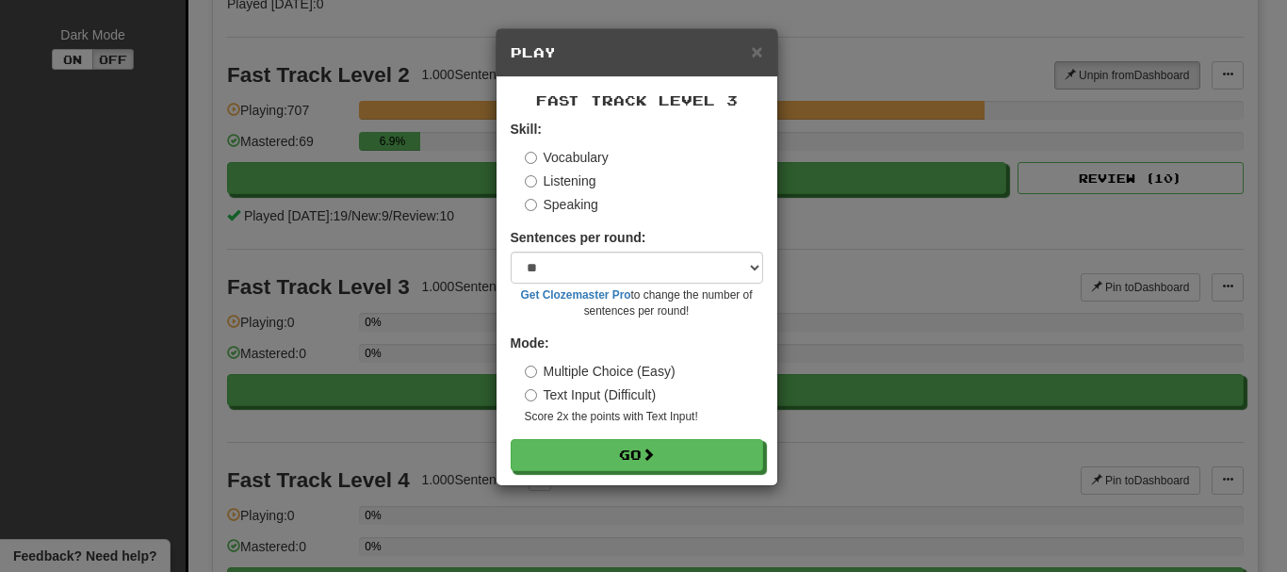
click at [560, 184] on label "Listening" at bounding box center [561, 180] width 72 height 19
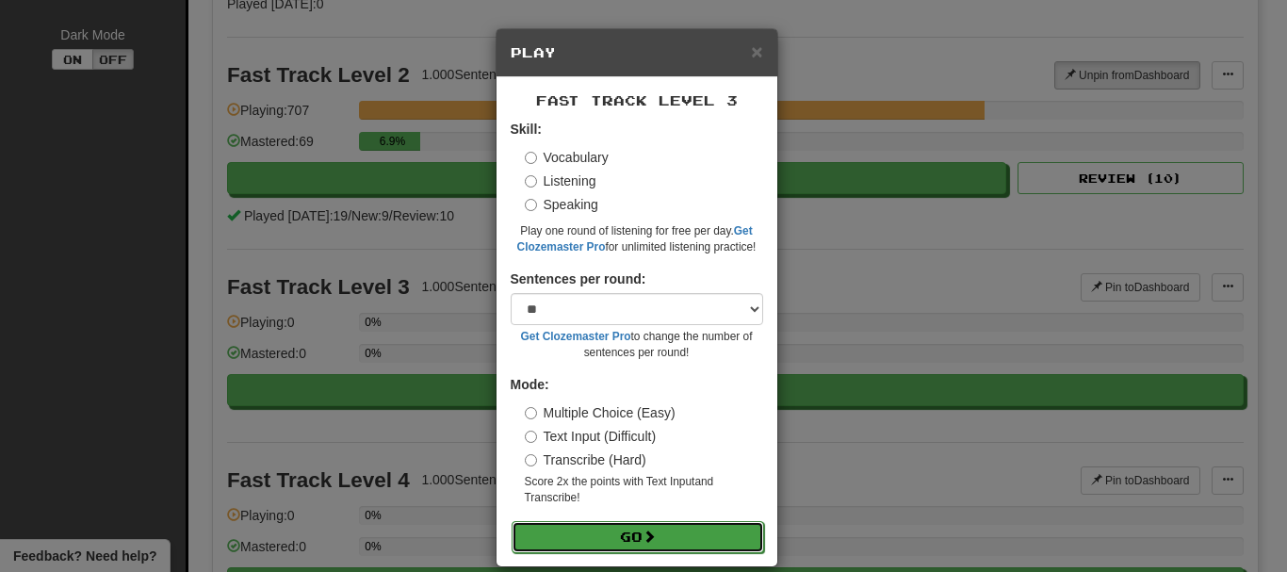
click at [620, 528] on button "Go" at bounding box center [638, 537] width 252 height 32
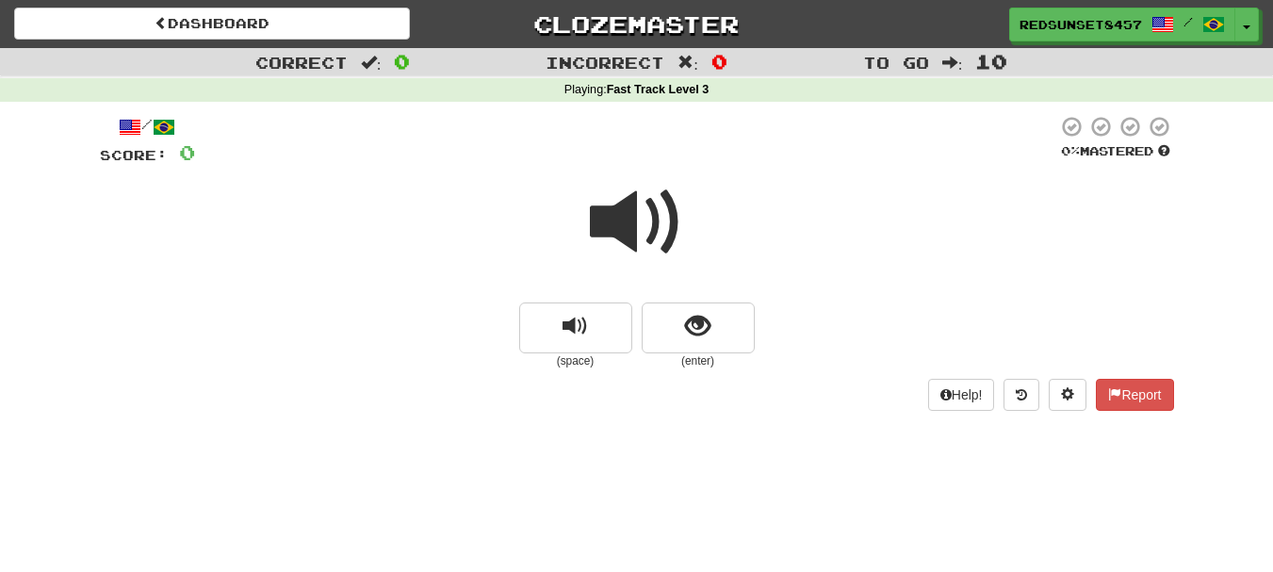
click at [627, 215] on span at bounding box center [637, 222] width 94 height 94
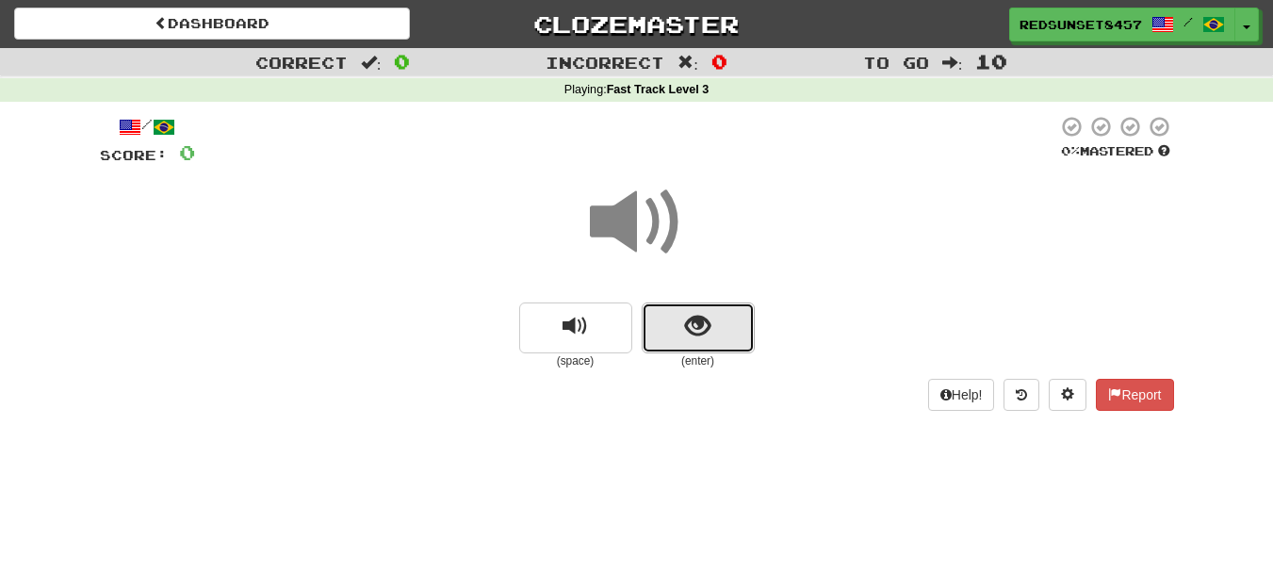
click at [708, 335] on span "show sentence" at bounding box center [697, 326] width 25 height 25
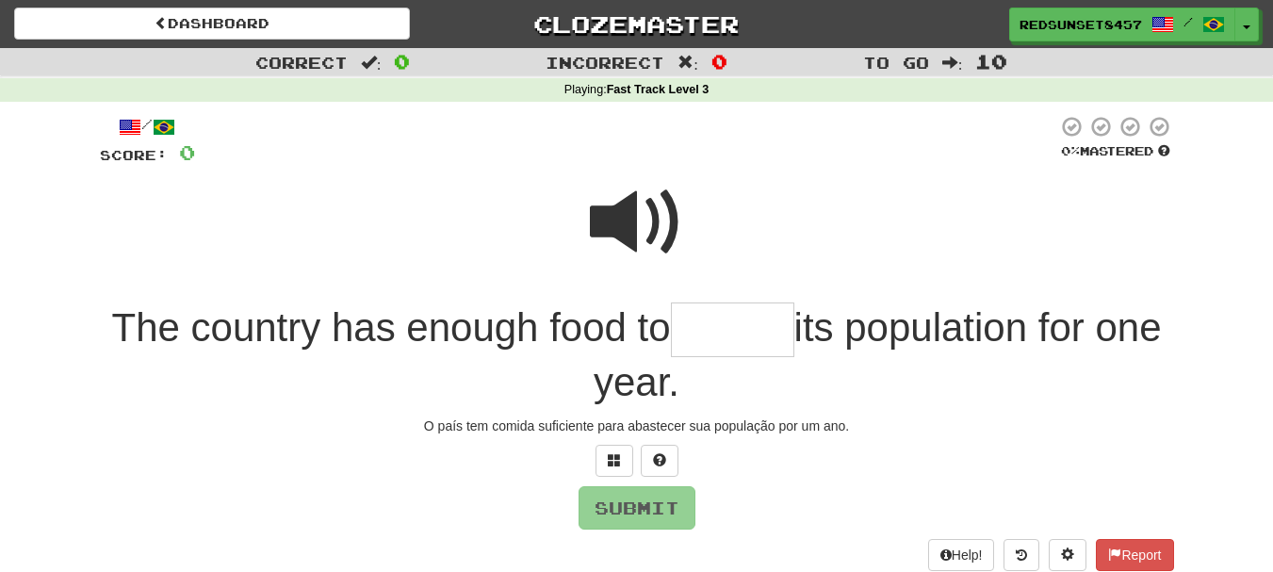
click at [628, 215] on span at bounding box center [637, 222] width 94 height 94
click at [679, 330] on input "text" at bounding box center [732, 330] width 123 height 56
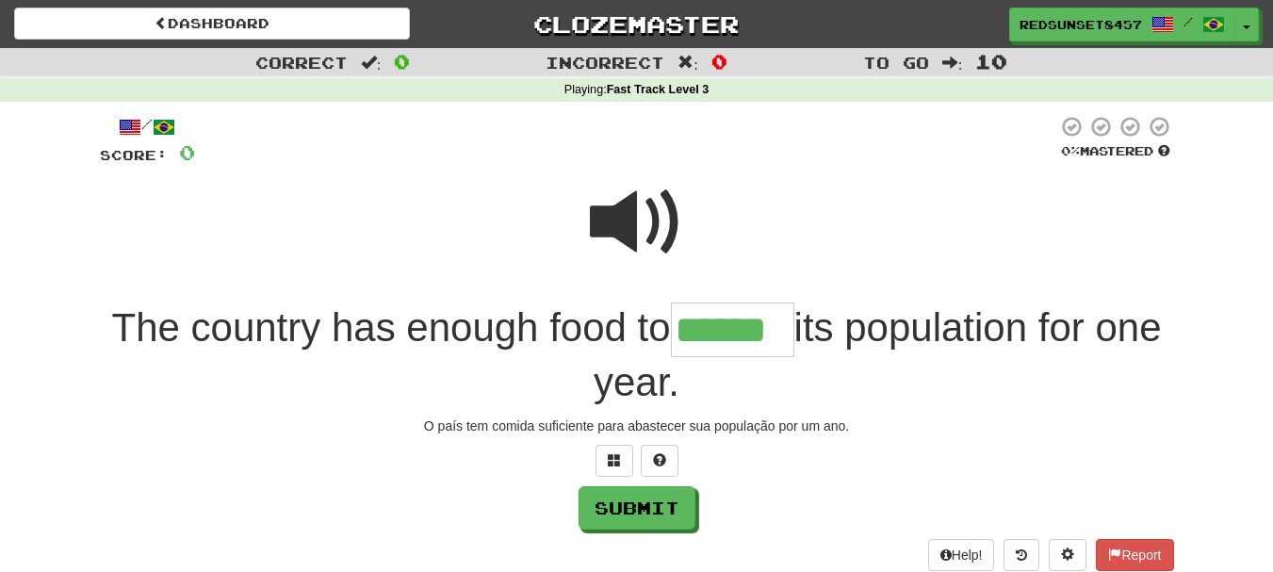
type input "******"
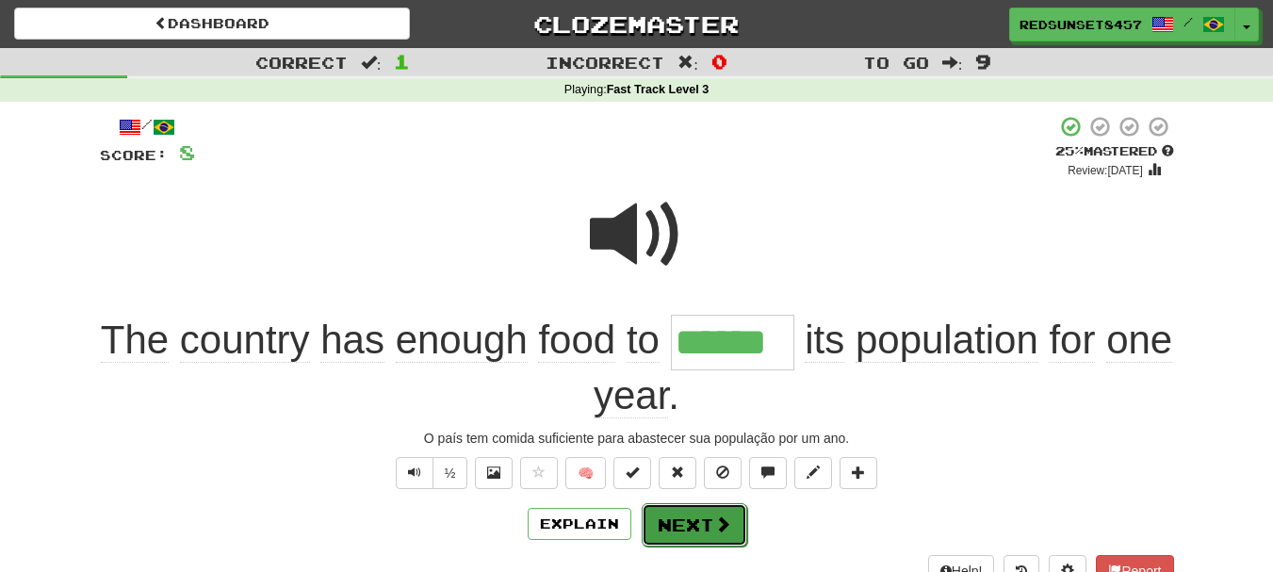
click at [683, 526] on button "Next" at bounding box center [695, 524] width 106 height 43
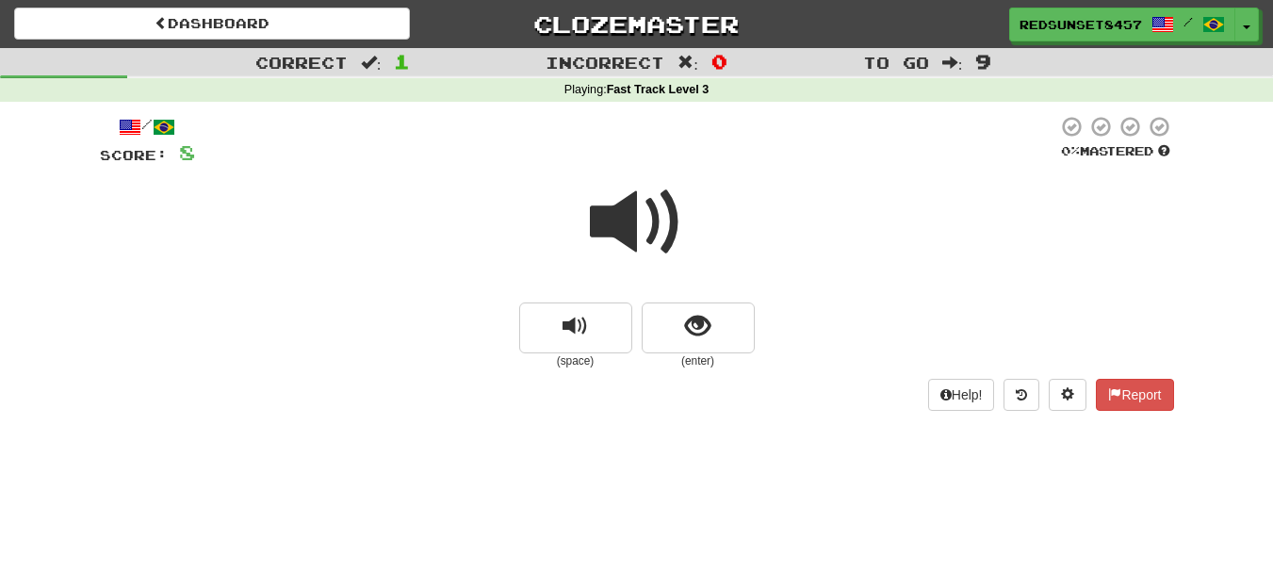
click at [638, 230] on span at bounding box center [637, 222] width 94 height 94
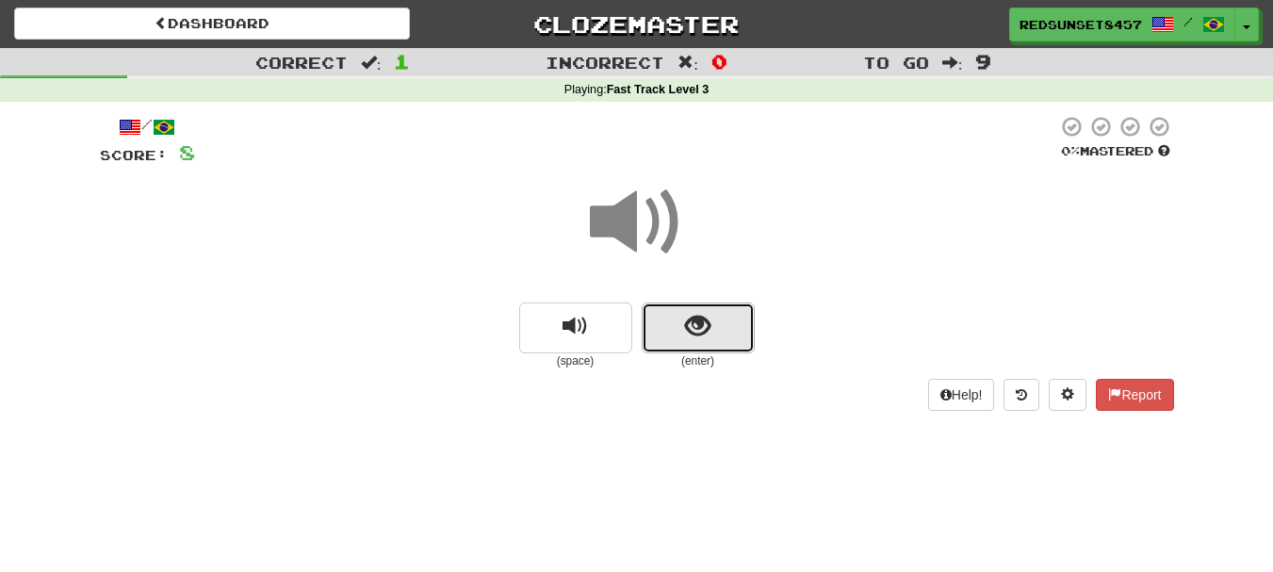
click at [725, 332] on button "show sentence" at bounding box center [698, 327] width 113 height 51
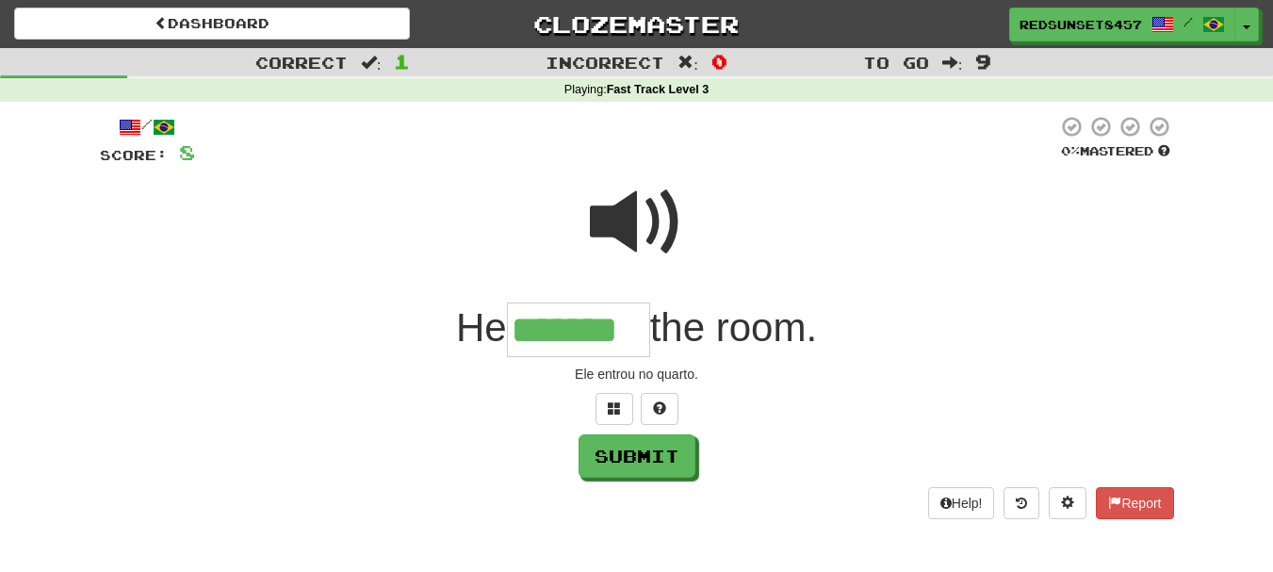
type input "*******"
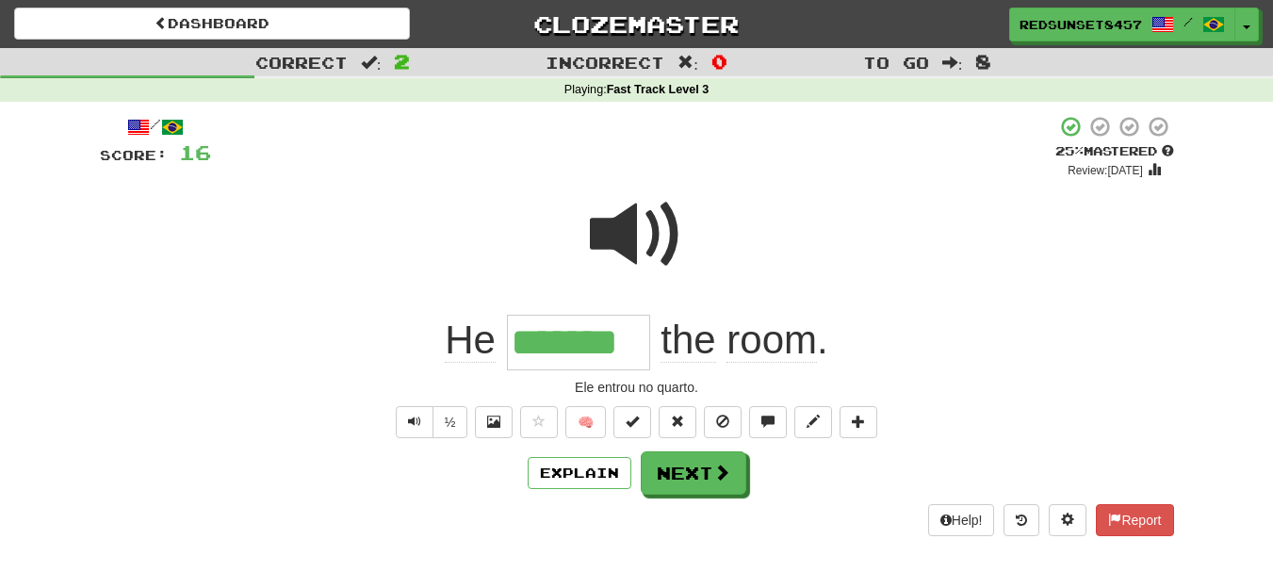
click at [637, 226] on span at bounding box center [637, 234] width 94 height 94
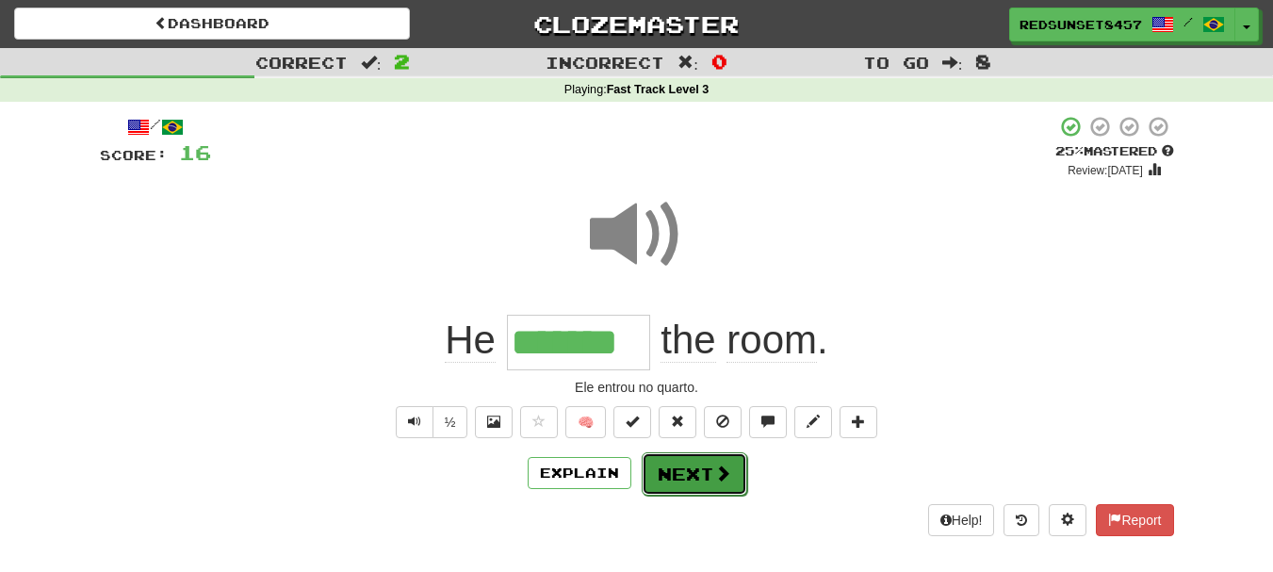
click at [691, 488] on button "Next" at bounding box center [695, 473] width 106 height 43
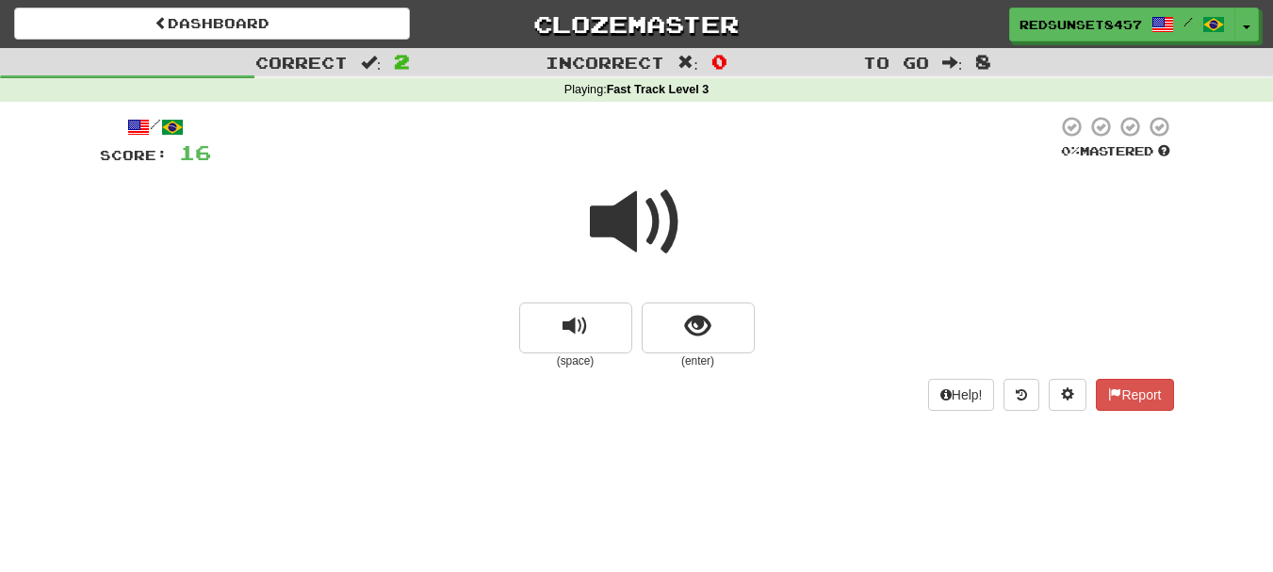
click at [635, 222] on span at bounding box center [637, 222] width 94 height 94
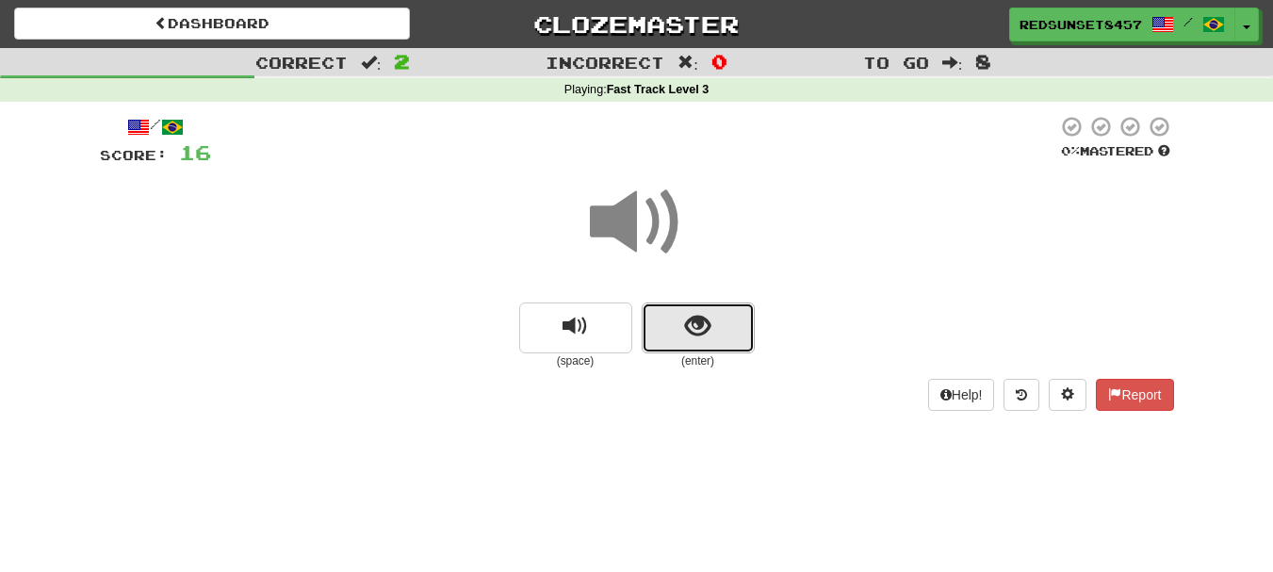
click at [695, 327] on span "show sentence" at bounding box center [697, 326] width 25 height 25
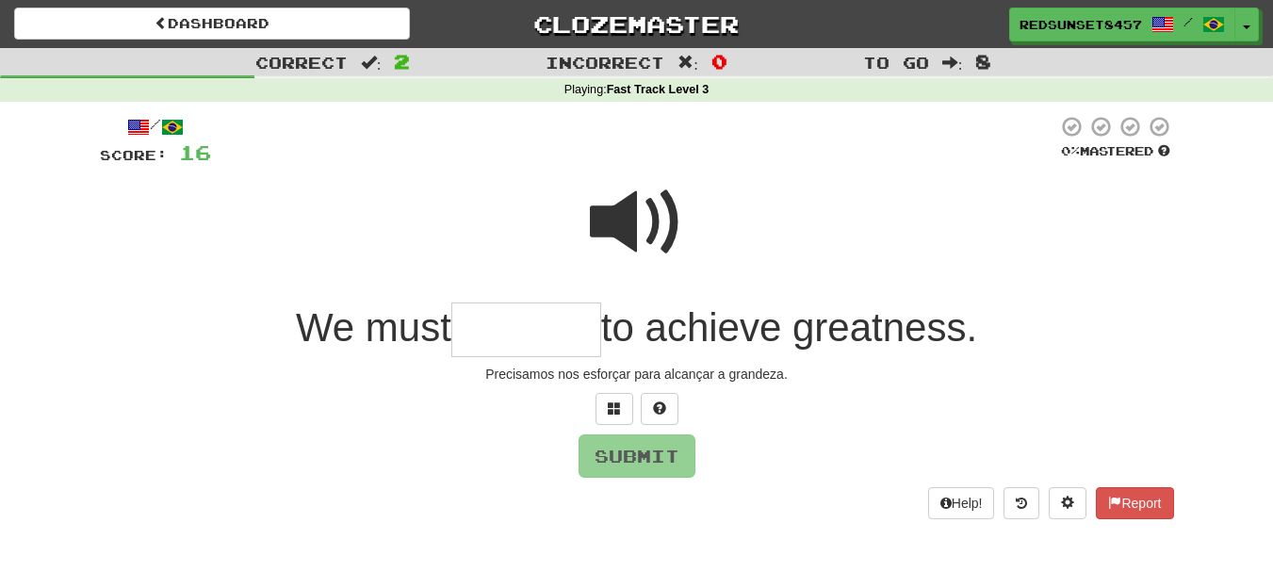
click at [633, 216] on span at bounding box center [637, 222] width 94 height 94
click at [477, 330] on input "text" at bounding box center [526, 330] width 150 height 56
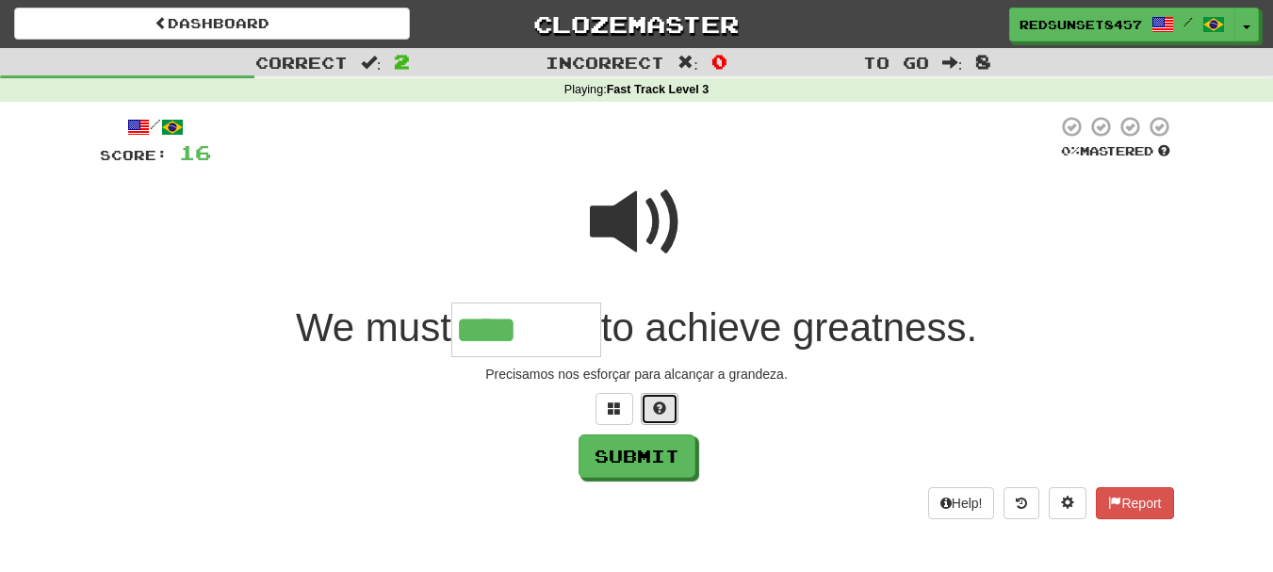
click at [659, 410] on span at bounding box center [659, 407] width 13 height 13
click at [625, 398] on button at bounding box center [637, 409] width 38 height 32
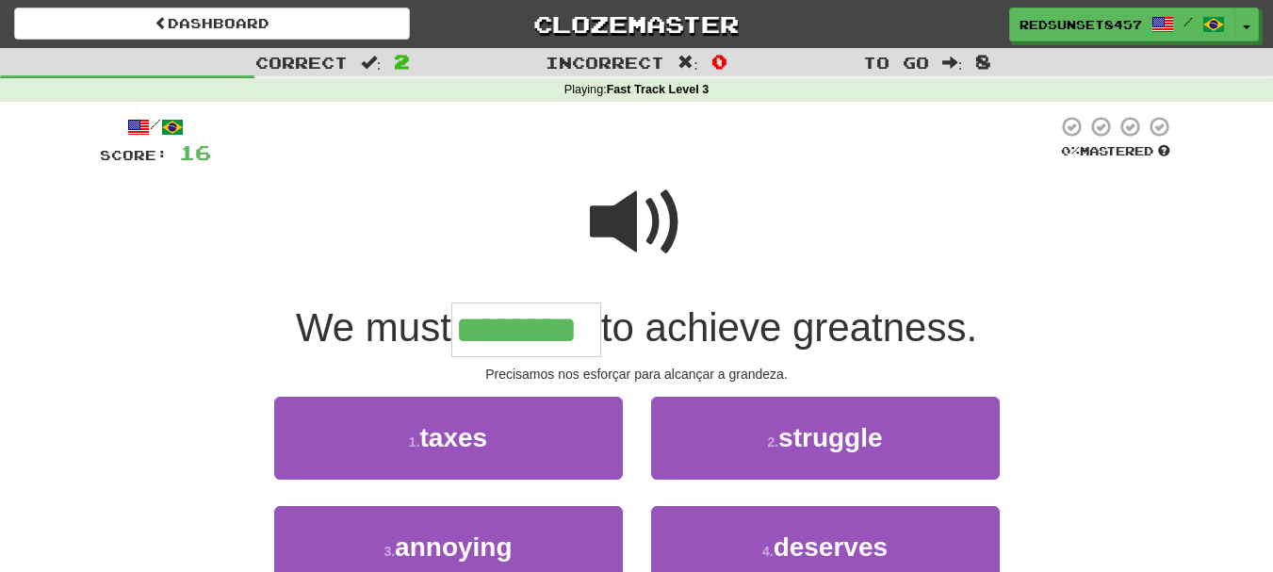
type input "********"
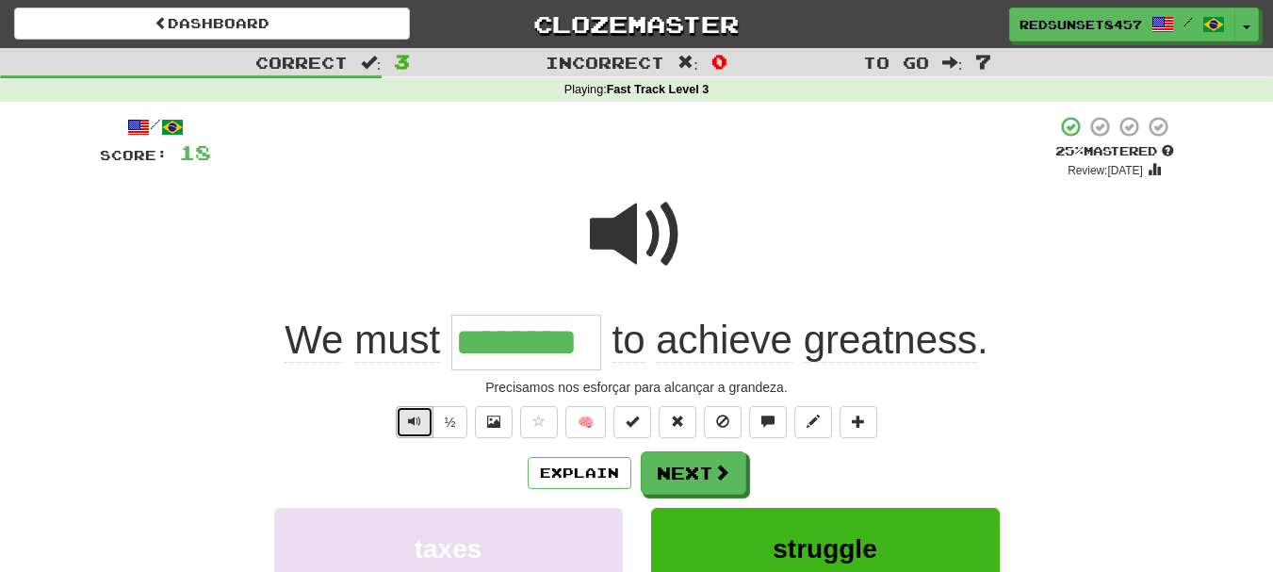
click at [400, 423] on button "Text-to-speech controls" at bounding box center [415, 422] width 38 height 32
click at [680, 471] on button "Next" at bounding box center [695, 473] width 106 height 43
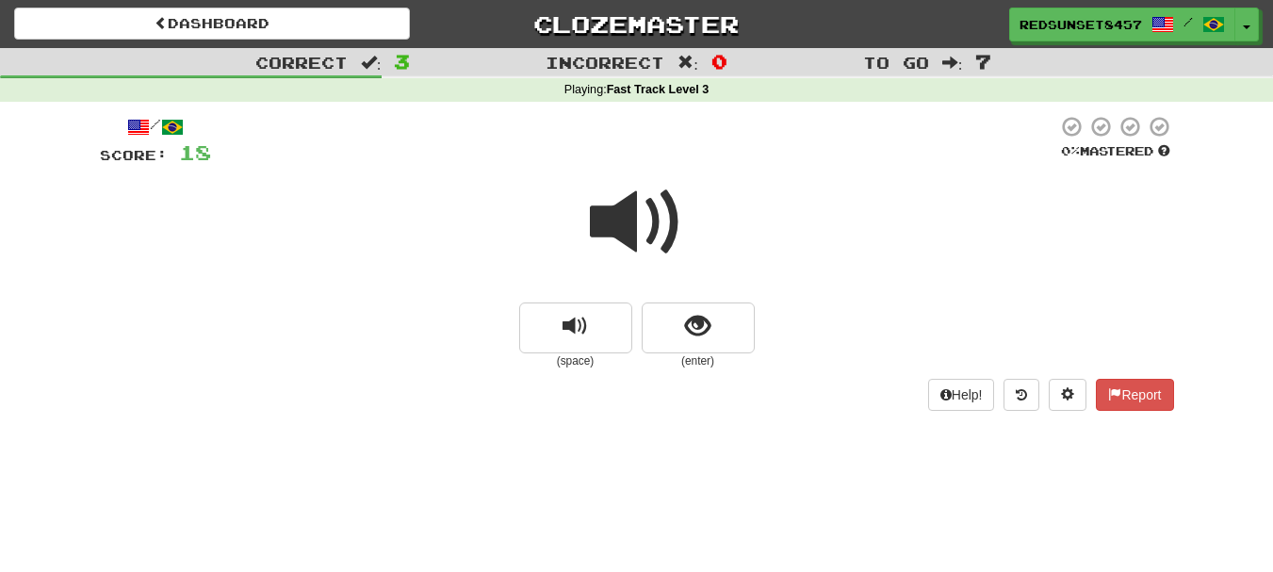
click at [641, 228] on span at bounding box center [637, 222] width 94 height 94
click at [720, 324] on button "show sentence" at bounding box center [698, 327] width 113 height 51
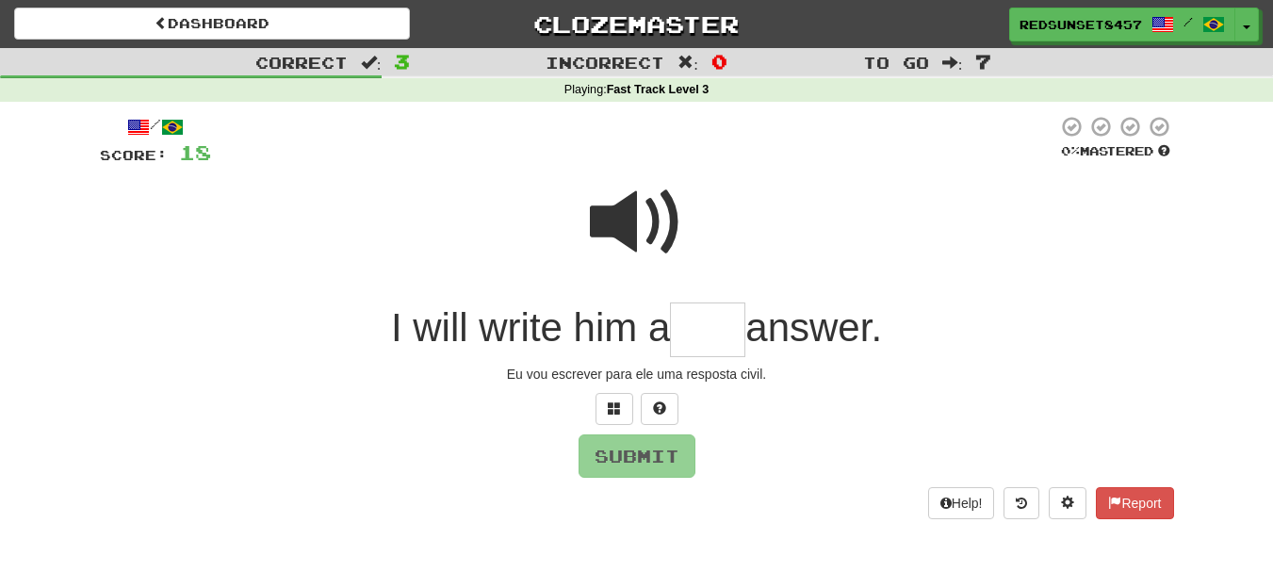
click at [634, 214] on span at bounding box center [637, 222] width 94 height 94
click at [688, 331] on input "text" at bounding box center [707, 330] width 75 height 56
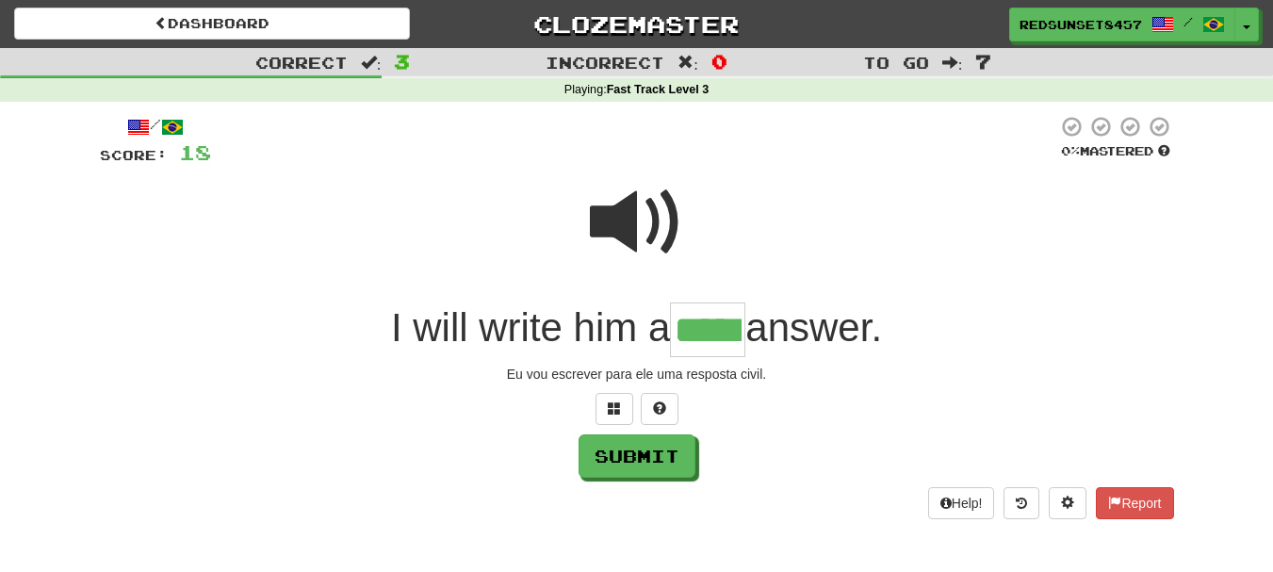
type input "*****"
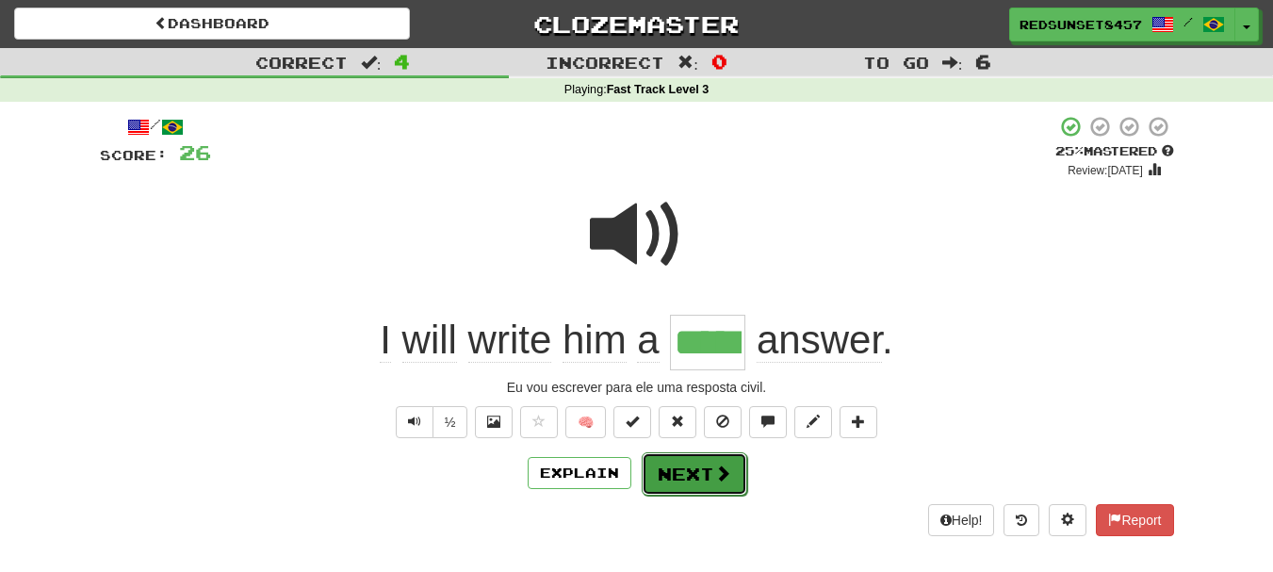
click at [667, 469] on button "Next" at bounding box center [695, 473] width 106 height 43
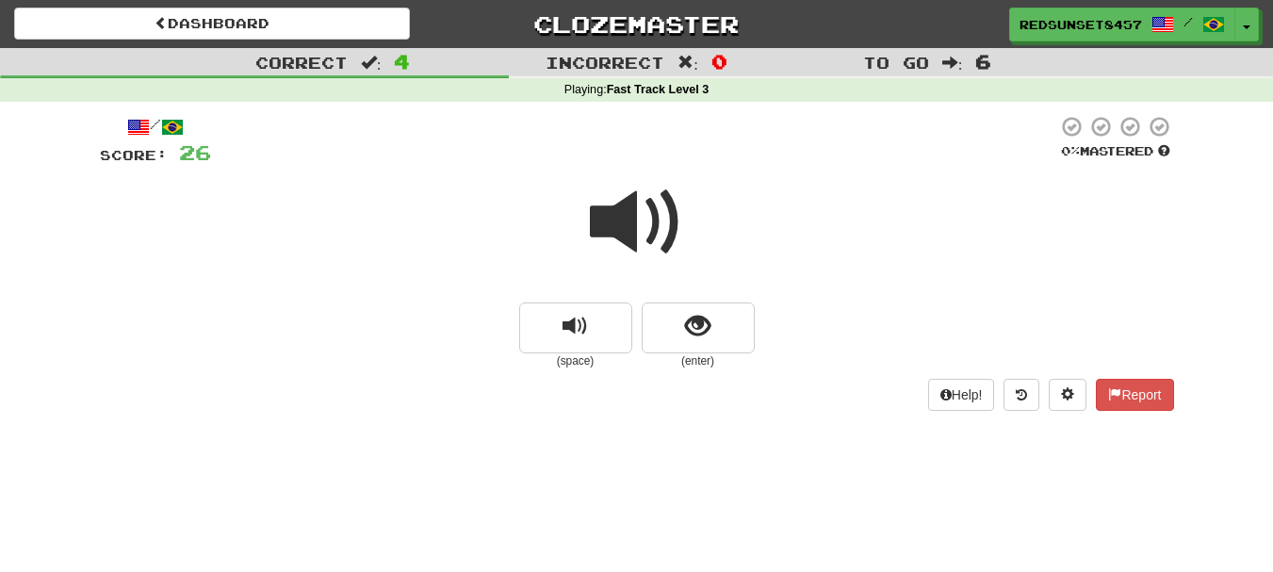
click at [636, 224] on span at bounding box center [637, 222] width 94 height 94
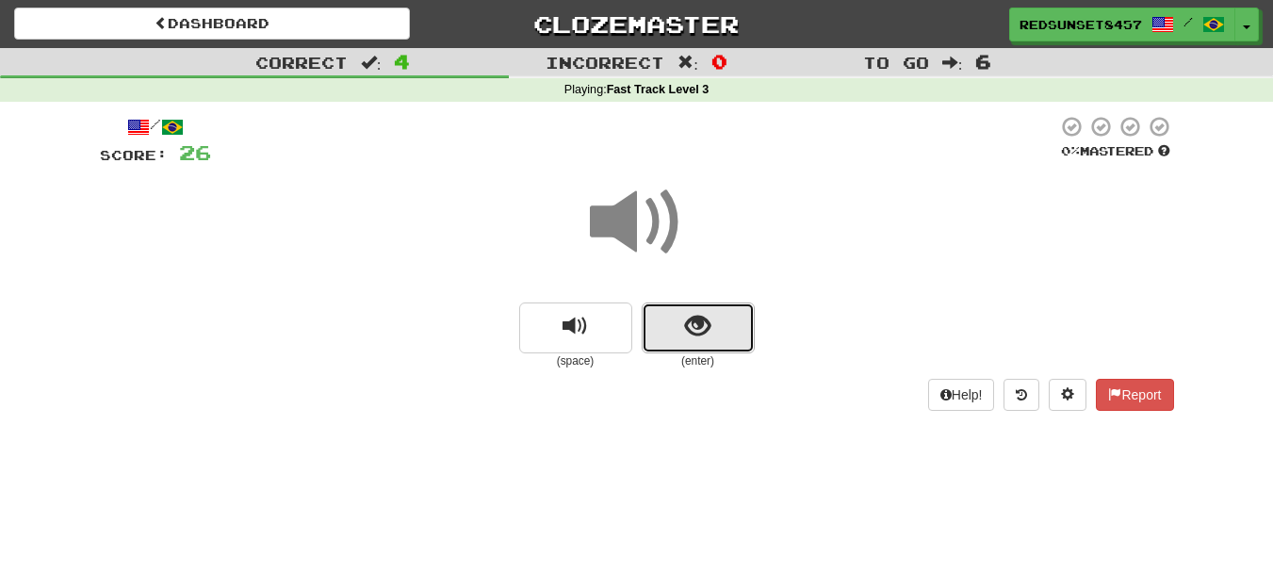
click at [718, 333] on button "show sentence" at bounding box center [698, 327] width 113 height 51
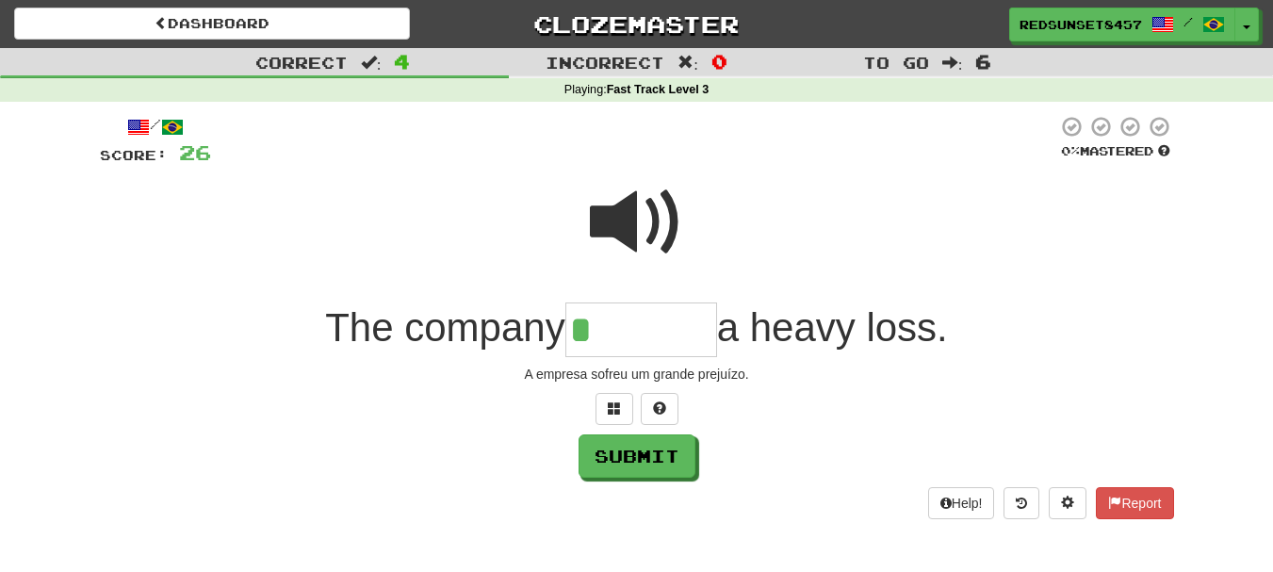
click at [622, 216] on span at bounding box center [637, 222] width 94 height 94
click at [613, 335] on input "*" at bounding box center [641, 330] width 152 height 56
type input "********"
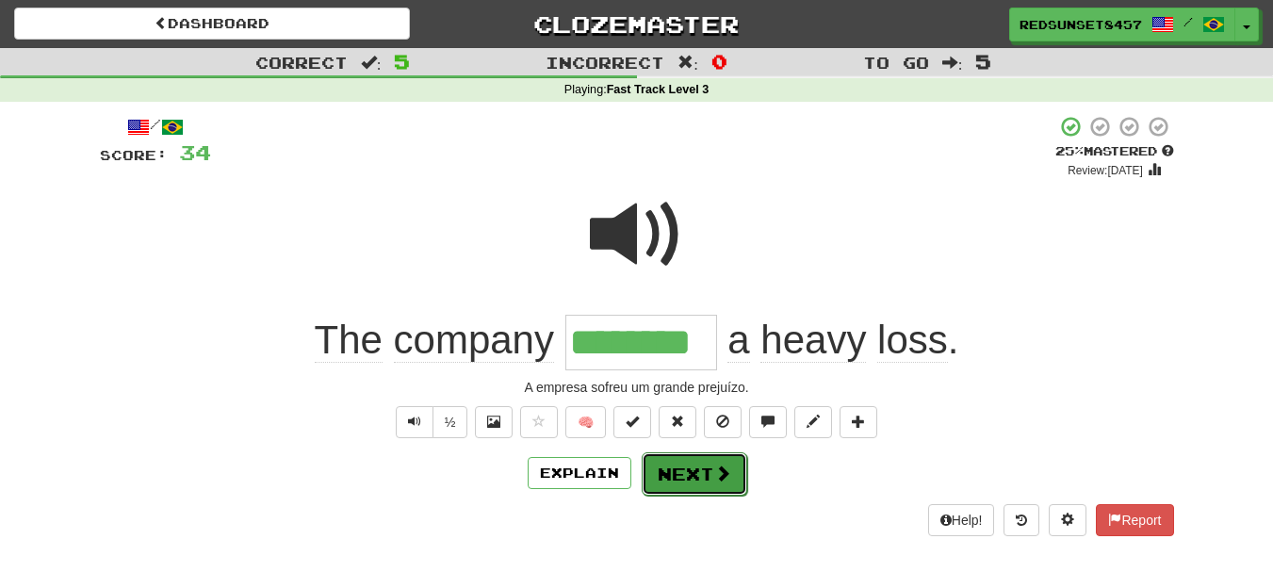
click at [673, 464] on button "Next" at bounding box center [695, 473] width 106 height 43
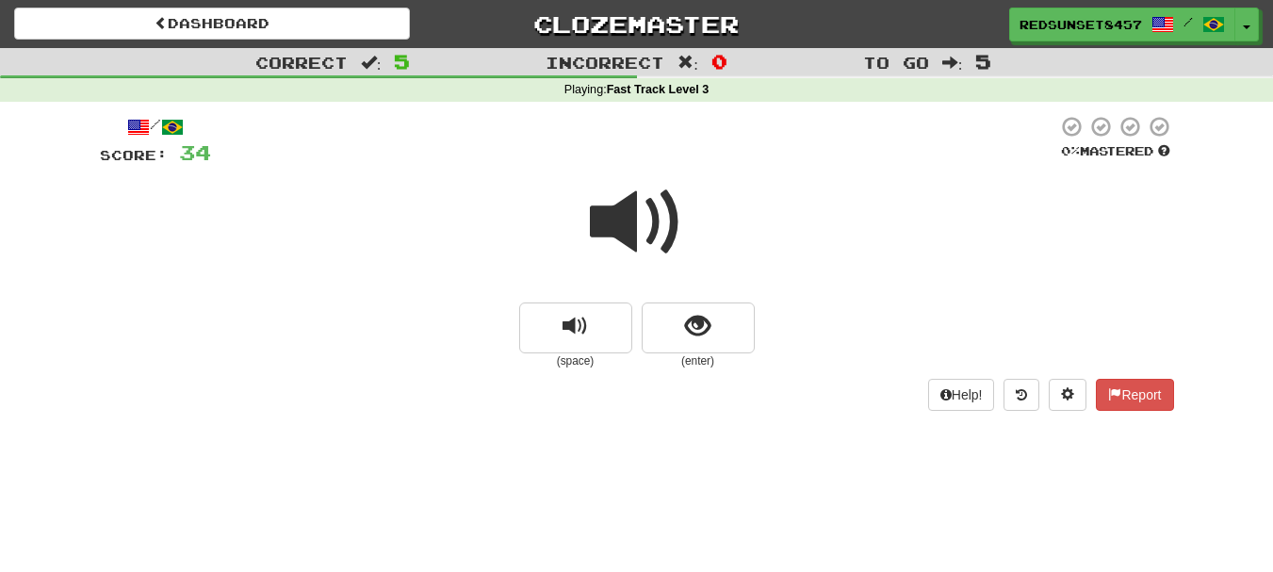
click at [641, 231] on span at bounding box center [637, 222] width 94 height 94
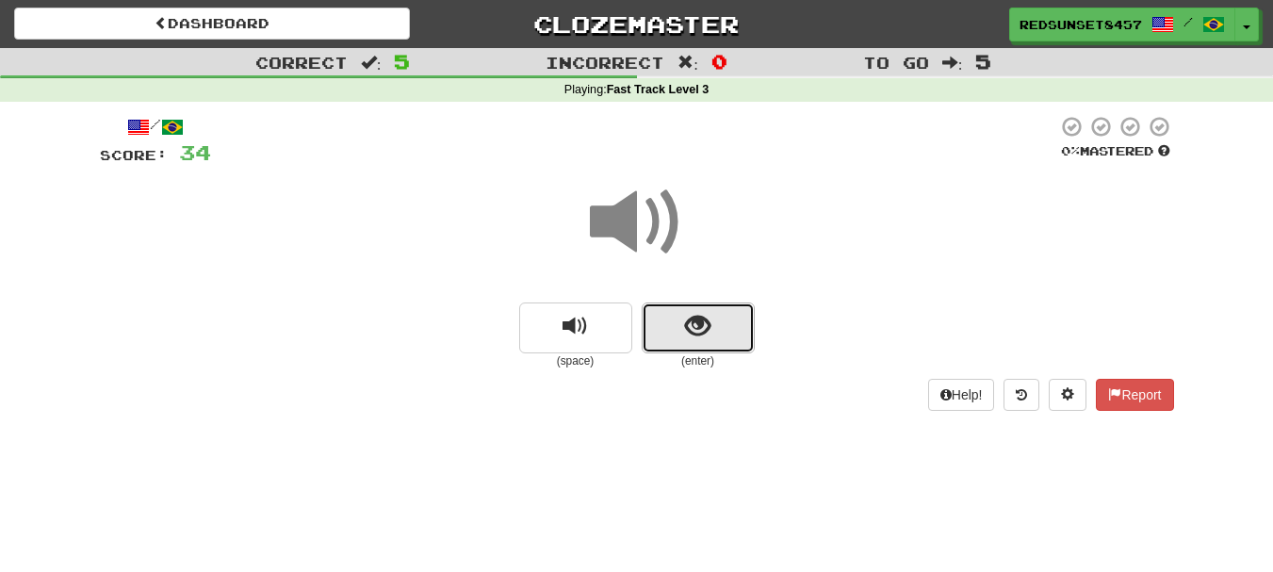
click at [694, 329] on span "show sentence" at bounding box center [697, 326] width 25 height 25
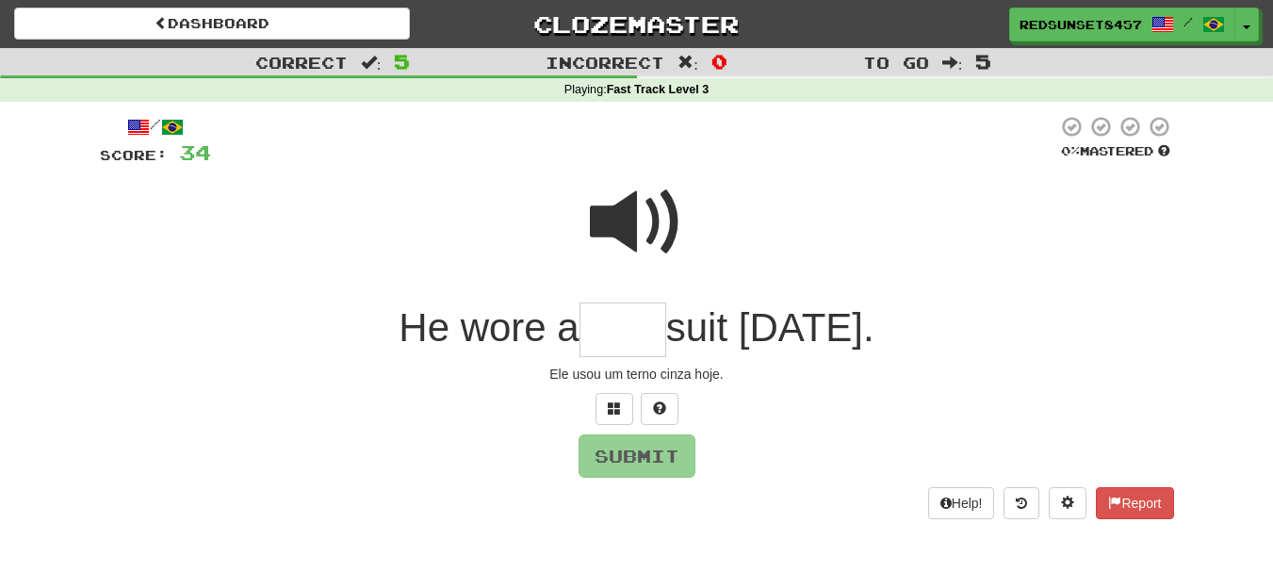
click at [629, 205] on span at bounding box center [637, 222] width 94 height 94
click at [608, 329] on input "text" at bounding box center [622, 330] width 87 height 56
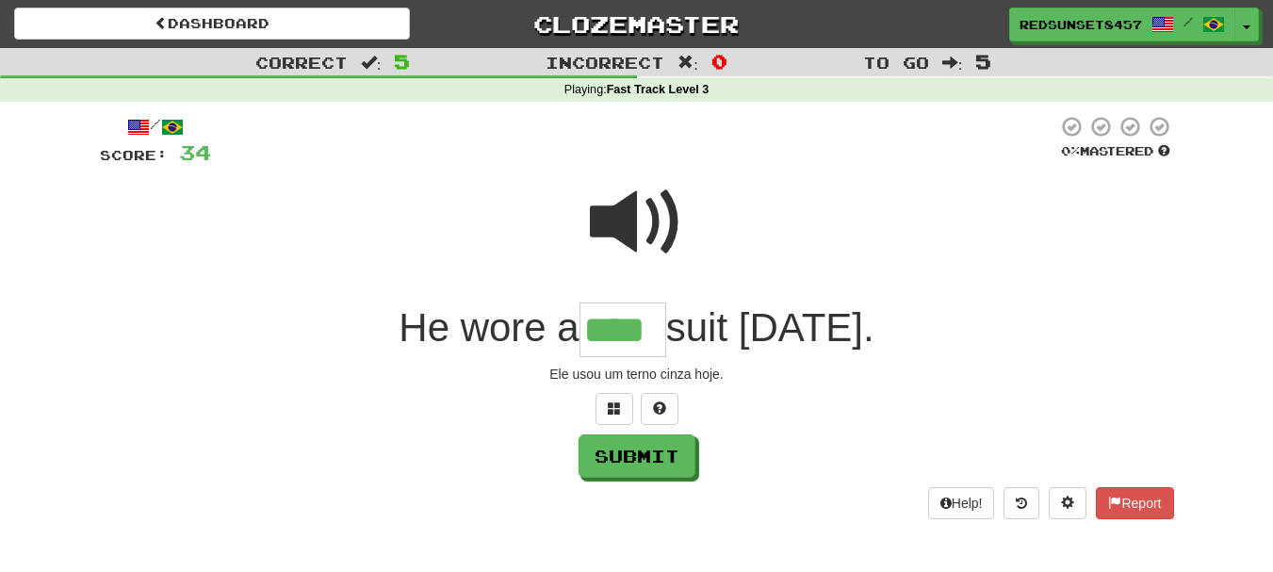
type input "****"
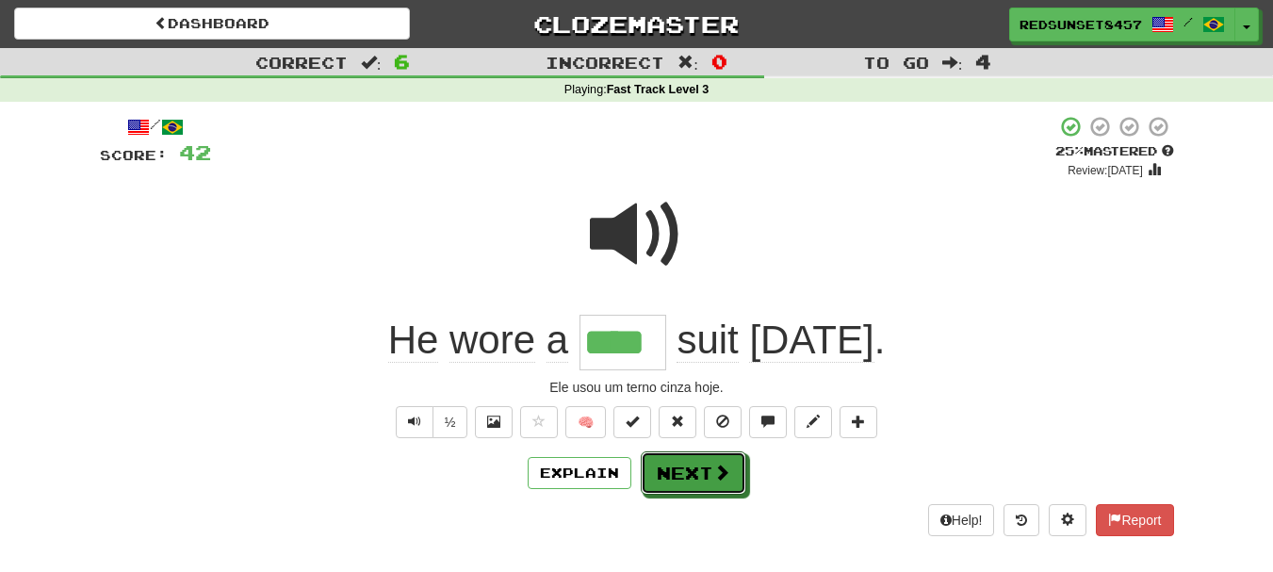
click at [691, 462] on button "Next" at bounding box center [694, 472] width 106 height 43
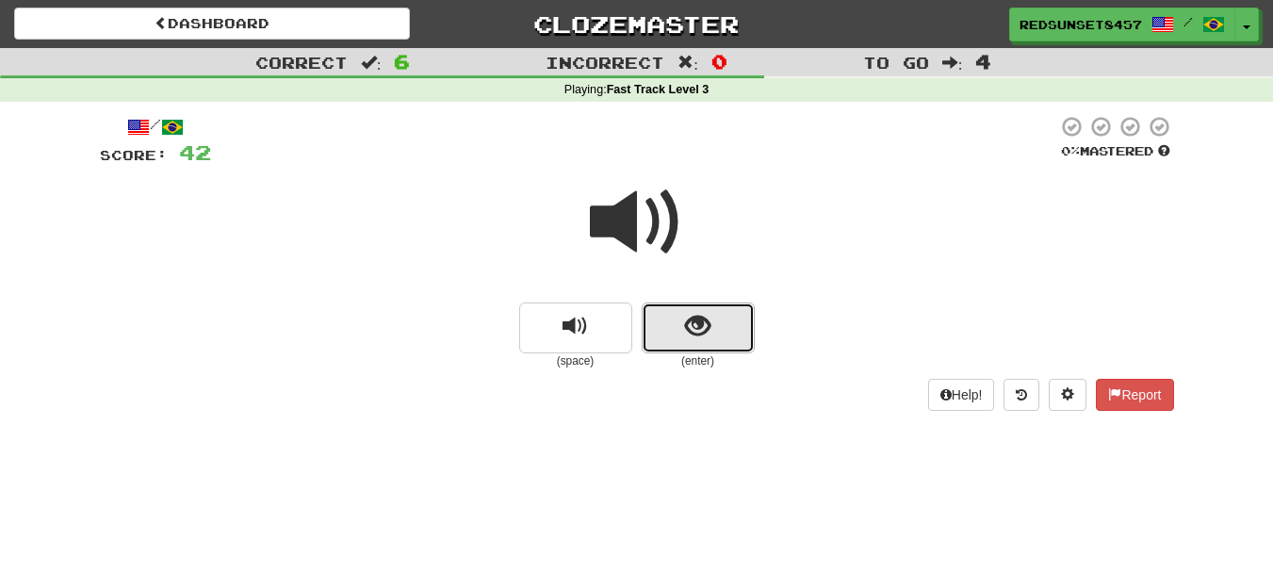
click at [709, 323] on span "show sentence" at bounding box center [697, 326] width 25 height 25
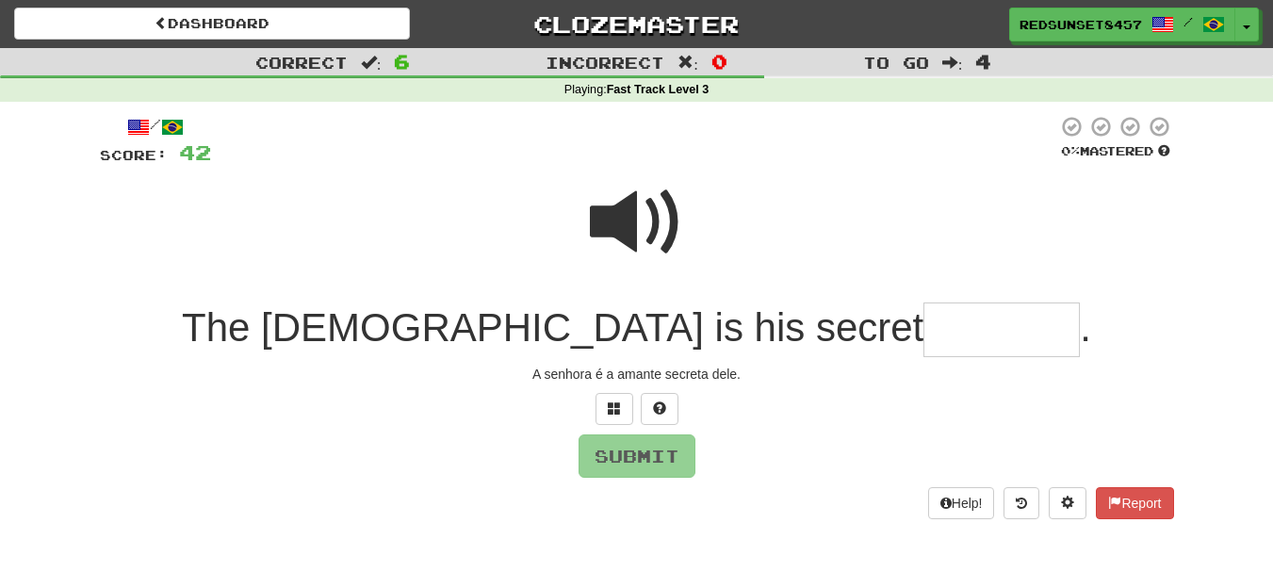
click at [616, 224] on span at bounding box center [637, 222] width 94 height 94
click at [923, 337] on input "text" at bounding box center [1001, 330] width 156 height 56
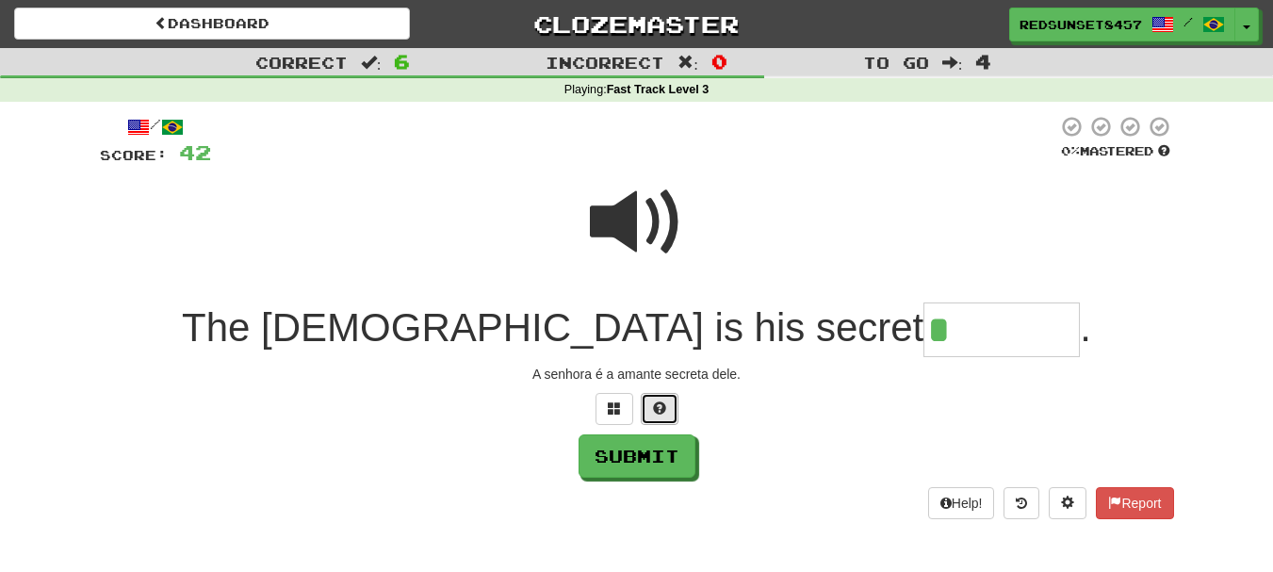
click at [670, 407] on button at bounding box center [660, 409] width 38 height 32
click at [636, 413] on span at bounding box center [636, 407] width 13 height 13
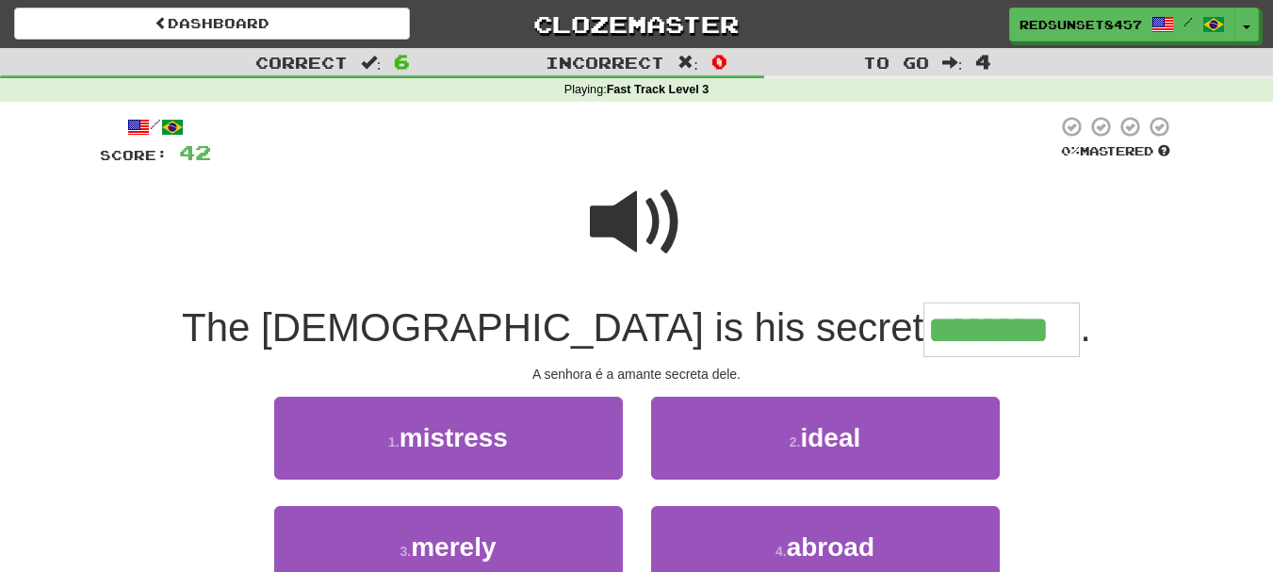
type input "********"
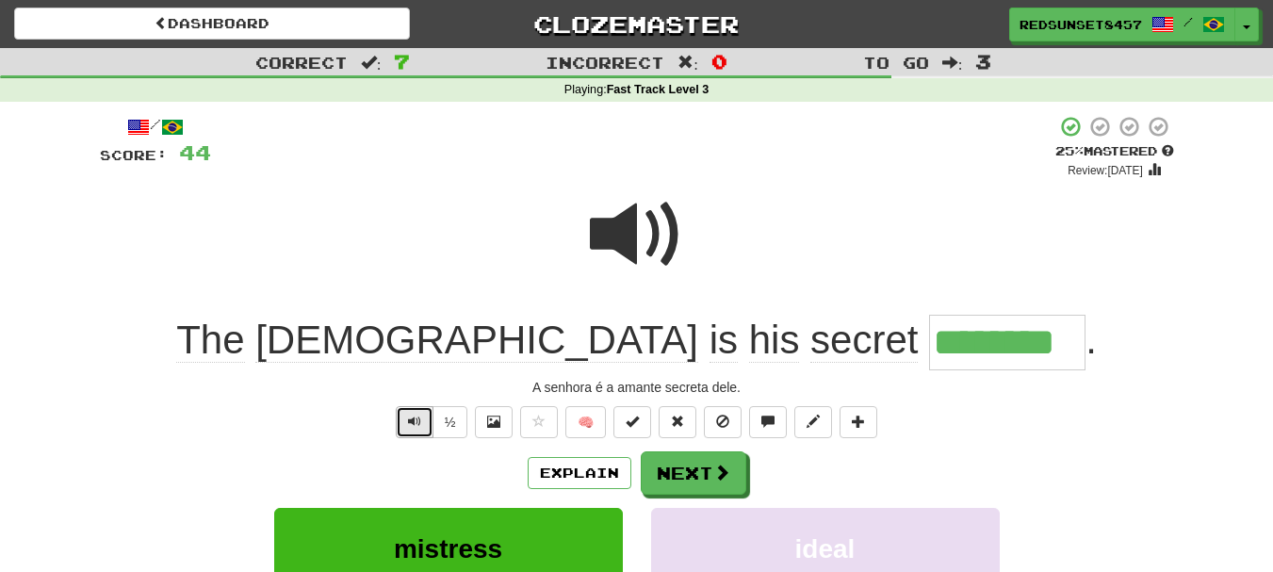
click at [414, 418] on span "Text-to-speech controls" at bounding box center [414, 421] width 13 height 13
click at [707, 478] on button "Next" at bounding box center [695, 473] width 106 height 43
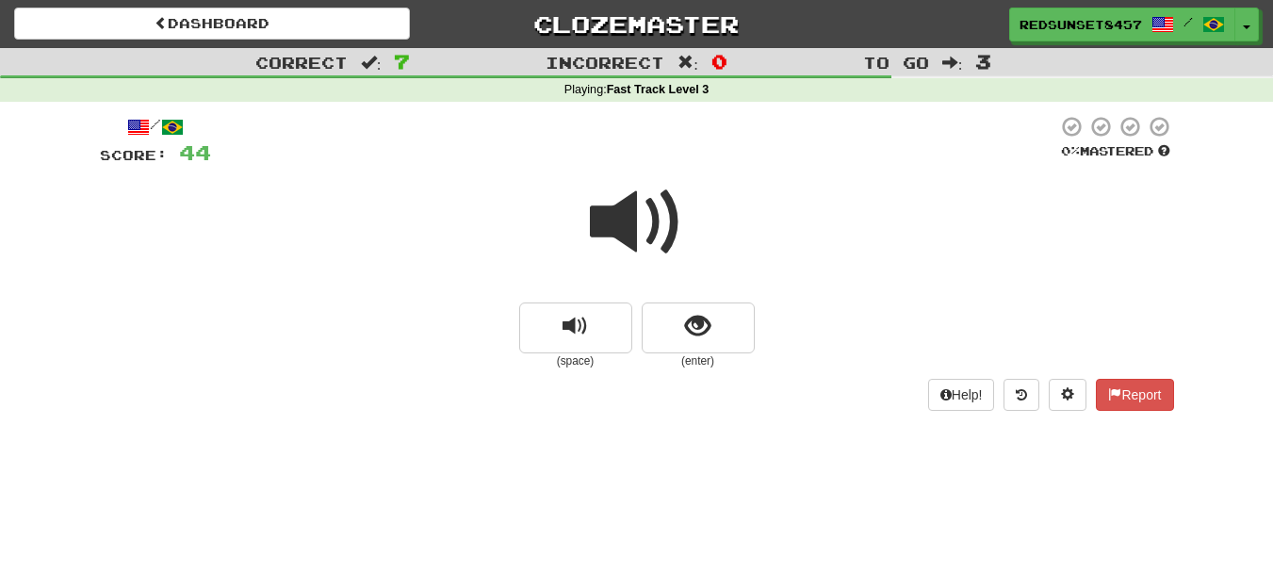
click at [625, 216] on span at bounding box center [637, 222] width 94 height 94
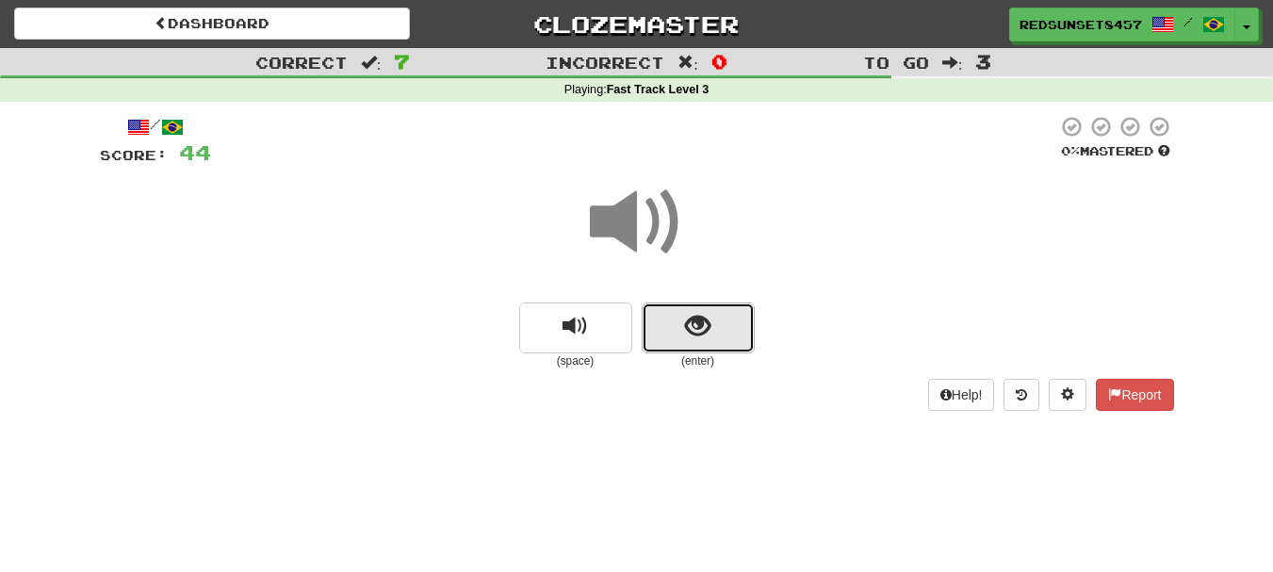
click at [719, 329] on button "show sentence" at bounding box center [698, 327] width 113 height 51
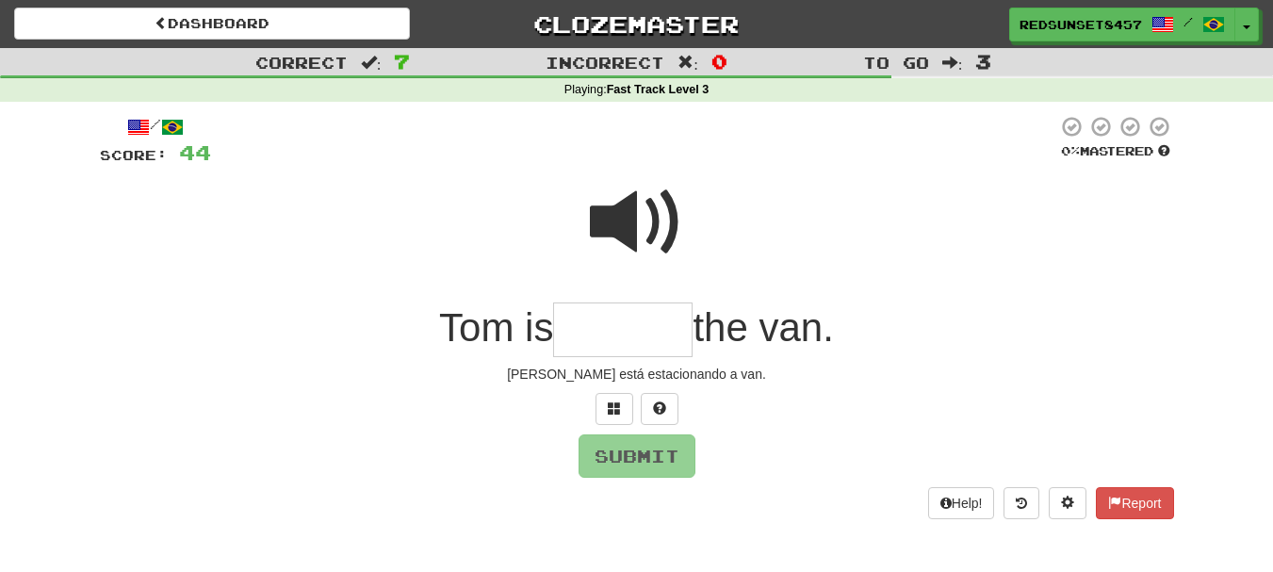
click at [593, 326] on input "text" at bounding box center [622, 330] width 139 height 56
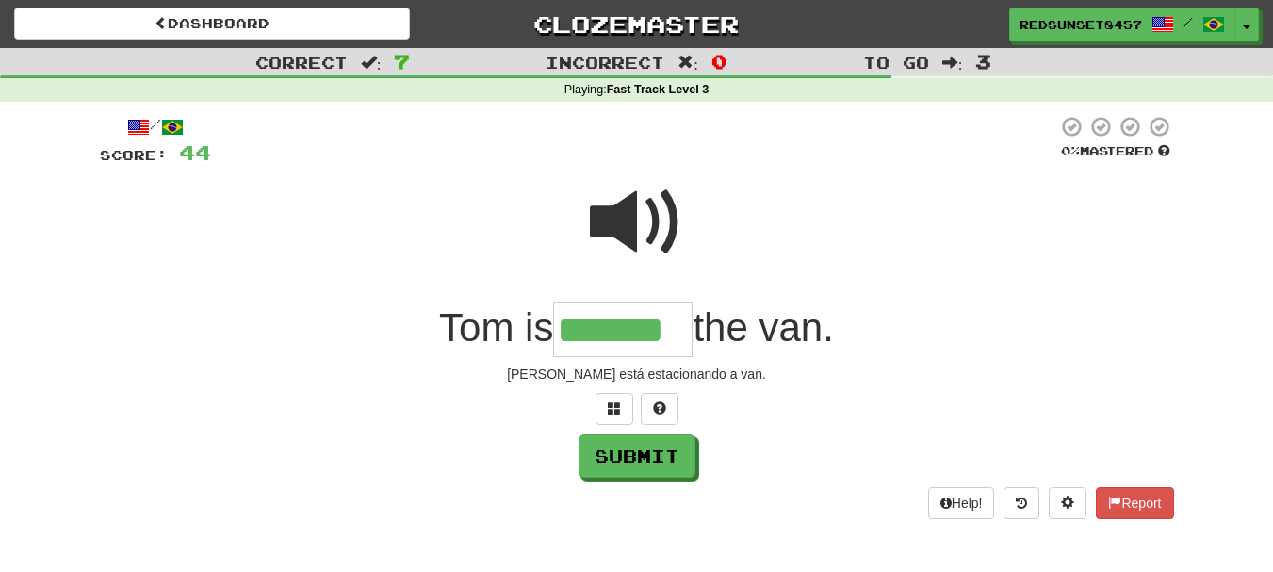
type input "*******"
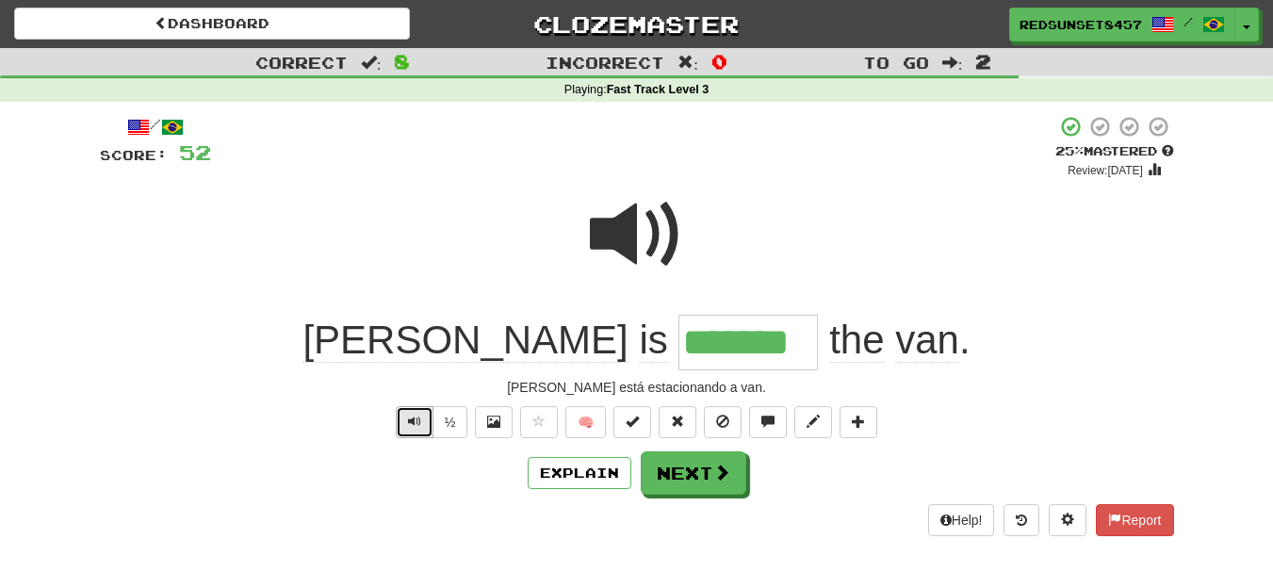
click at [408, 420] on span "Text-to-speech controls" at bounding box center [414, 421] width 13 height 13
click at [716, 480] on span at bounding box center [722, 472] width 17 height 17
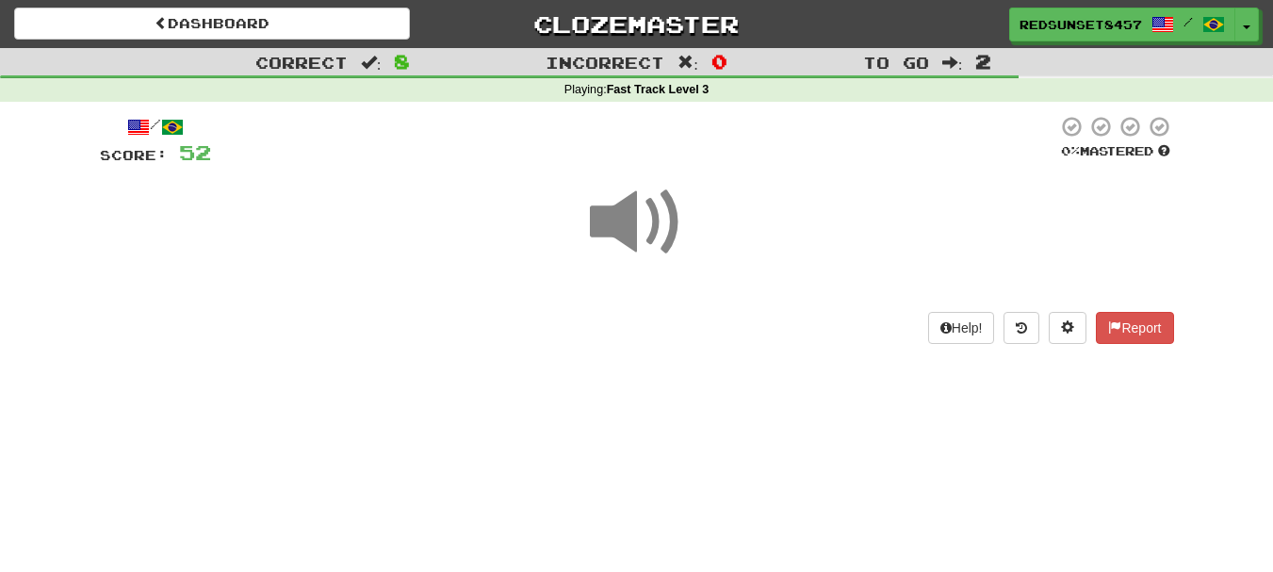
click at [642, 218] on span at bounding box center [637, 222] width 94 height 94
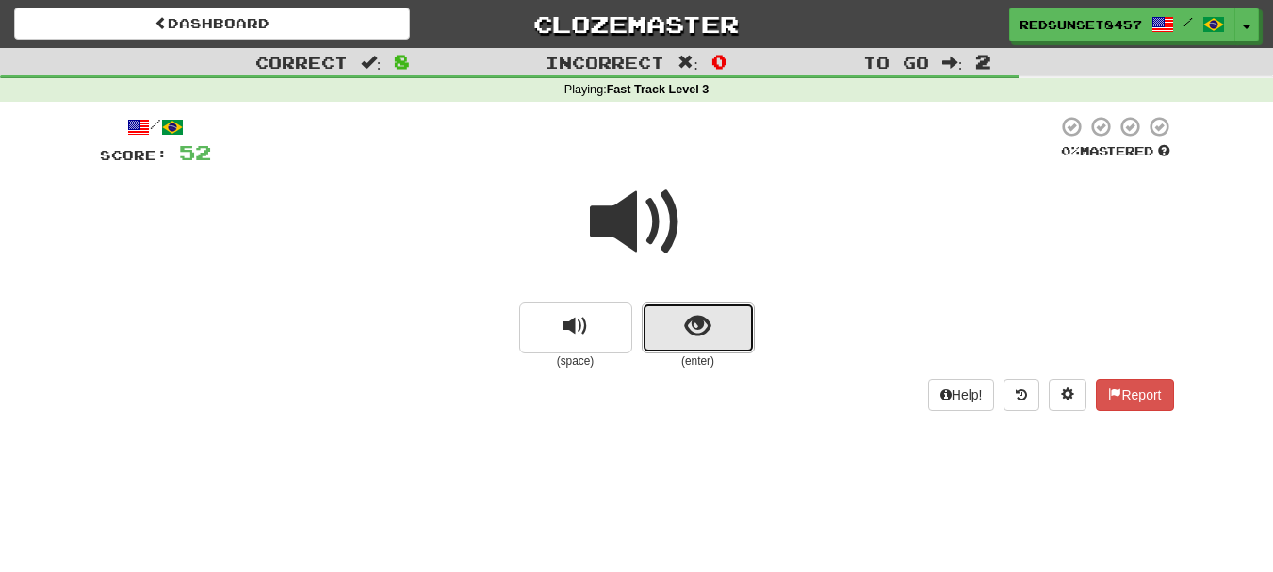
click at [709, 339] on span "show sentence" at bounding box center [697, 326] width 25 height 25
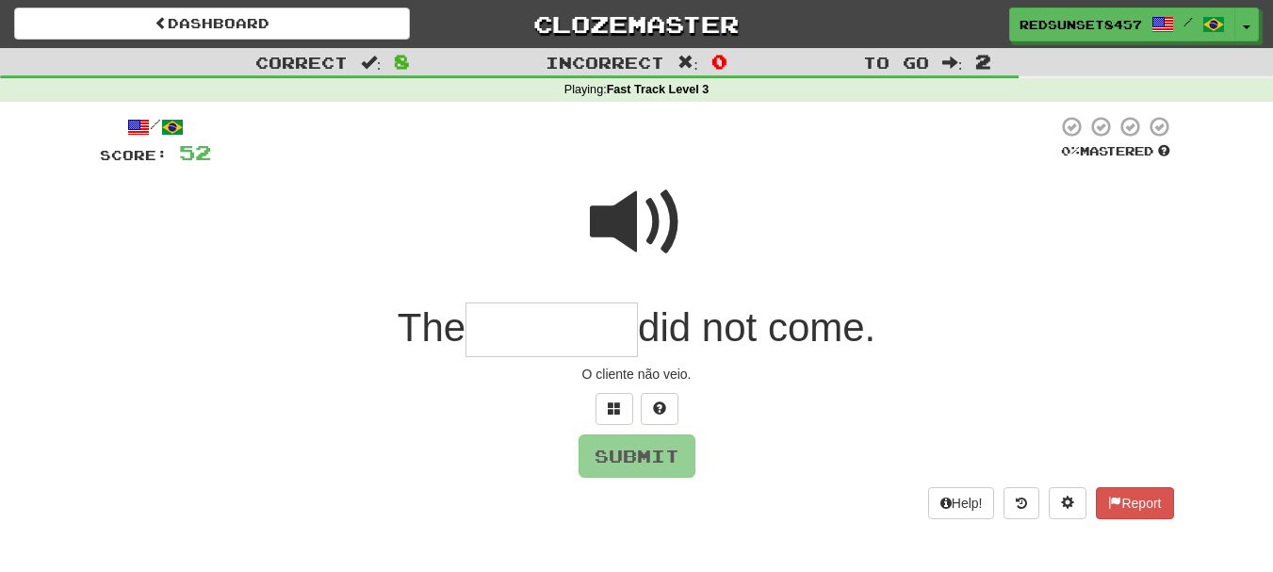
click at [618, 215] on span at bounding box center [637, 222] width 94 height 94
click at [507, 328] on input "text" at bounding box center [551, 330] width 172 height 56
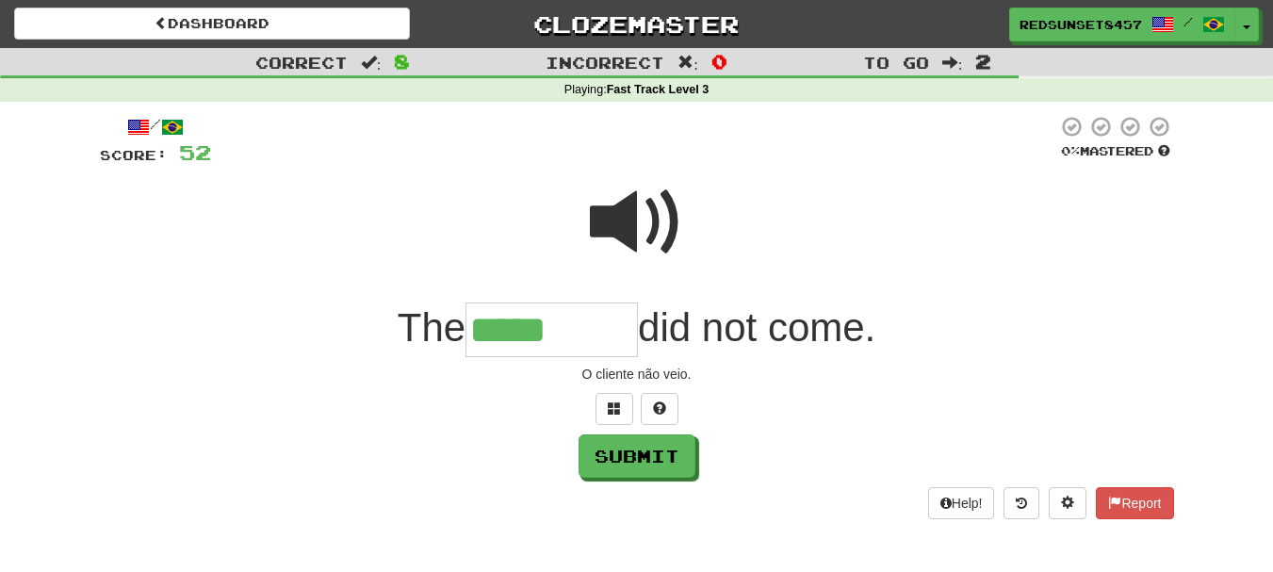
click at [613, 224] on span at bounding box center [637, 222] width 94 height 94
click at [579, 327] on input "*****" at bounding box center [551, 330] width 172 height 56
click at [663, 408] on span at bounding box center [659, 407] width 13 height 13
type input "********"
click at [642, 218] on span at bounding box center [637, 222] width 94 height 94
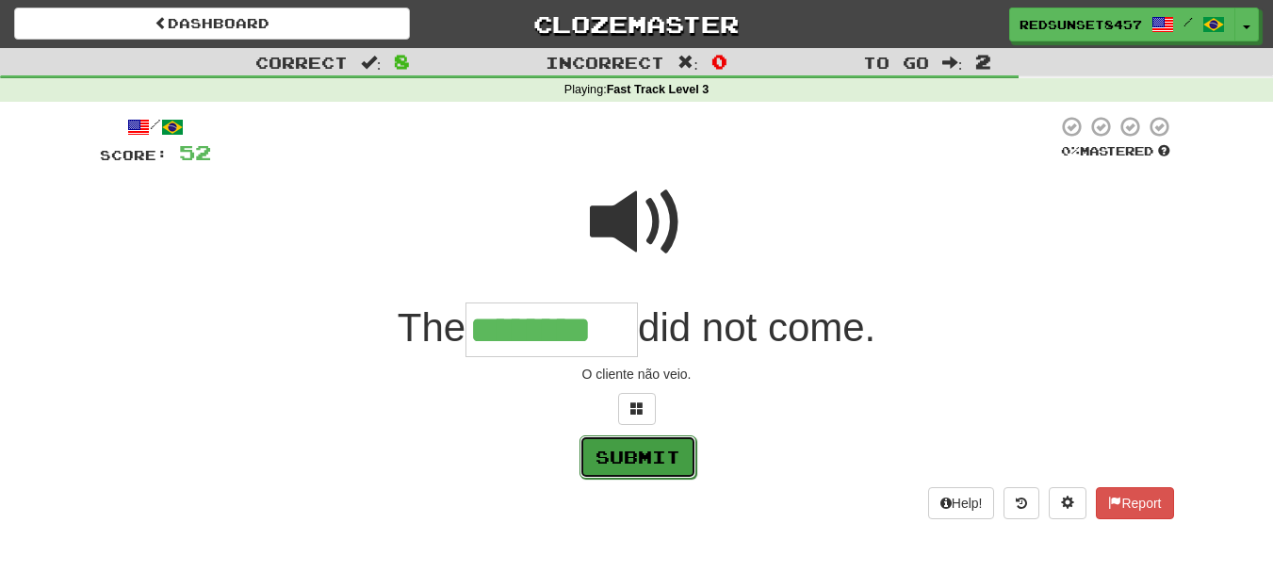
click at [660, 449] on button "Submit" at bounding box center [637, 456] width 117 height 43
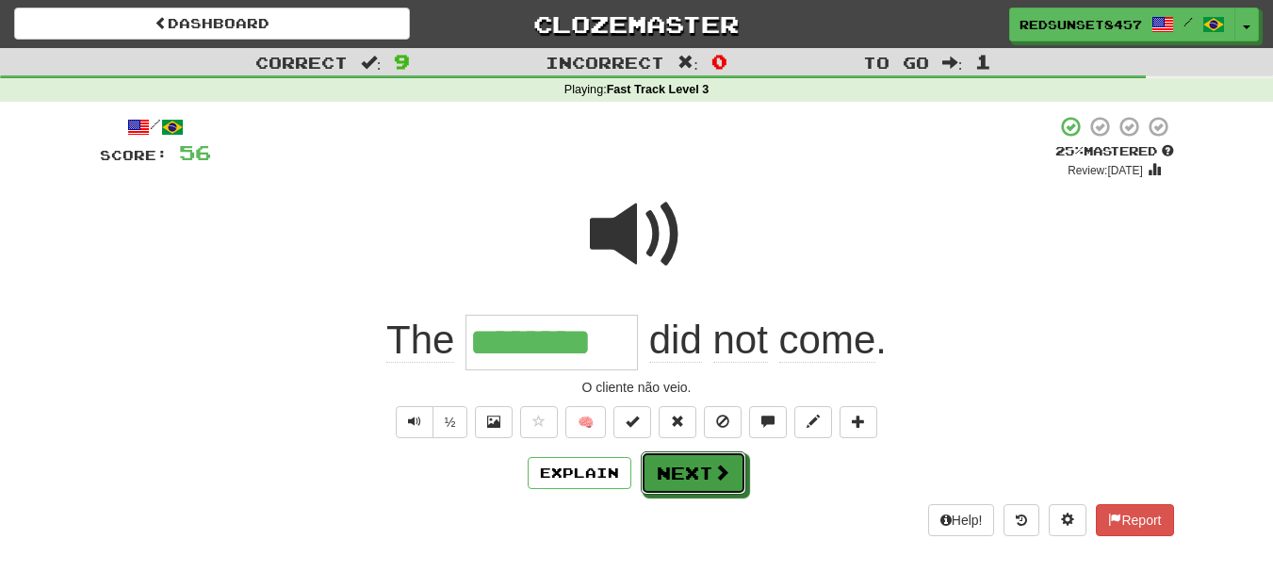
click at [699, 481] on button "Next" at bounding box center [694, 472] width 106 height 43
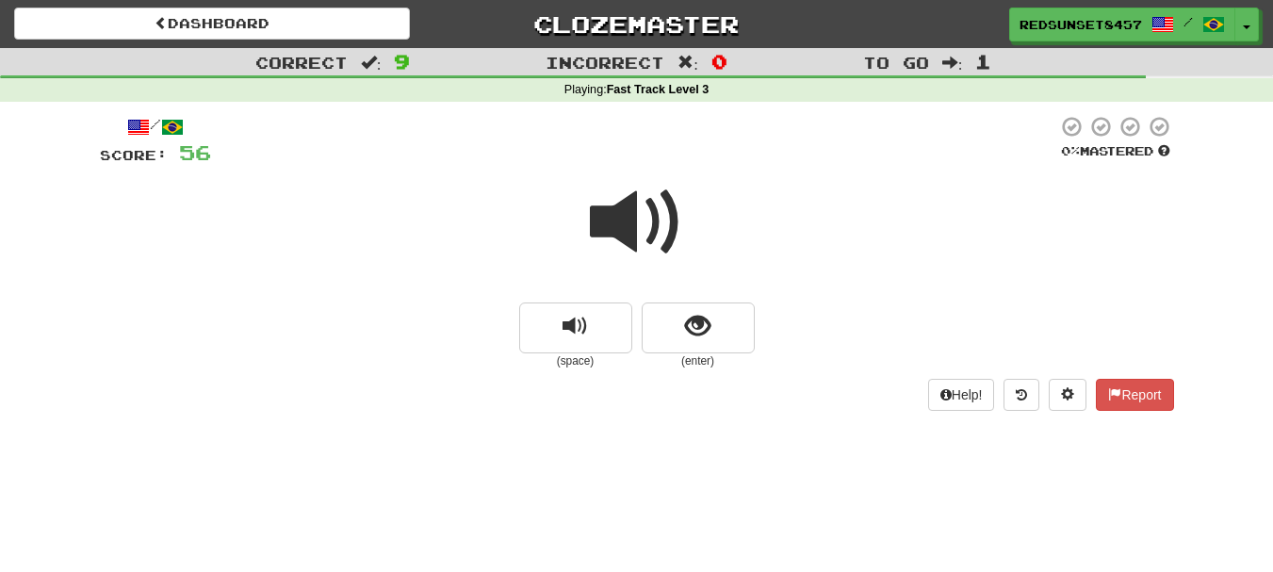
click at [637, 213] on span at bounding box center [637, 222] width 94 height 94
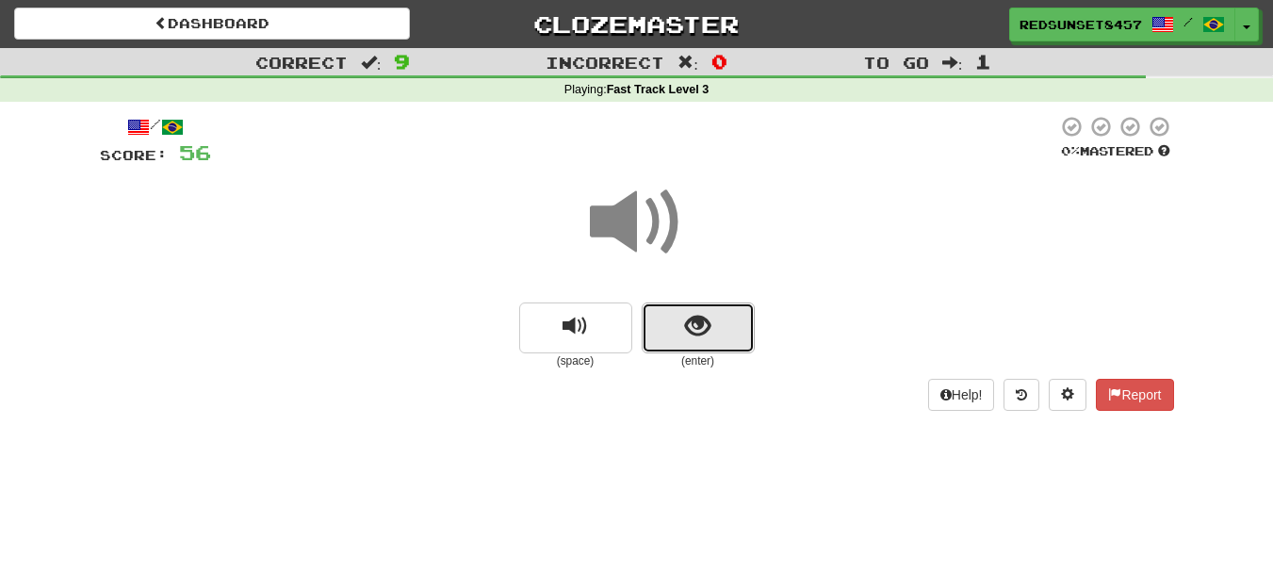
click at [679, 333] on button "show sentence" at bounding box center [698, 327] width 113 height 51
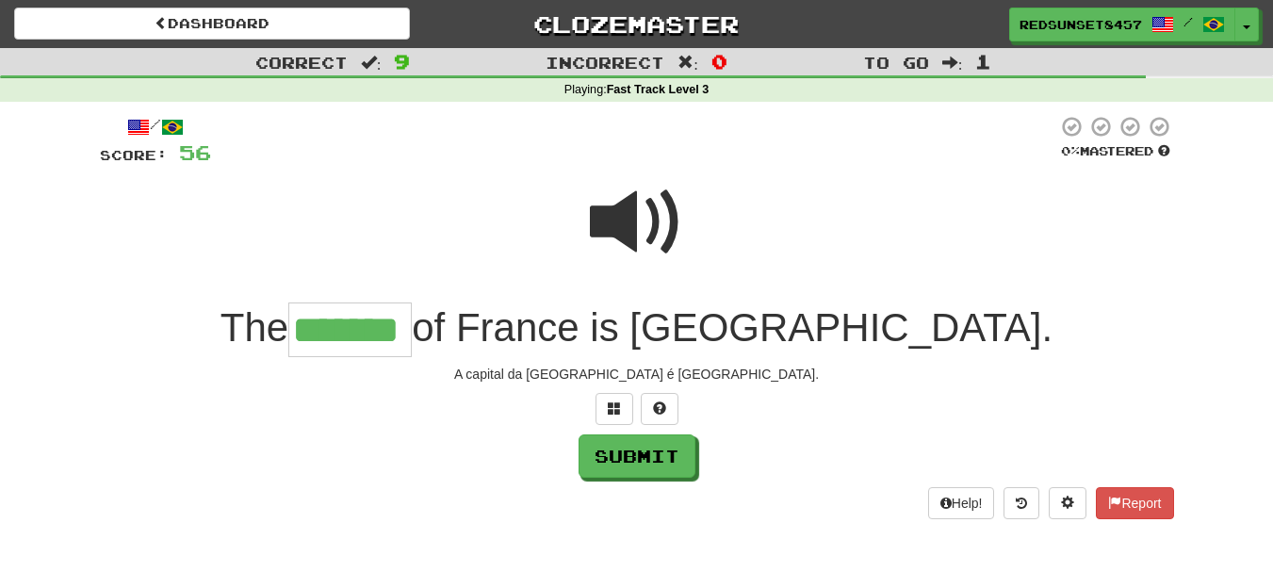
type input "*******"
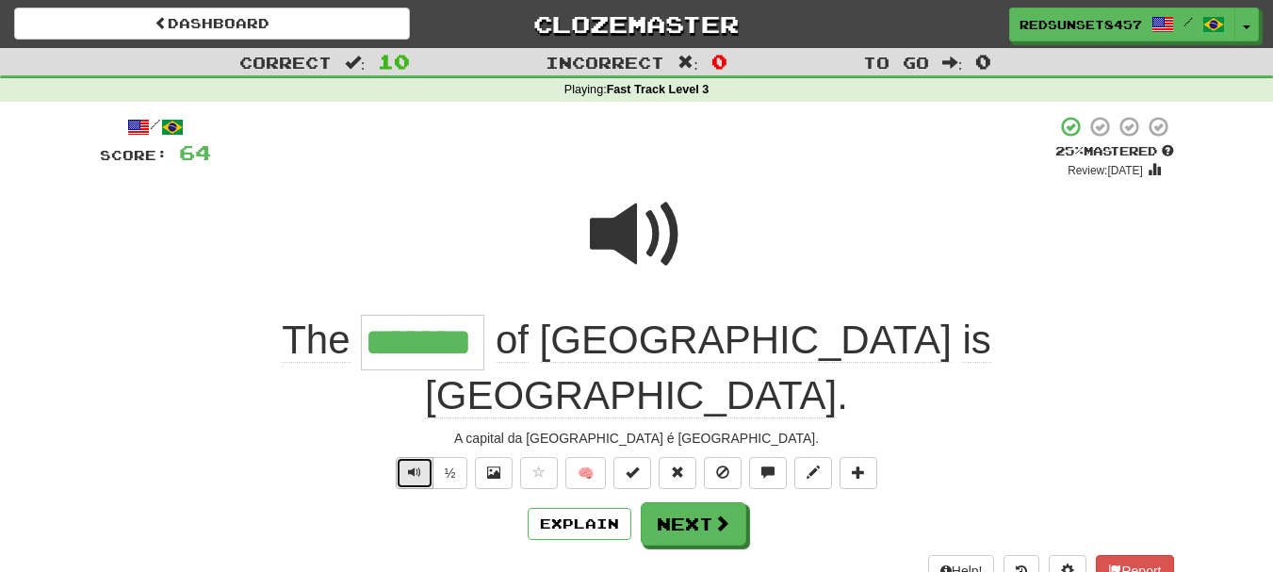
click at [416, 457] on button "Text-to-speech controls" at bounding box center [415, 473] width 38 height 32
click at [711, 503] on button "Next" at bounding box center [695, 524] width 106 height 43
